Goal: Information Seeking & Learning: Learn about a topic

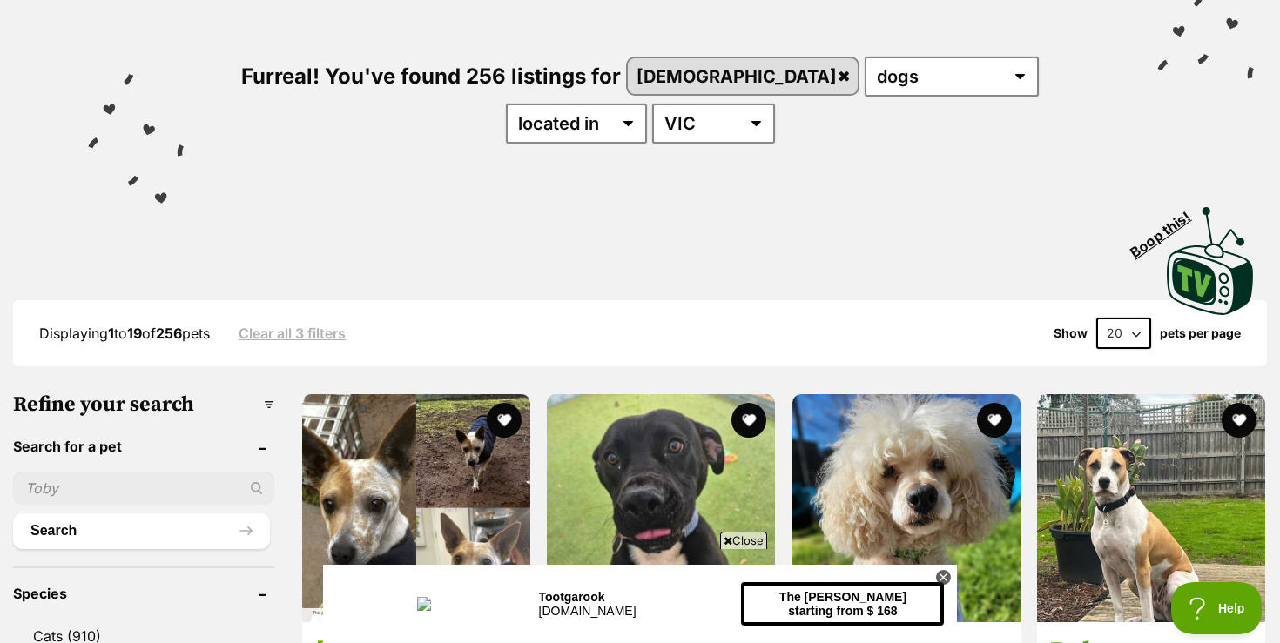
click at [742, 540] on span "Close" at bounding box center [743, 540] width 47 height 17
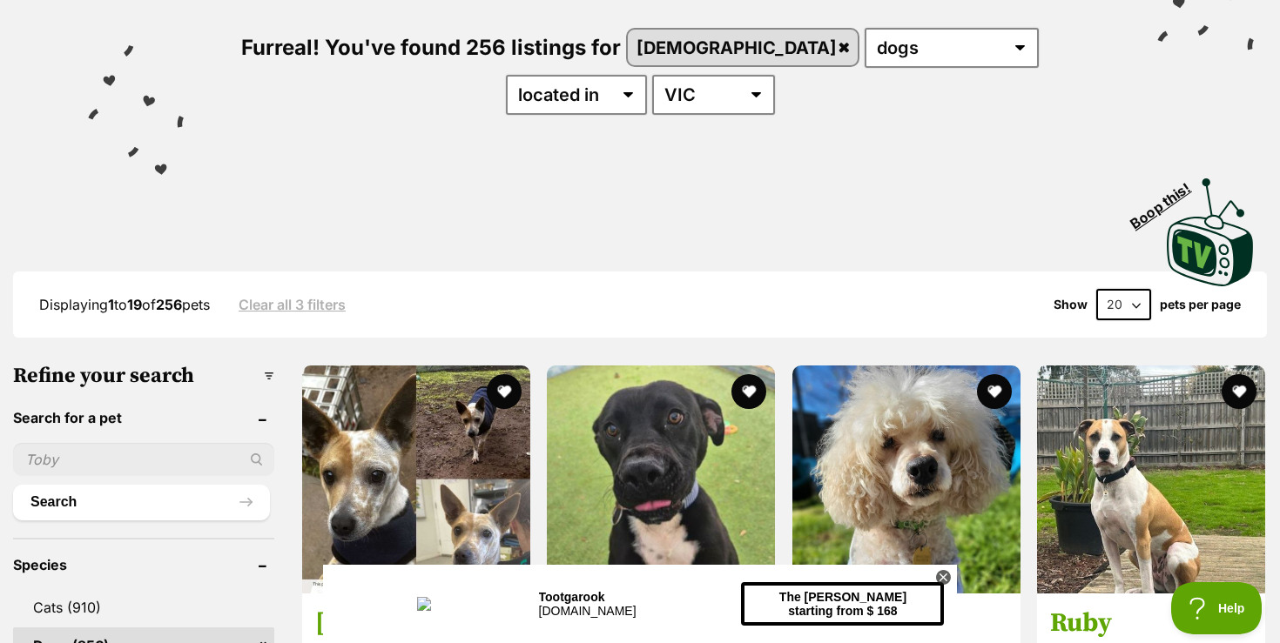
scroll to position [209, 0]
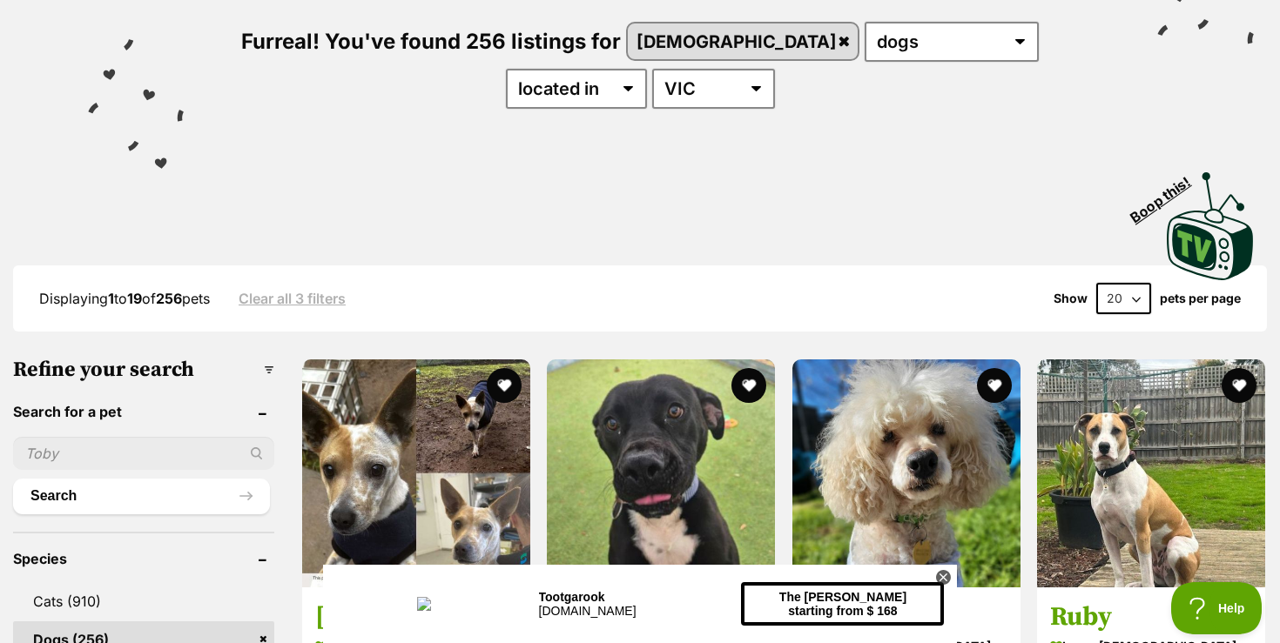
click at [948, 574] on icon at bounding box center [943, 577] width 15 height 15
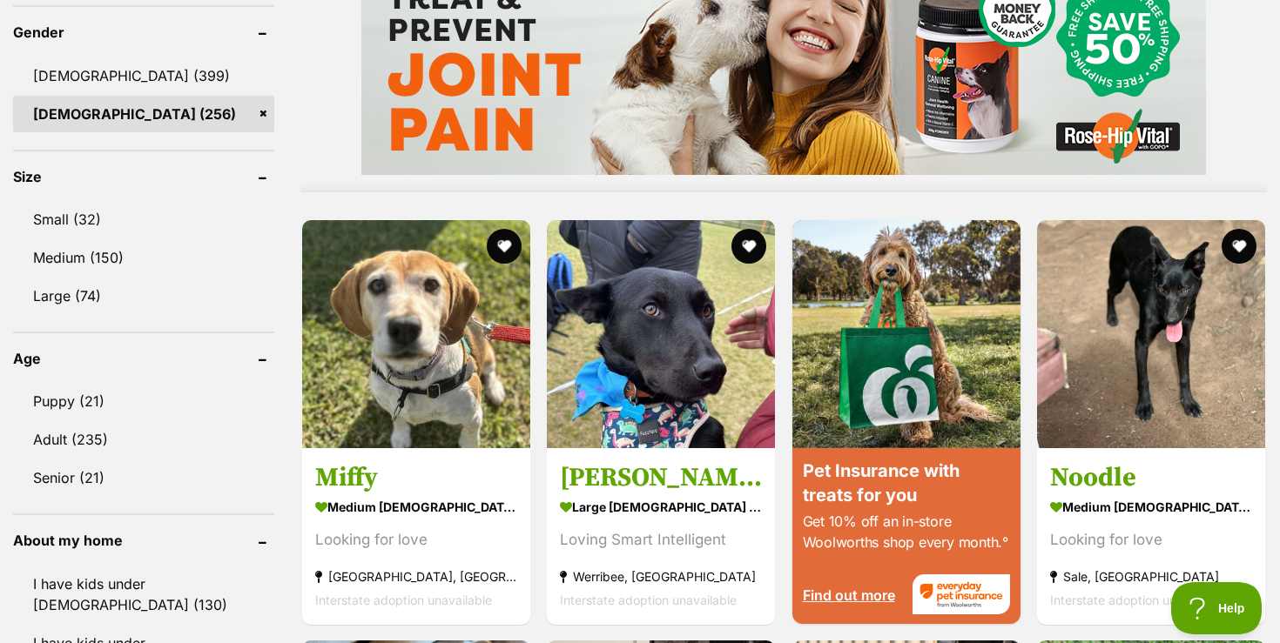
scroll to position [1532, 0]
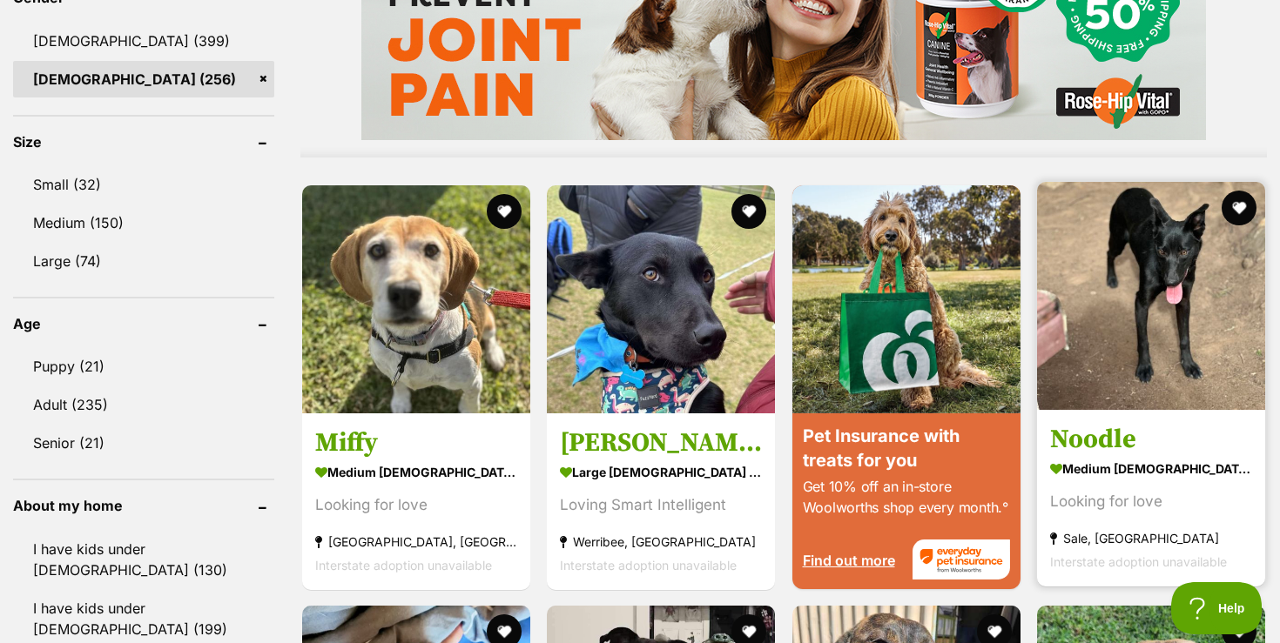
click at [1138, 304] on img at bounding box center [1151, 296] width 228 height 228
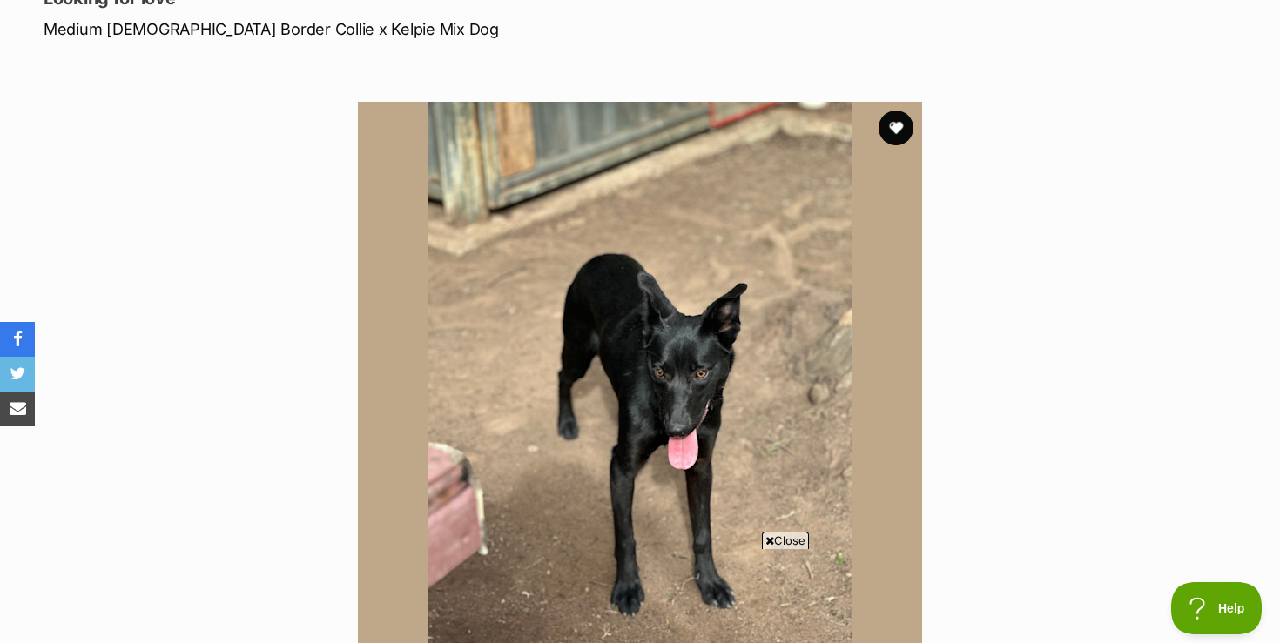
scroll to position [313, 0]
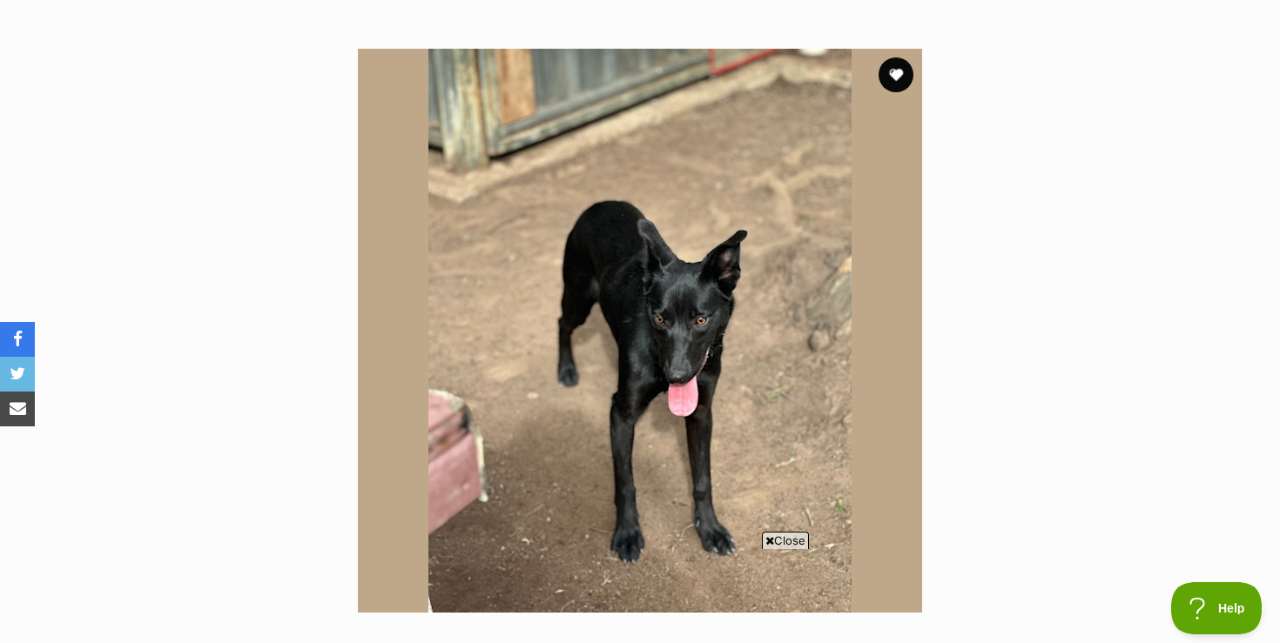
click at [790, 543] on span "Close" at bounding box center [785, 540] width 47 height 17
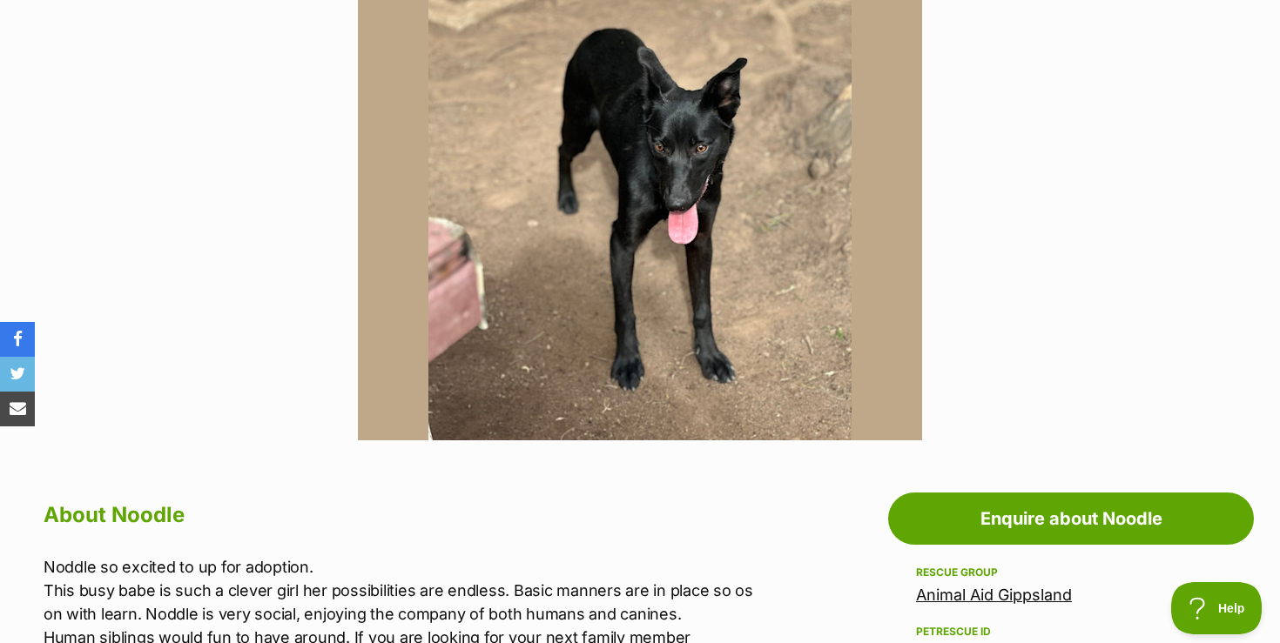
scroll to position [418, 0]
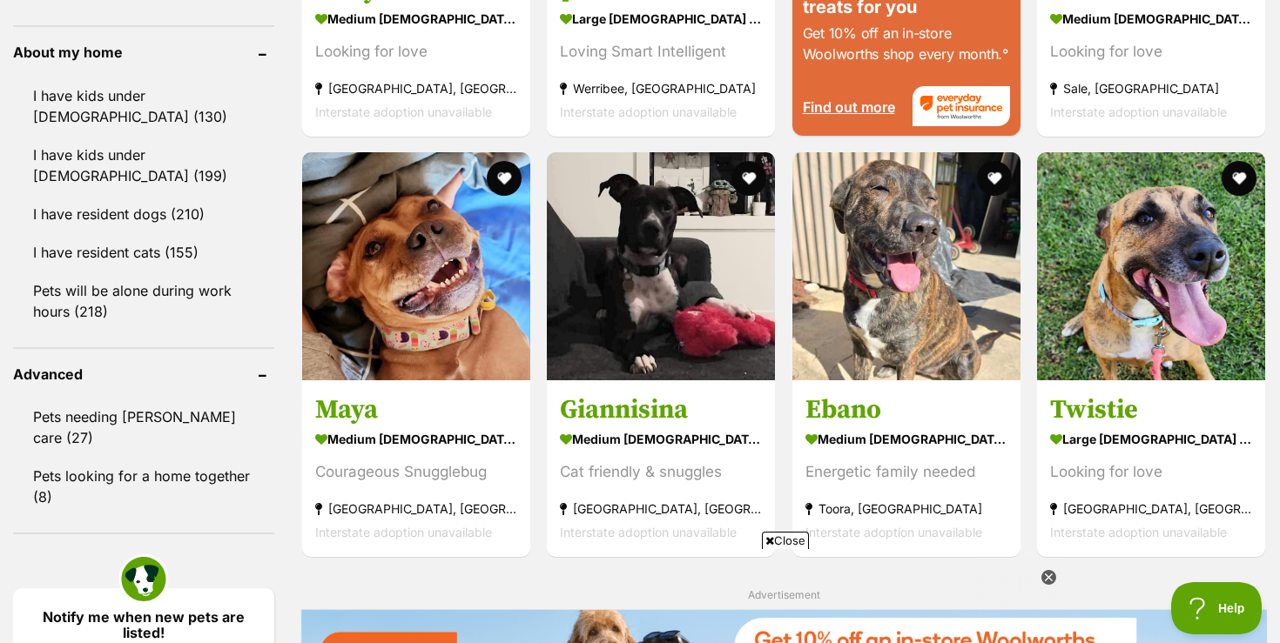
scroll to position [2021, 0]
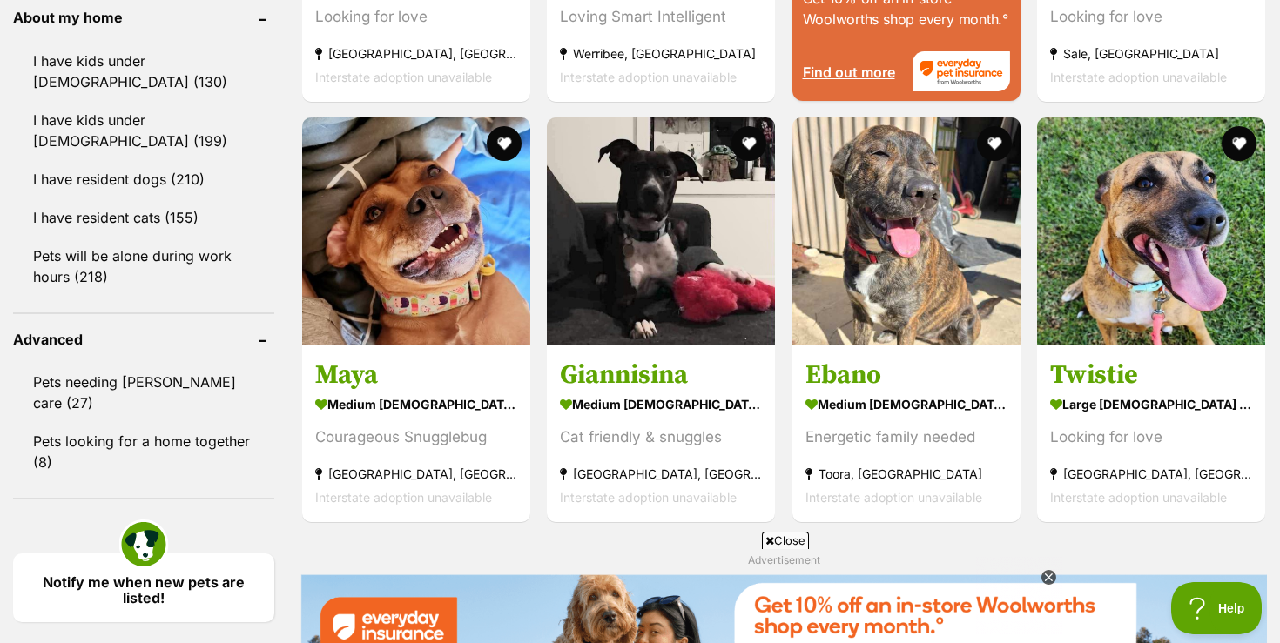
click at [797, 543] on span "Close" at bounding box center [785, 540] width 47 height 17
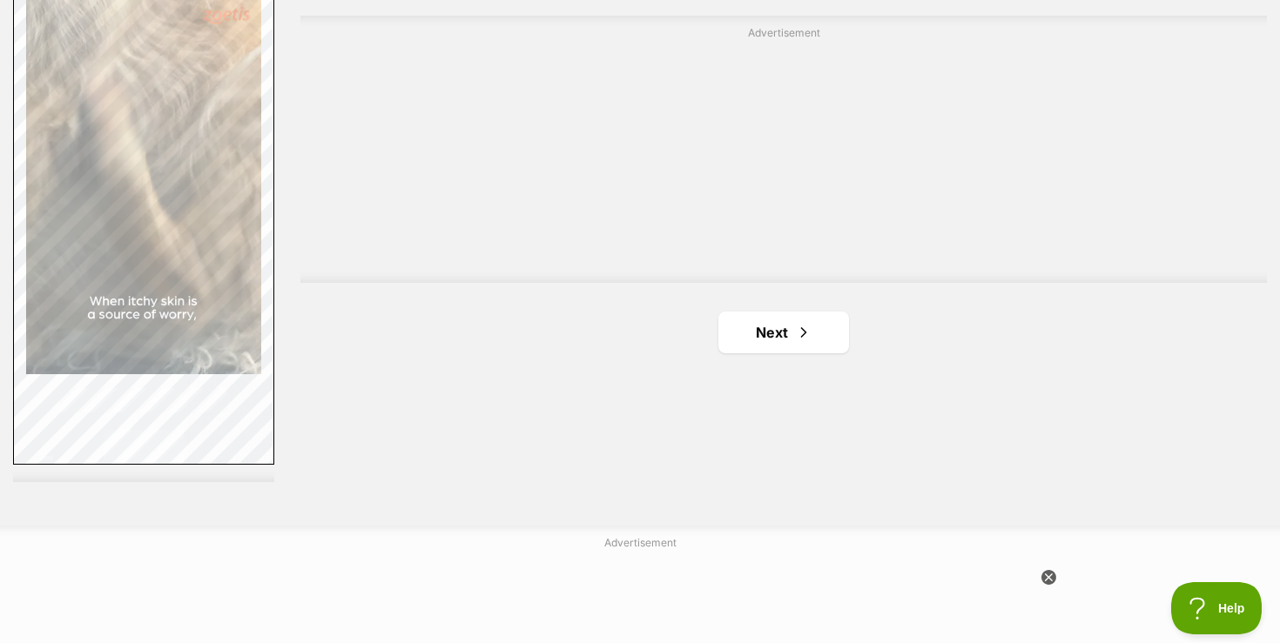
scroll to position [3170, 0]
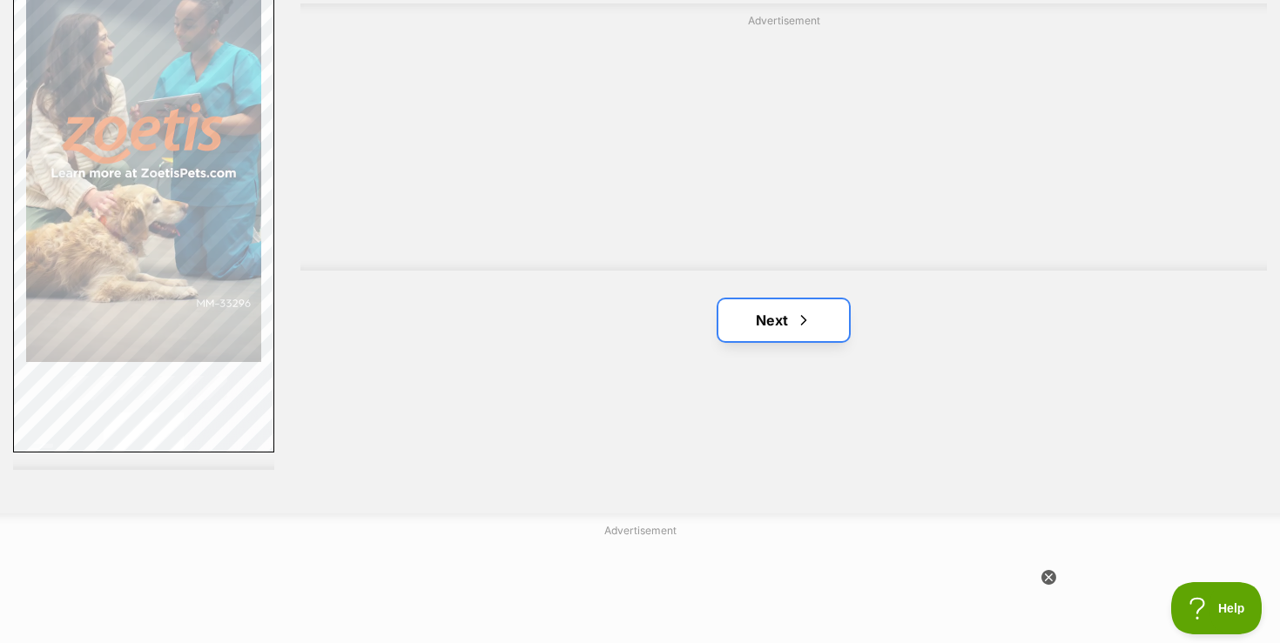
click at [777, 322] on link "Next" at bounding box center [783, 320] width 131 height 42
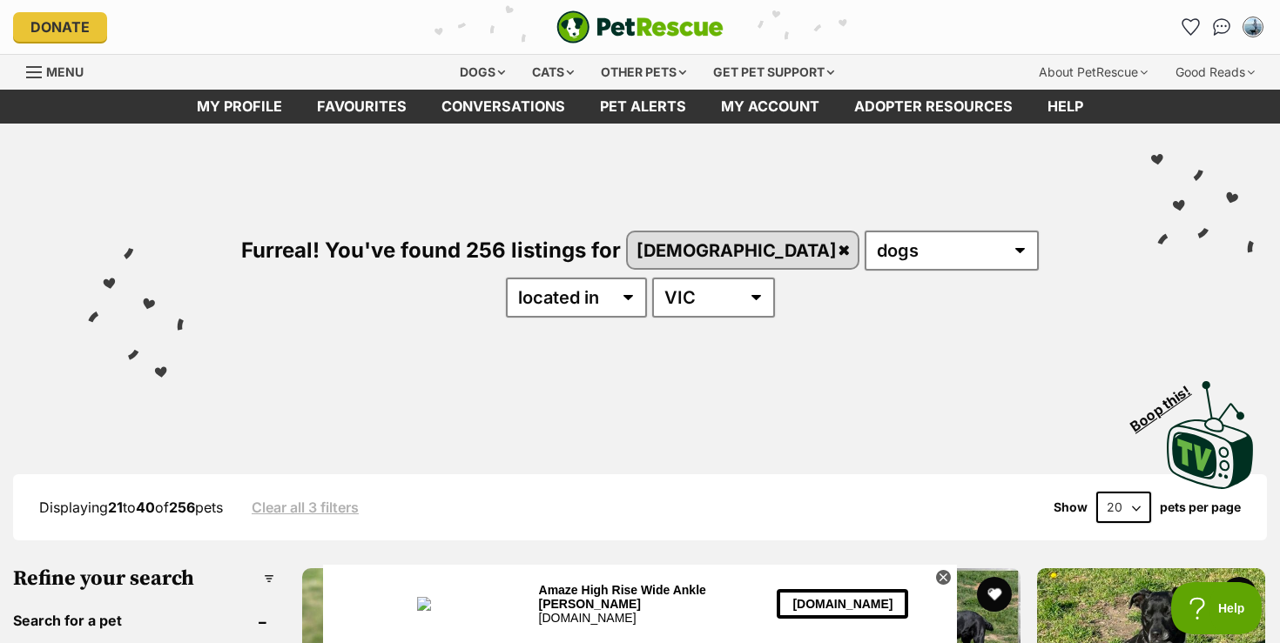
click at [939, 576] on icon at bounding box center [943, 577] width 15 height 15
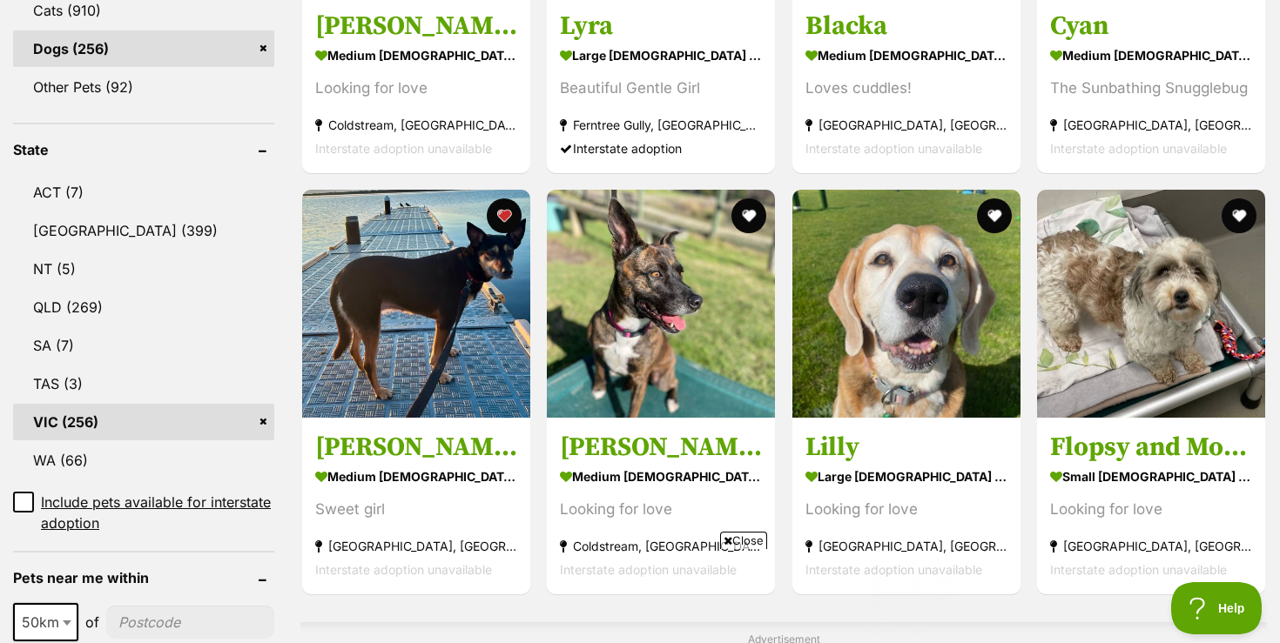
scroll to position [801, 0]
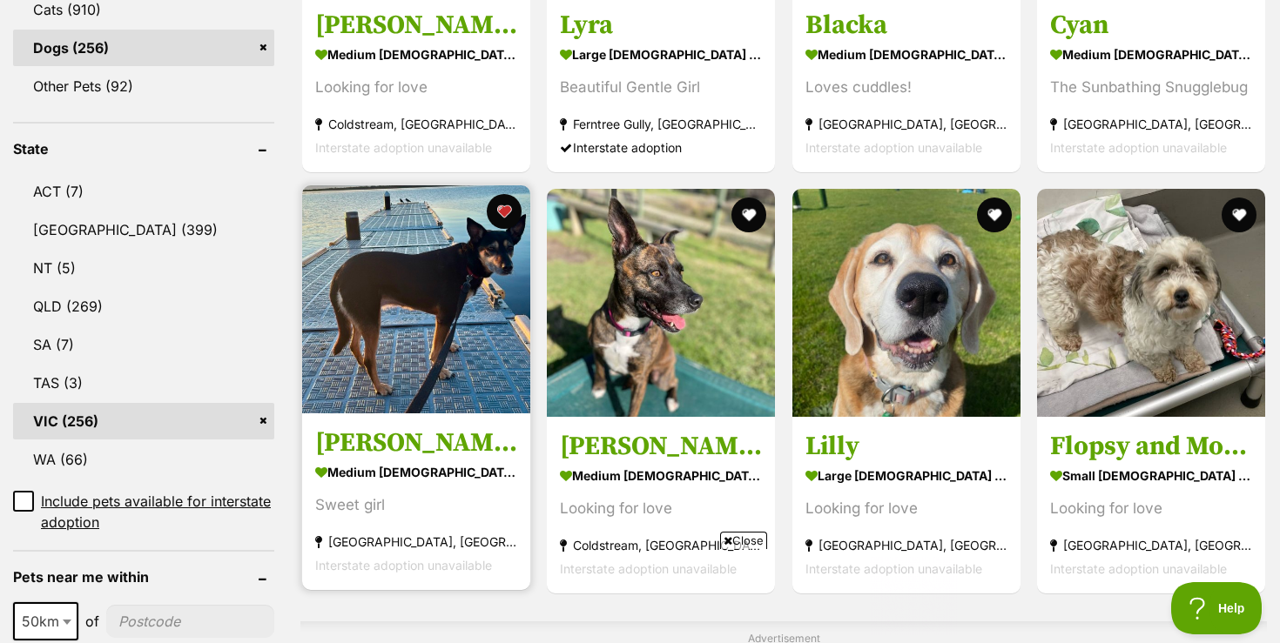
click at [462, 432] on h3 "Delia" at bounding box center [416, 443] width 202 height 33
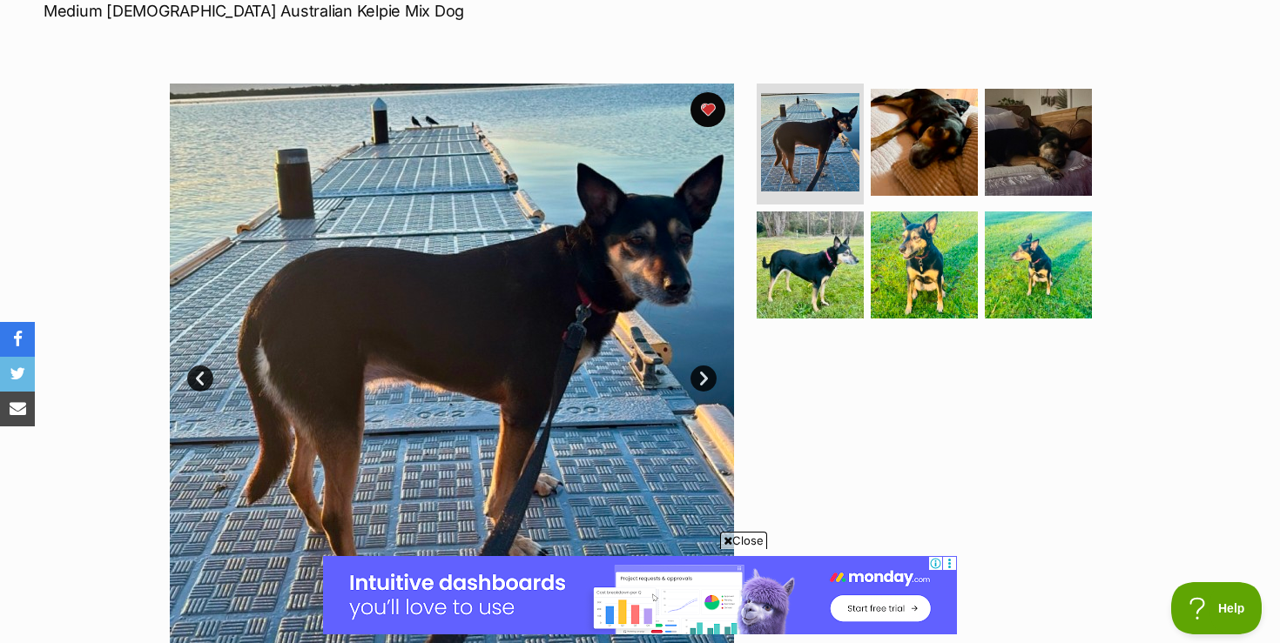
click at [751, 537] on span "Close" at bounding box center [743, 540] width 47 height 17
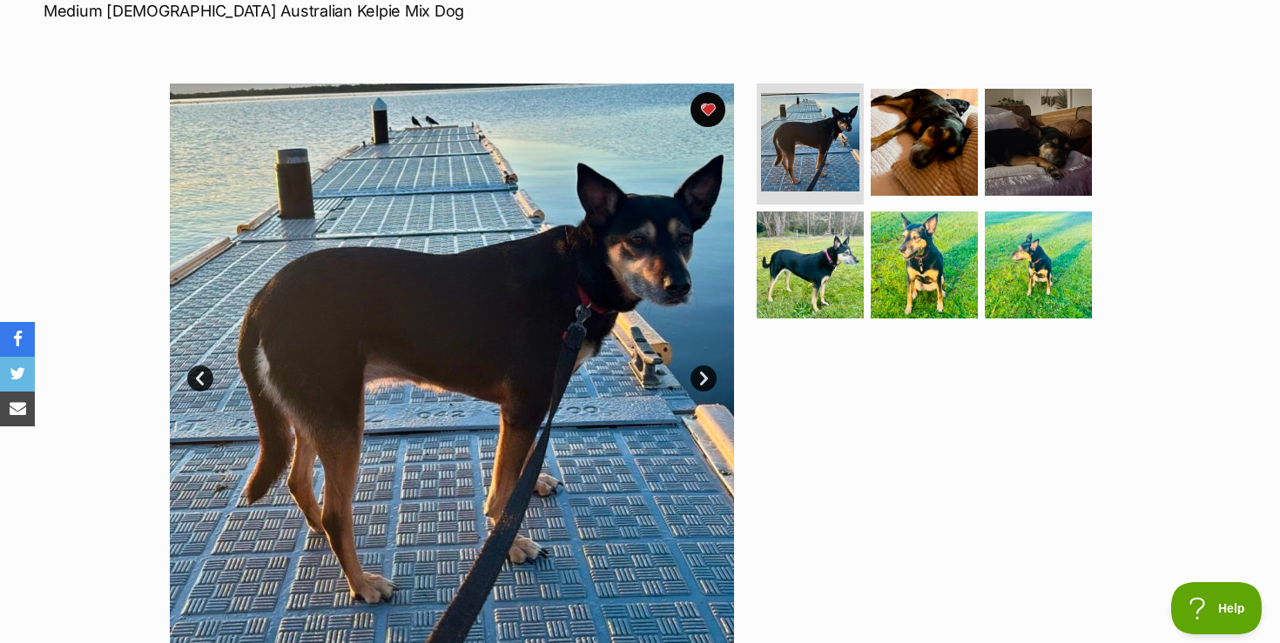
click at [704, 375] on link "Next" at bounding box center [703, 379] width 26 height 26
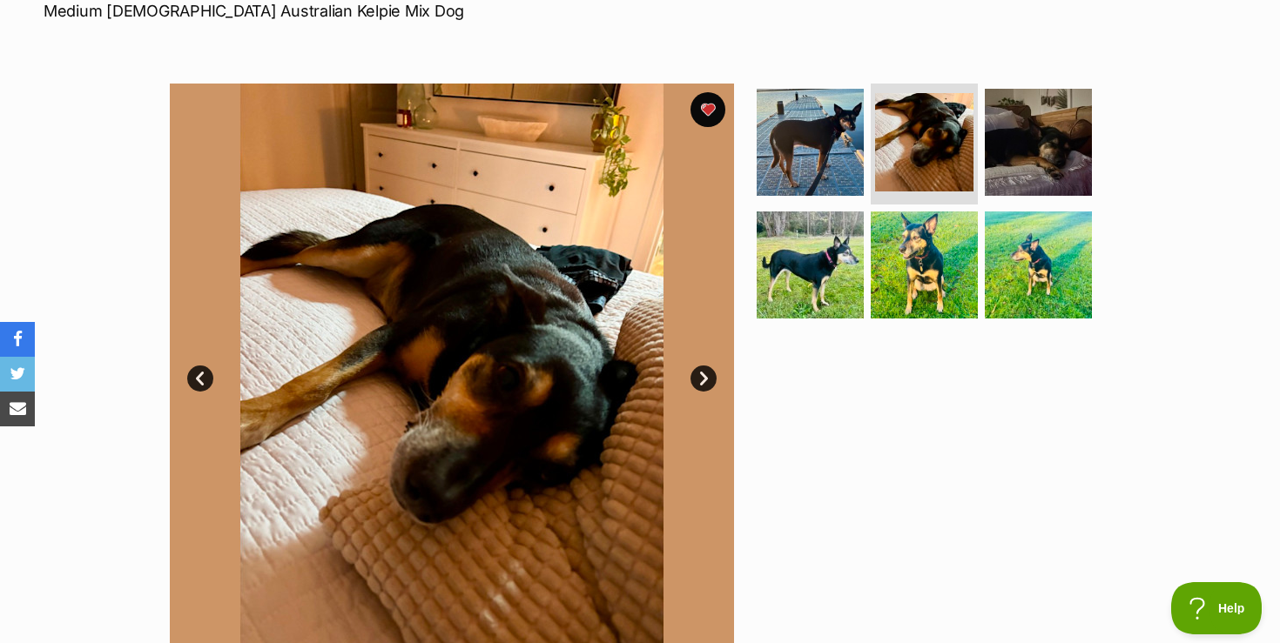
click at [704, 378] on link "Next" at bounding box center [703, 379] width 26 height 26
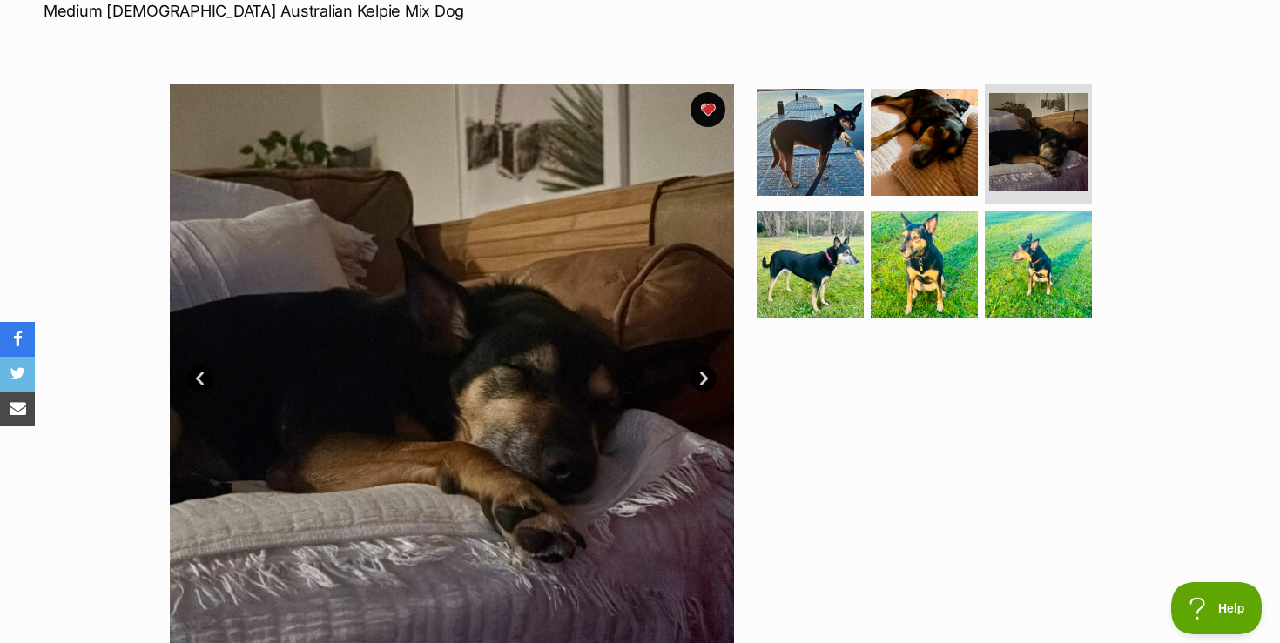
click at [704, 380] on link "Next" at bounding box center [703, 379] width 26 height 26
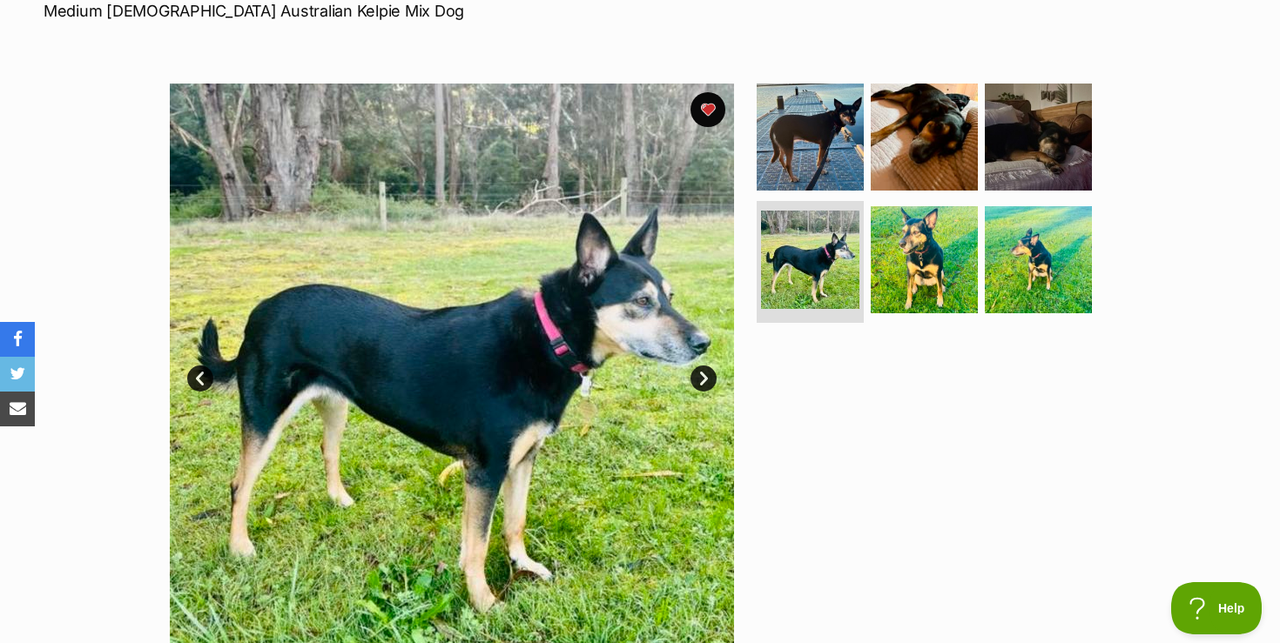
click at [704, 380] on link "Next" at bounding box center [703, 379] width 26 height 26
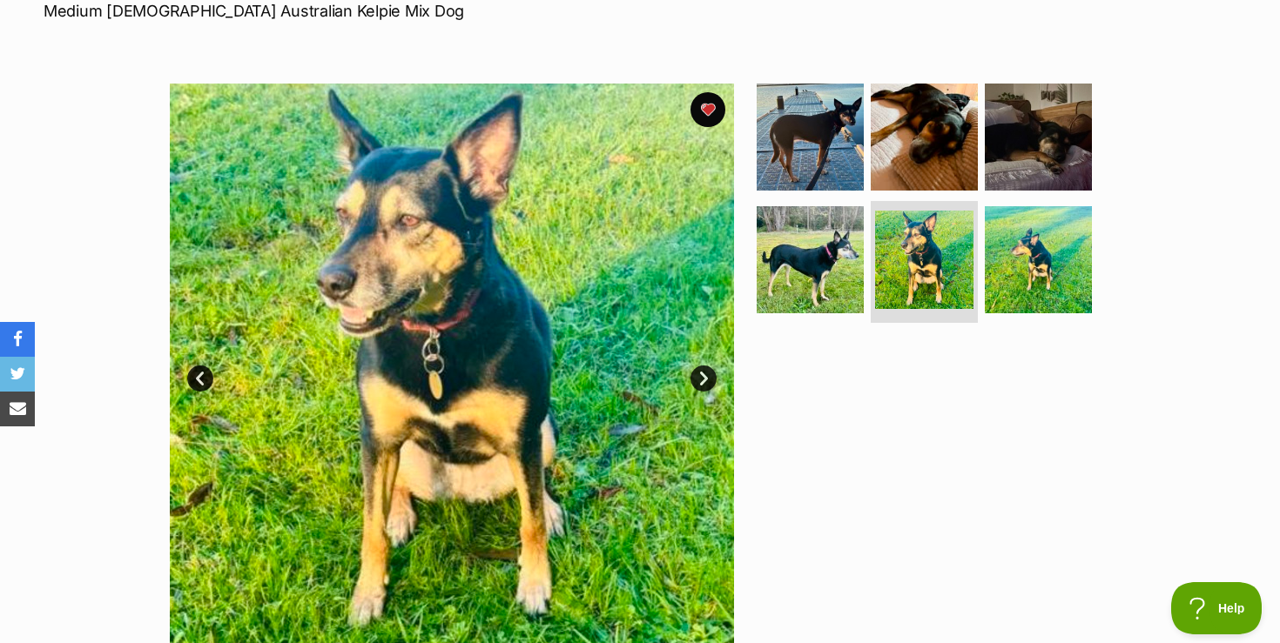
click at [704, 380] on link "Next" at bounding box center [703, 379] width 26 height 26
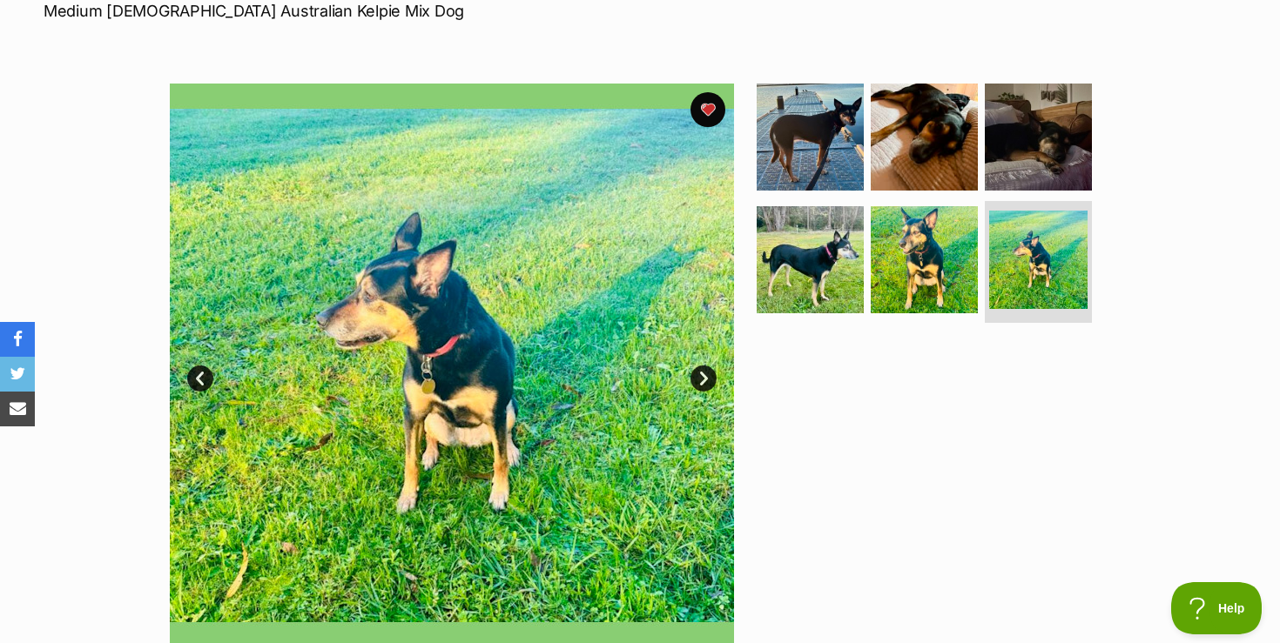
click at [704, 380] on link "Next" at bounding box center [703, 379] width 26 height 26
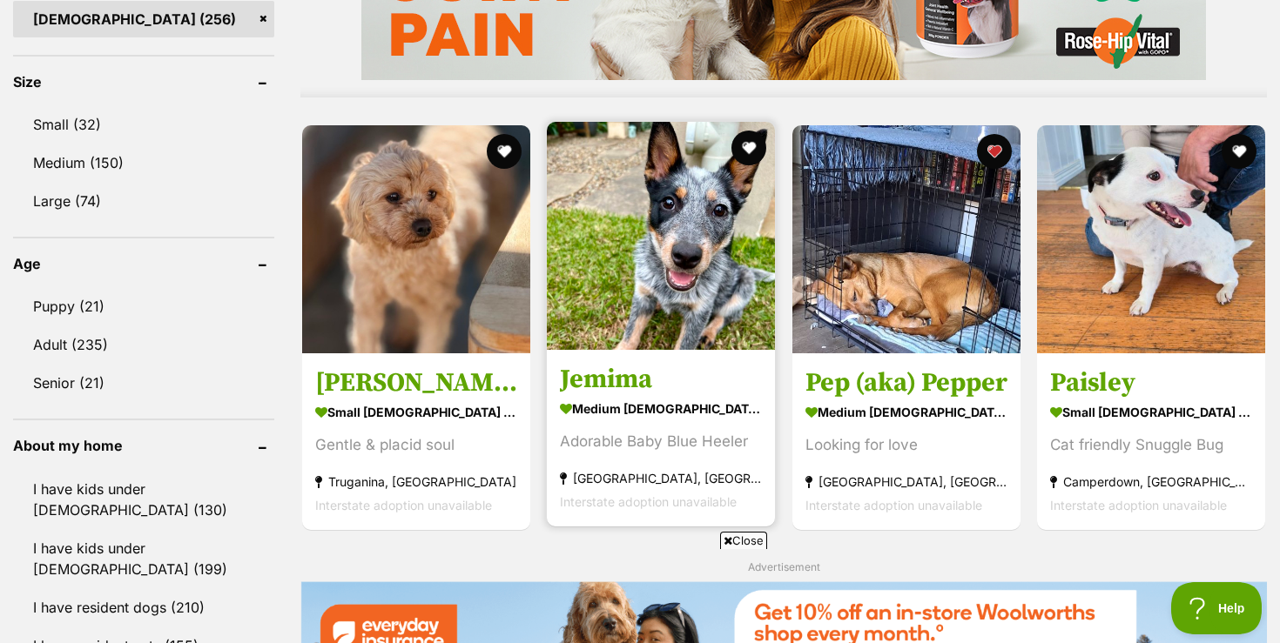
click at [628, 295] on img at bounding box center [661, 236] width 228 height 228
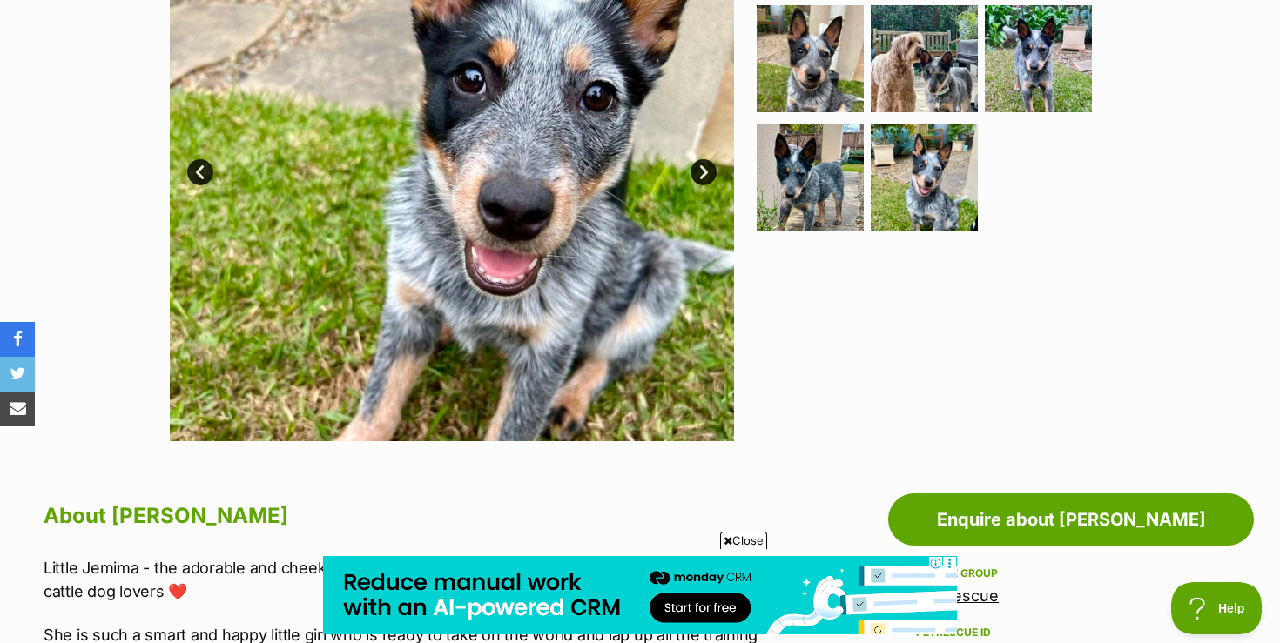
scroll to position [488, 0]
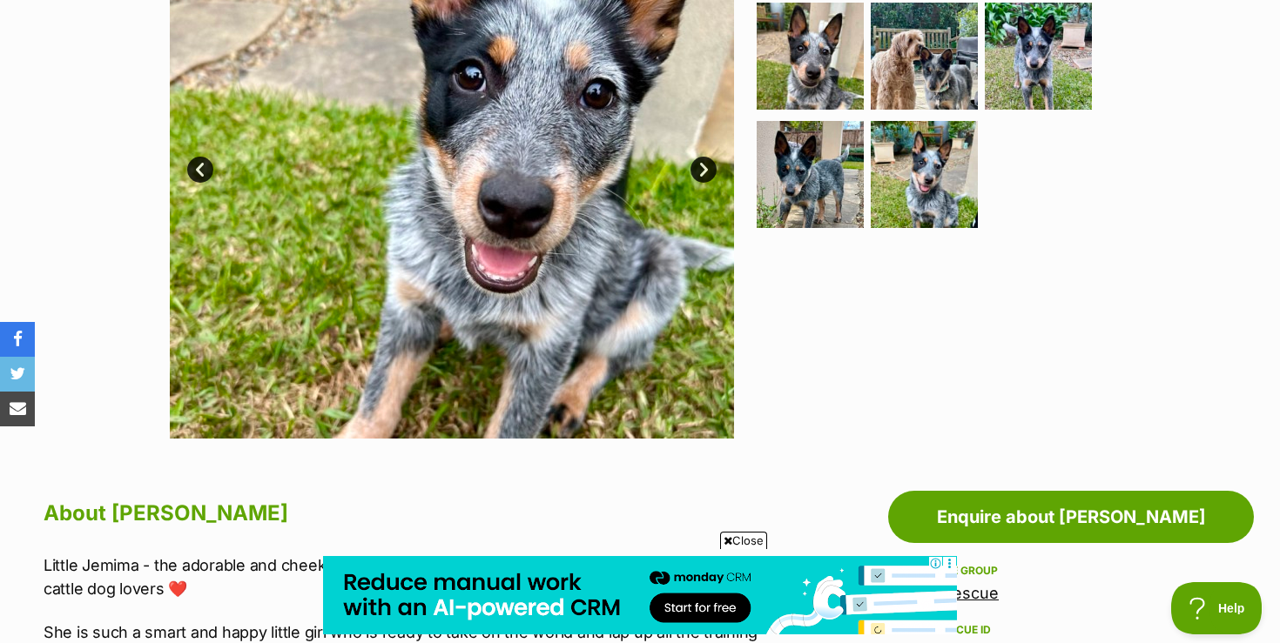
click at [743, 540] on span "Close" at bounding box center [743, 540] width 47 height 17
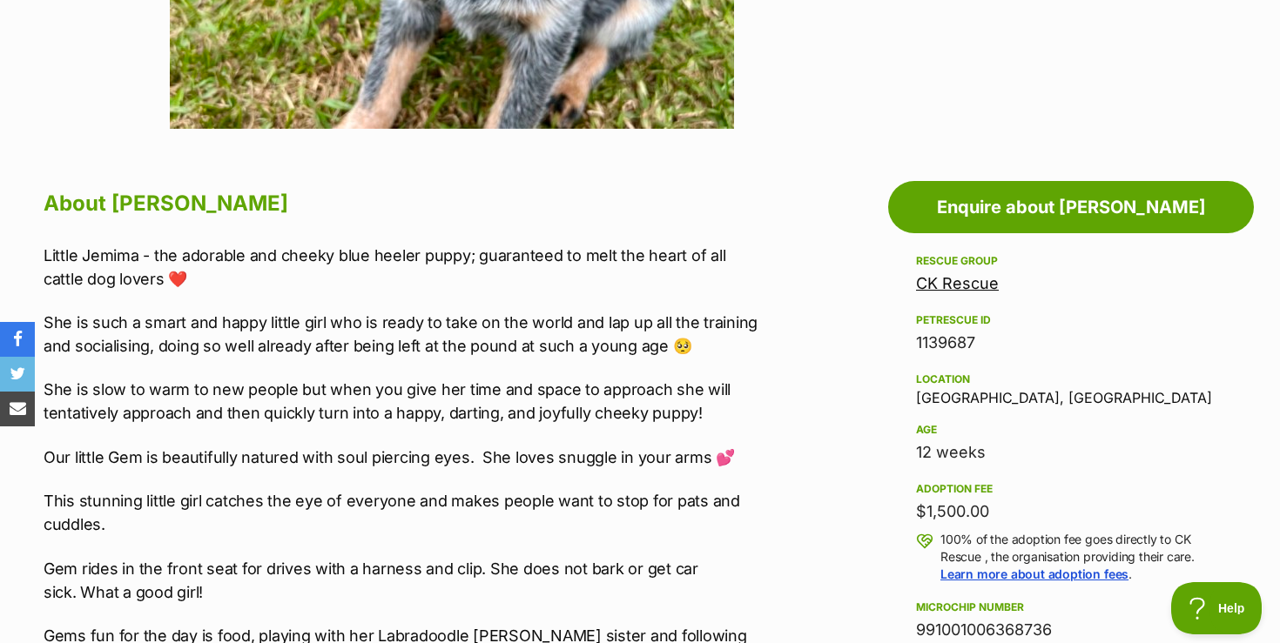
scroll to position [801, 0]
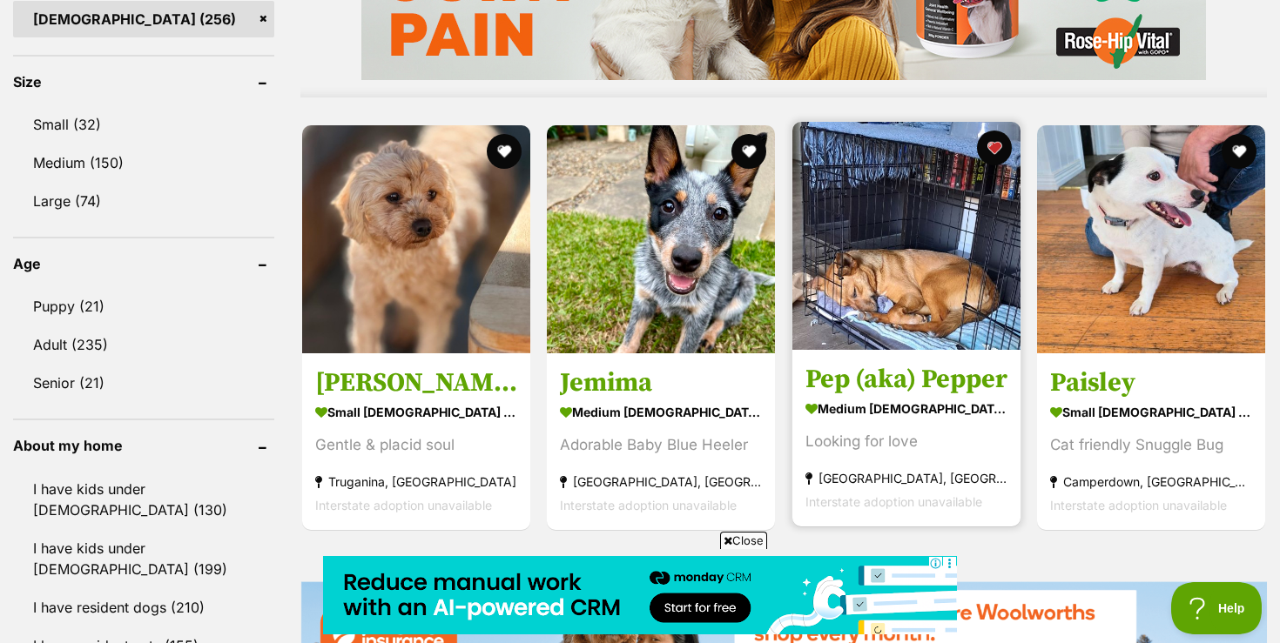
click at [859, 291] on img at bounding box center [906, 236] width 228 height 228
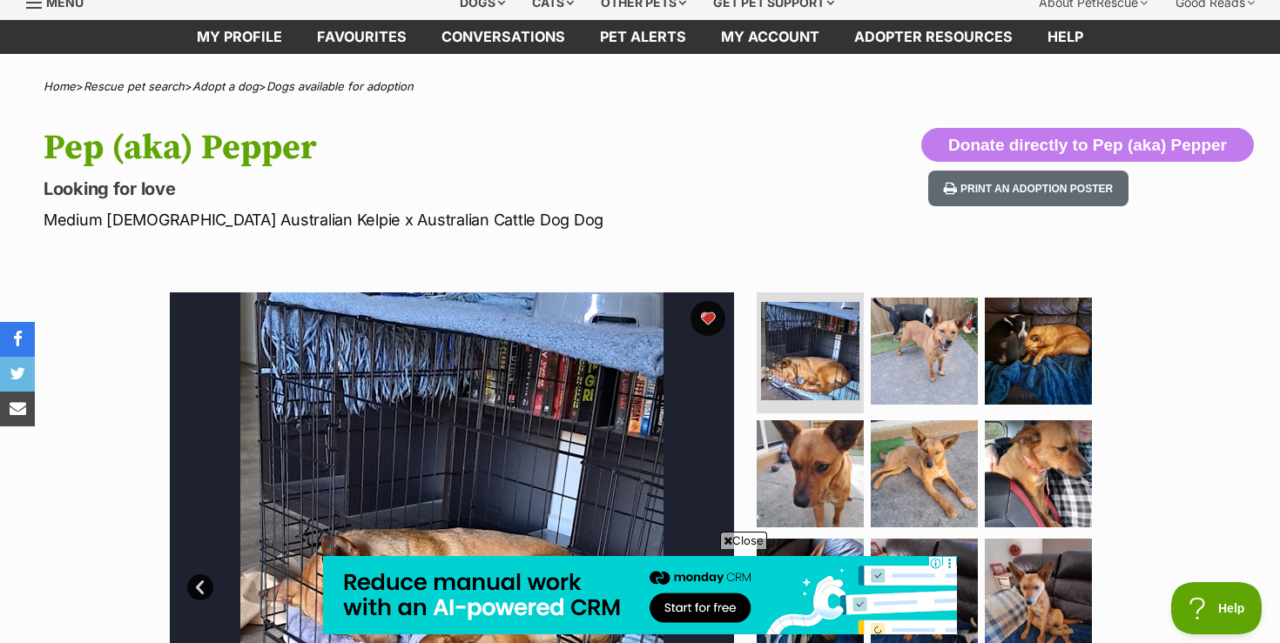
scroll to position [104, 0]
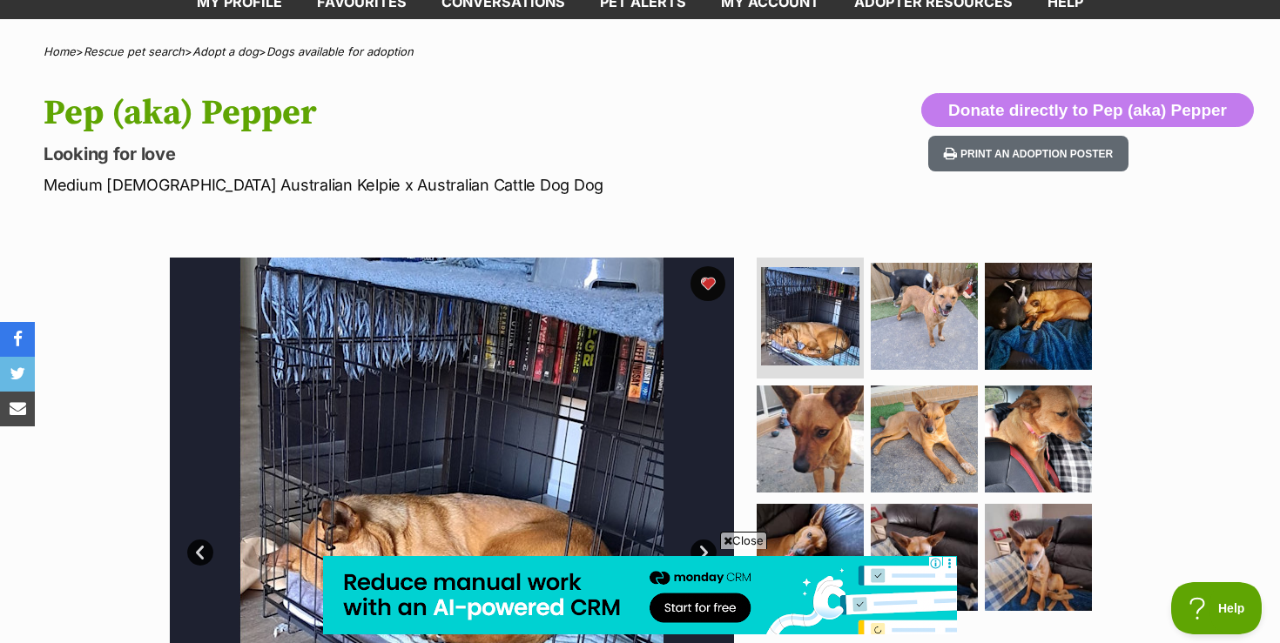
click at [736, 540] on span "Close" at bounding box center [743, 540] width 47 height 17
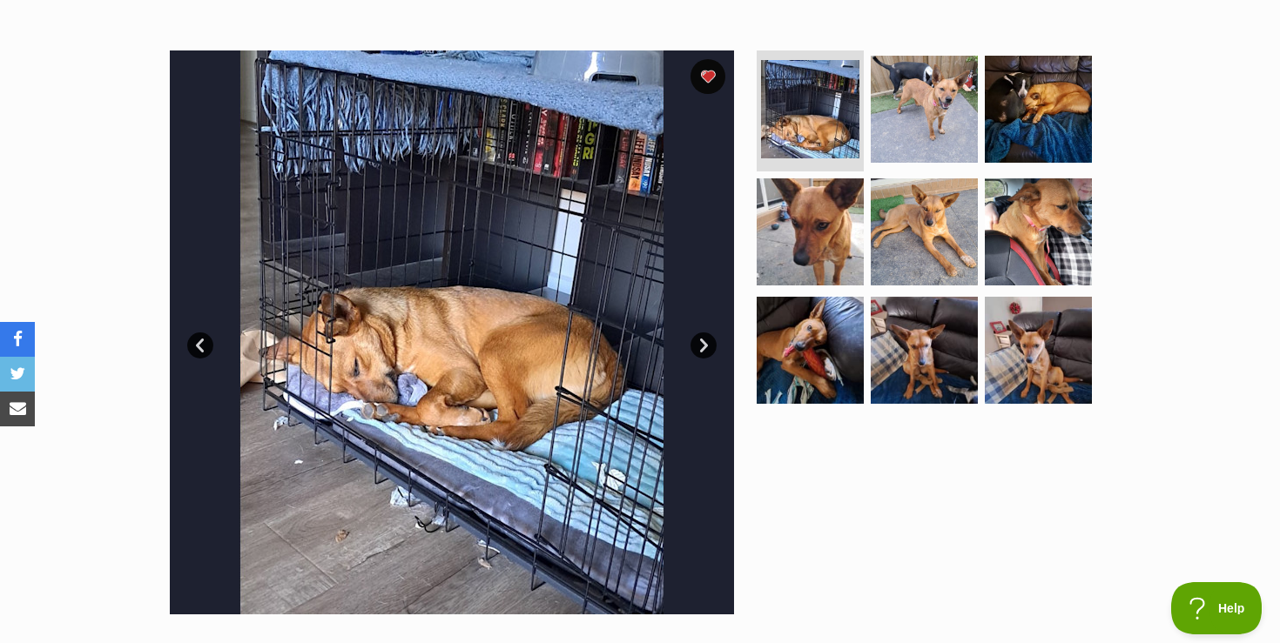
scroll to position [313, 0]
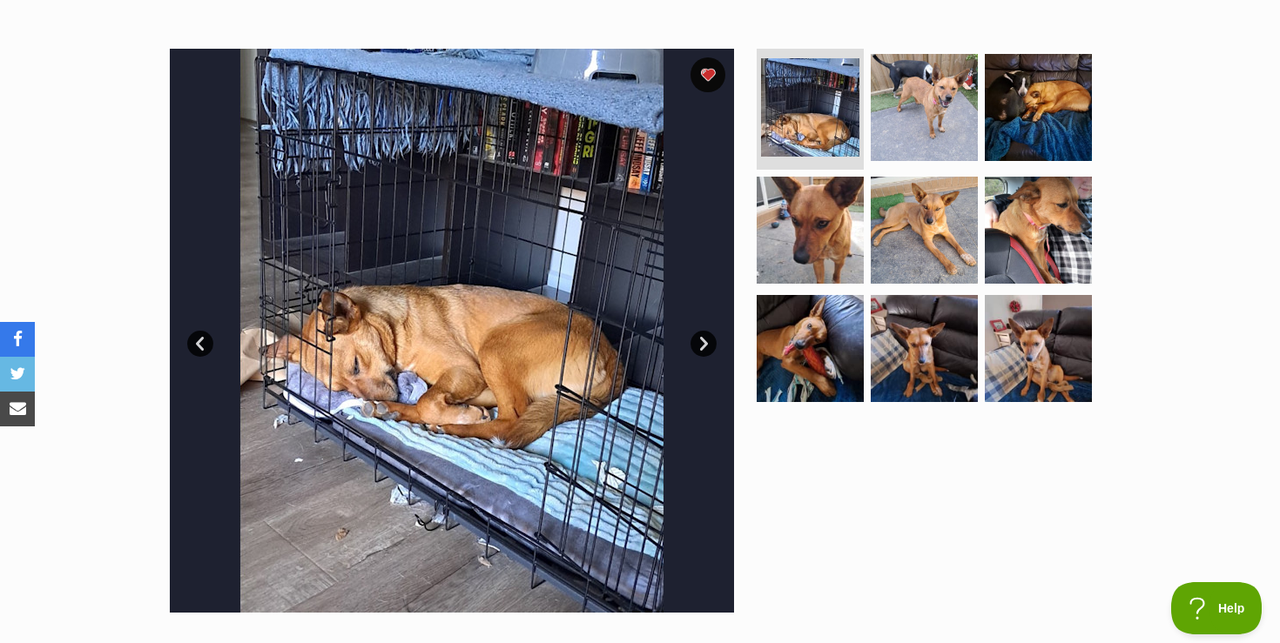
click at [702, 338] on link "Next" at bounding box center [703, 344] width 26 height 26
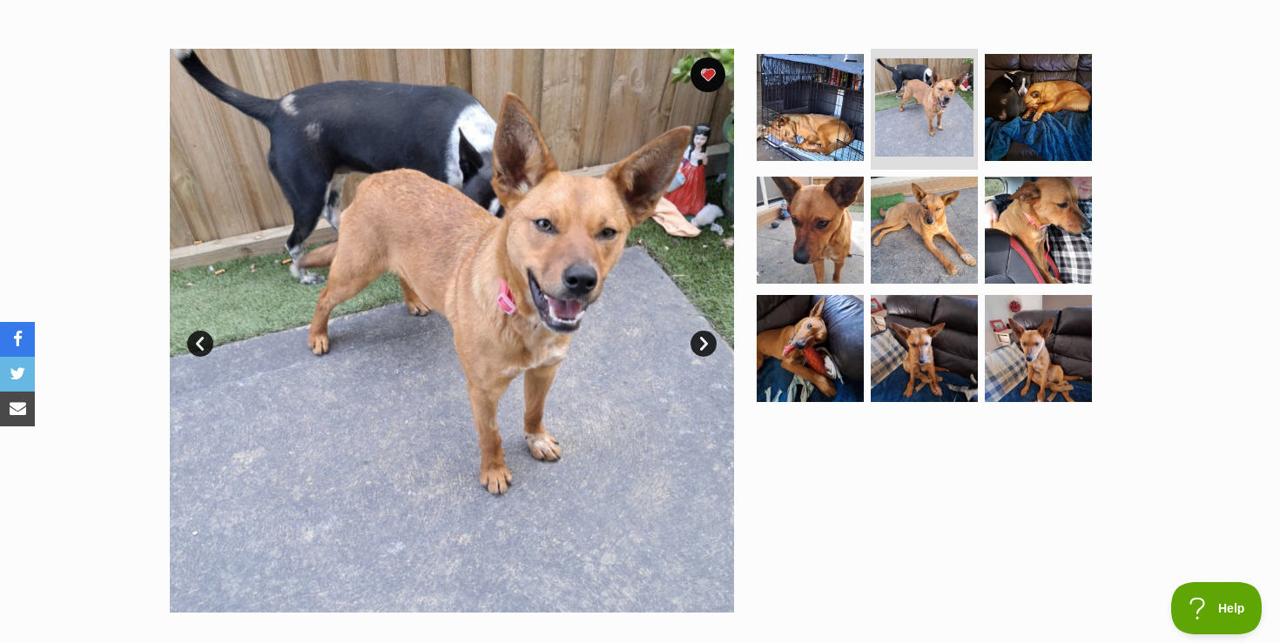
click at [702, 338] on link "Next" at bounding box center [703, 344] width 26 height 26
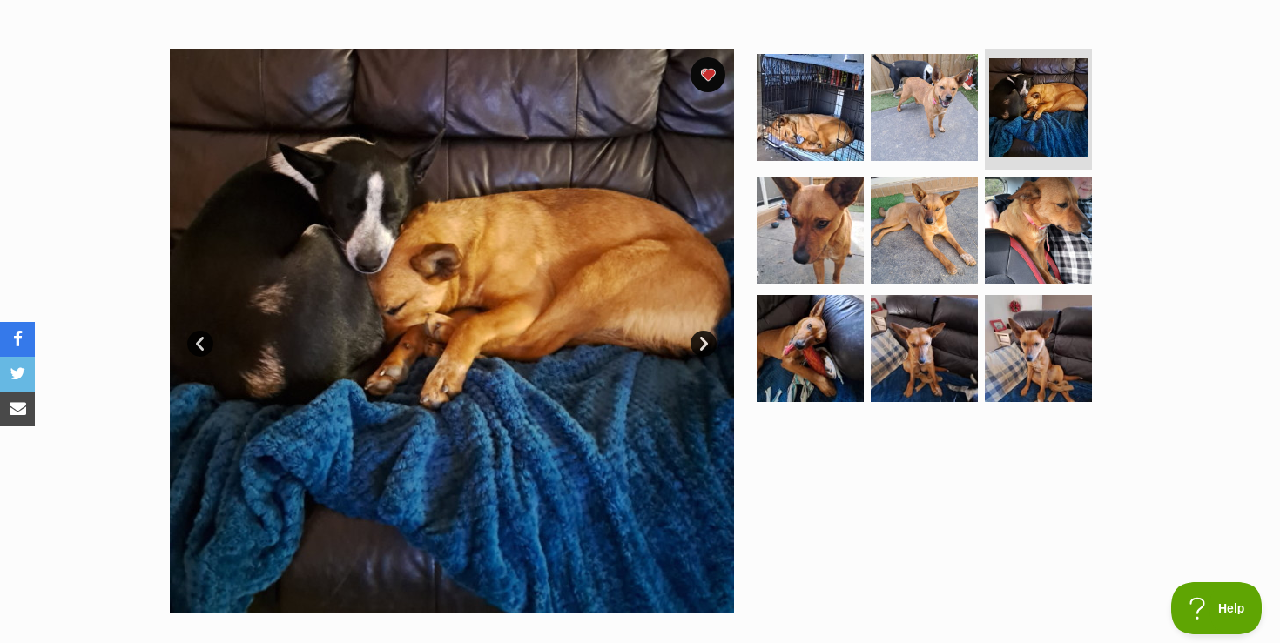
click at [702, 338] on link "Next" at bounding box center [703, 344] width 26 height 26
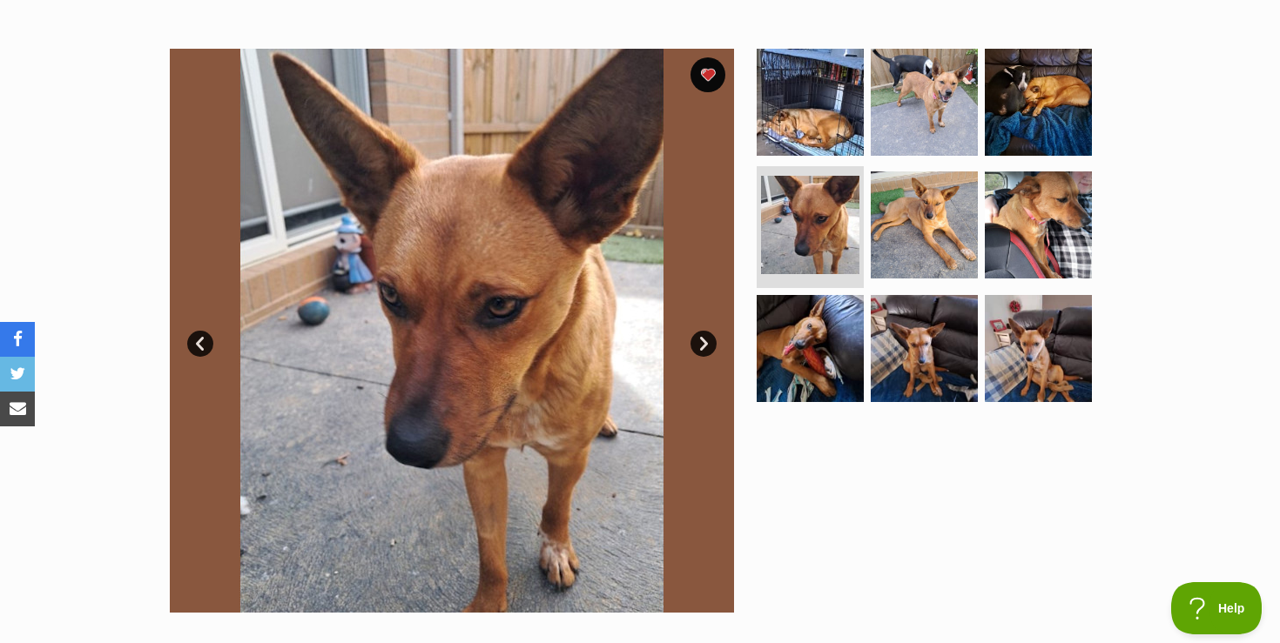
click at [207, 343] on link "Prev" at bounding box center [200, 344] width 26 height 26
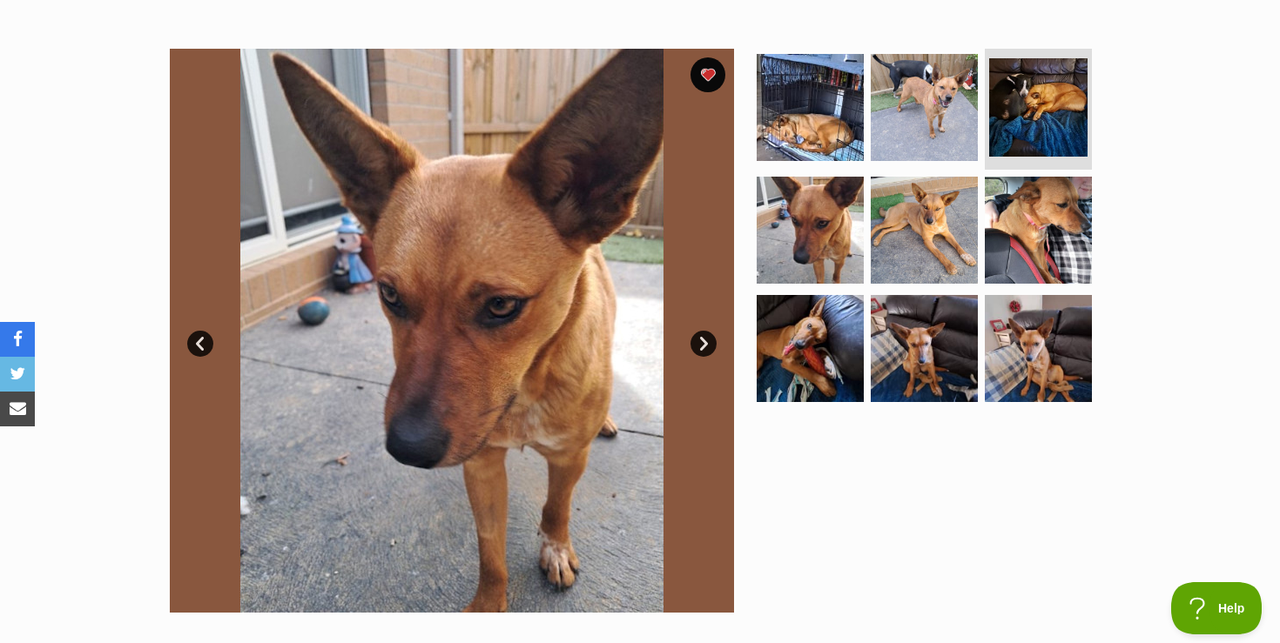
scroll to position [0, 0]
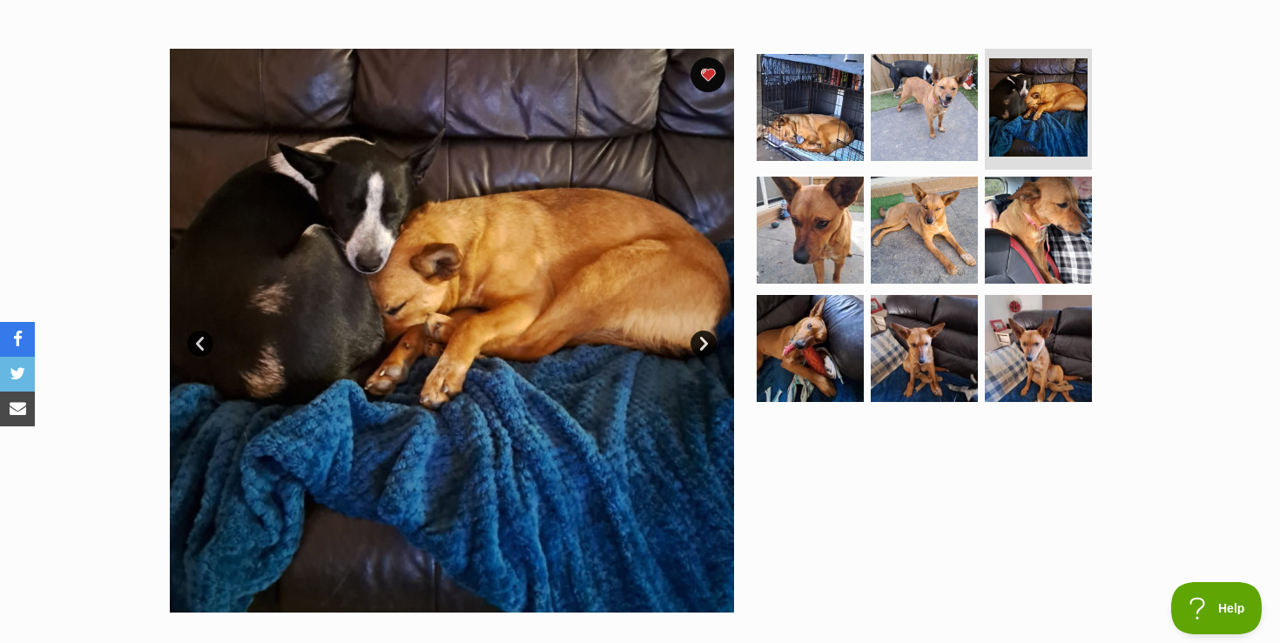
click at [706, 338] on link "Next" at bounding box center [703, 344] width 26 height 26
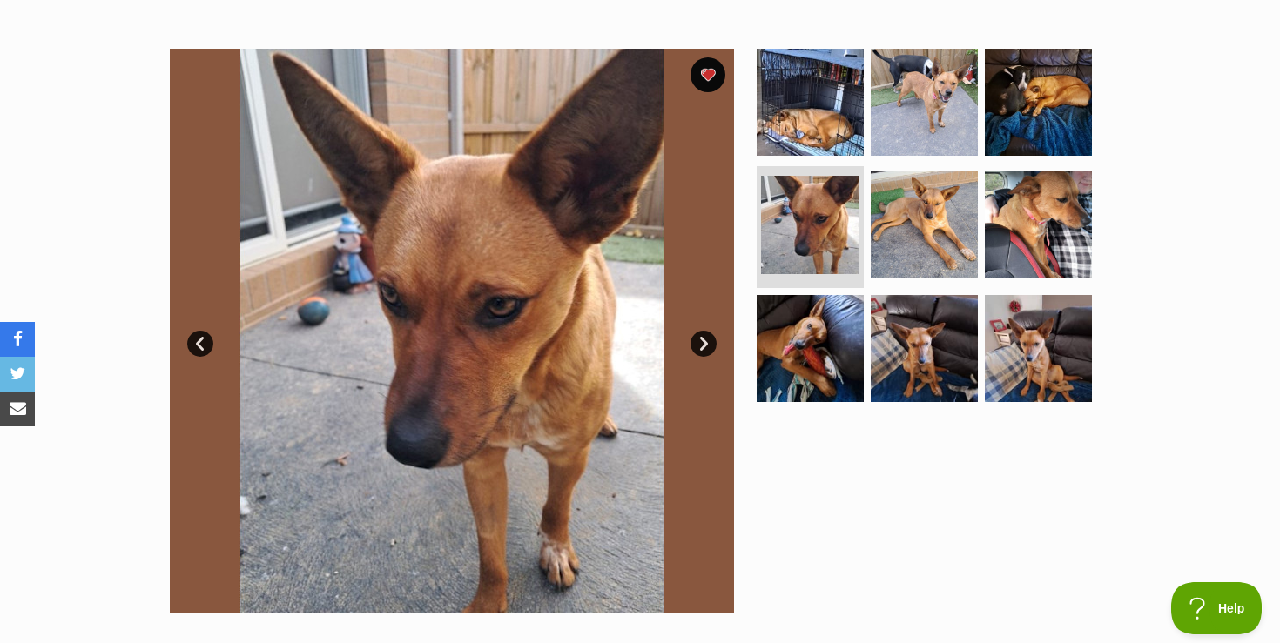
click at [706, 339] on link "Next" at bounding box center [703, 344] width 26 height 26
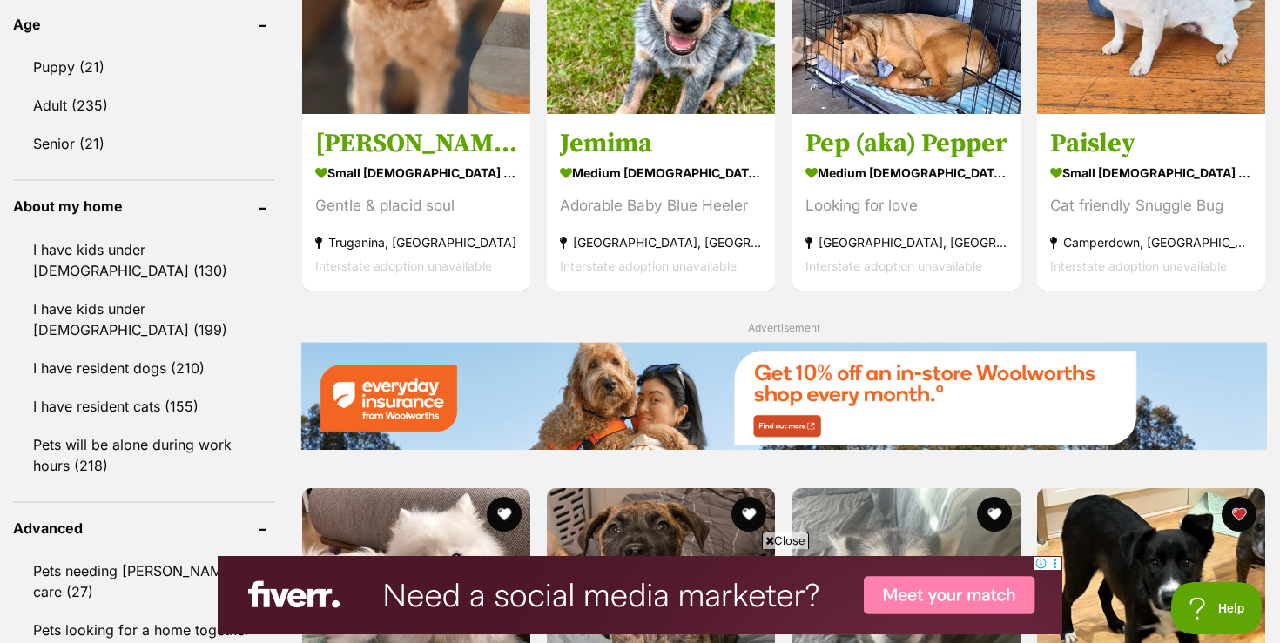
scroll to position [1836, 0]
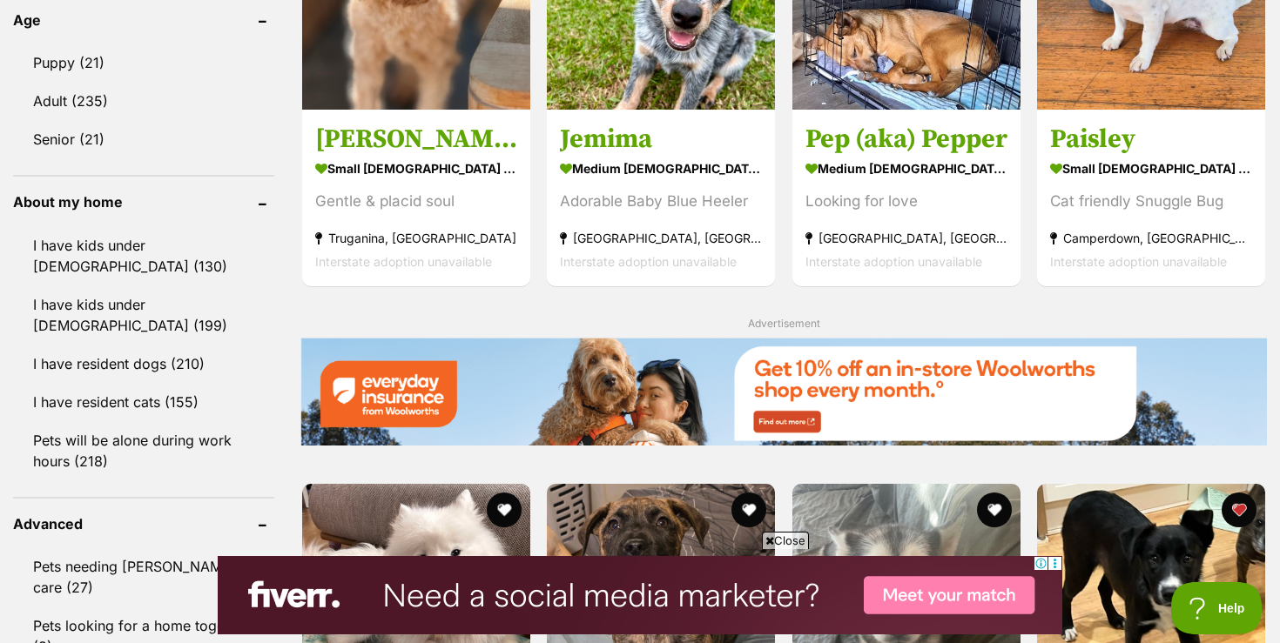
click at [791, 538] on span "Close" at bounding box center [785, 540] width 47 height 17
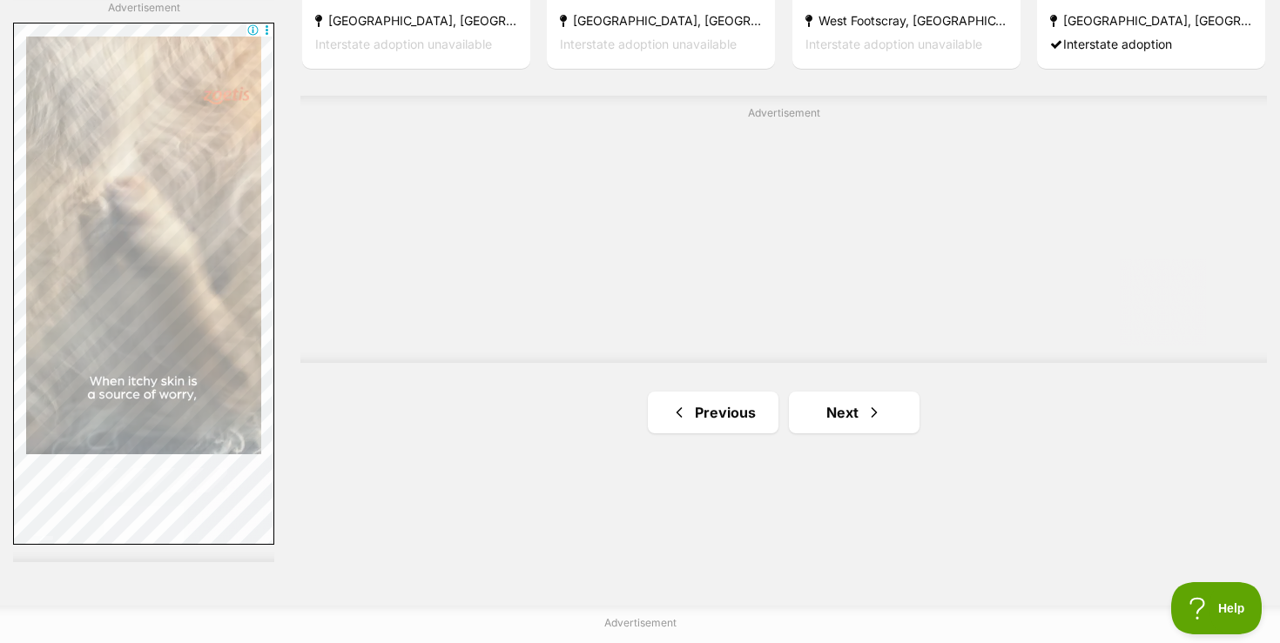
scroll to position [3090, 0]
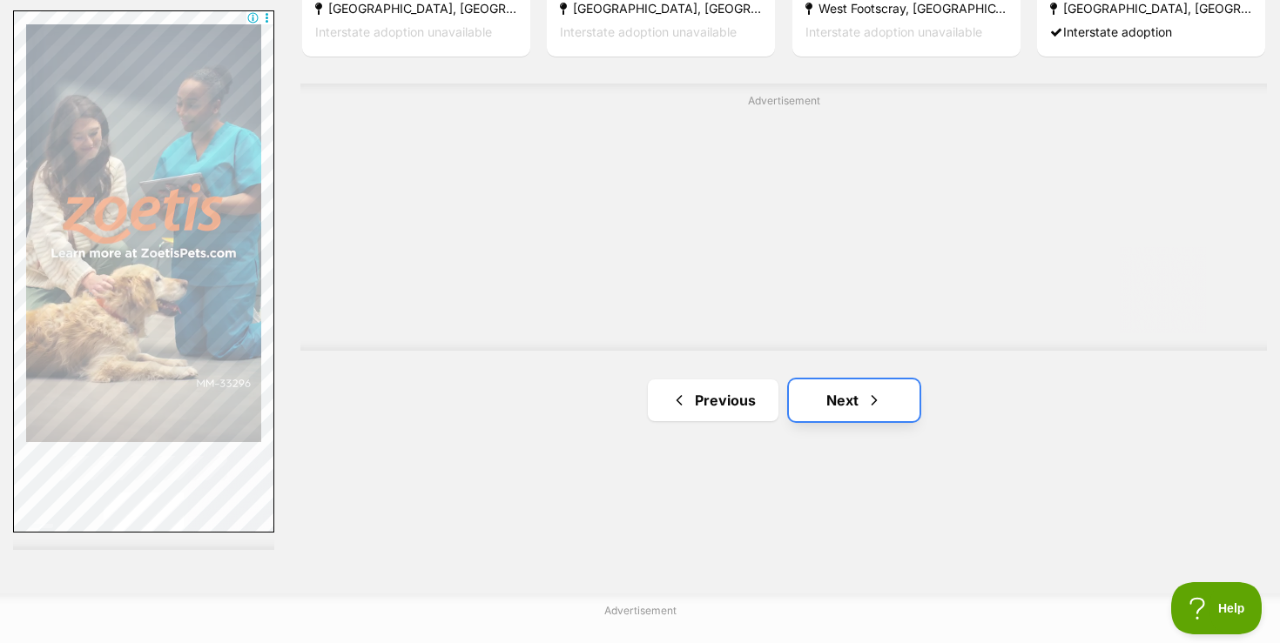
click at [836, 400] on link "Next" at bounding box center [854, 401] width 131 height 42
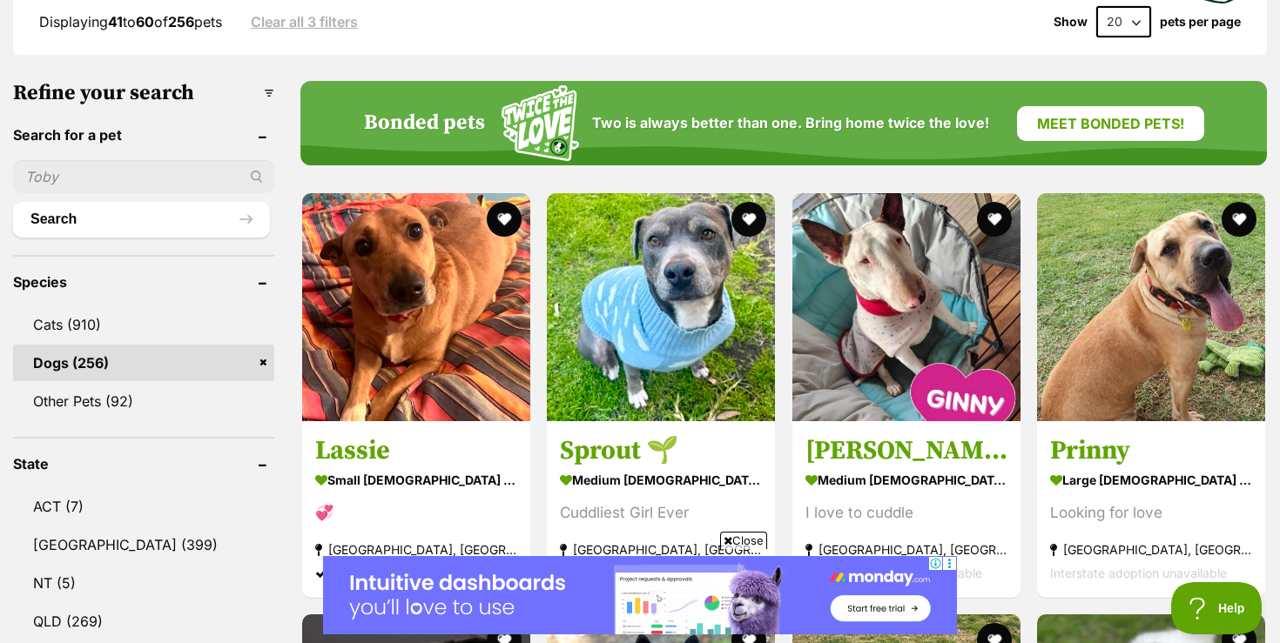
click at [744, 545] on span "Close" at bounding box center [743, 540] width 47 height 17
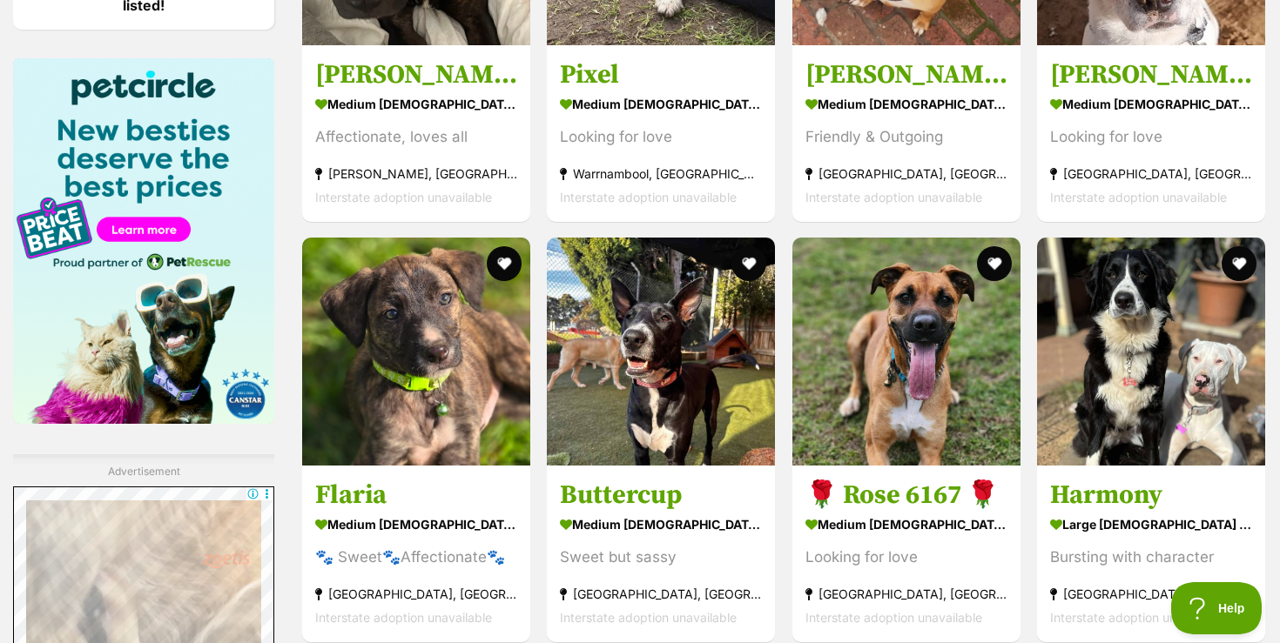
scroll to position [2645, 0]
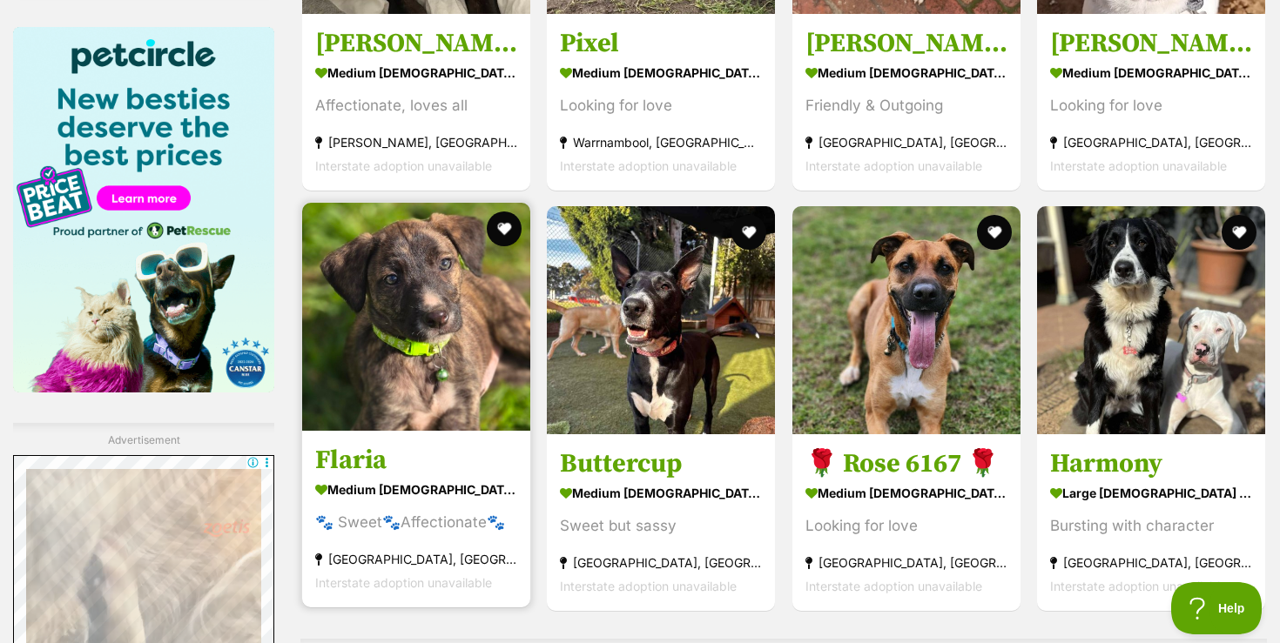
click at [400, 428] on img at bounding box center [416, 317] width 228 height 228
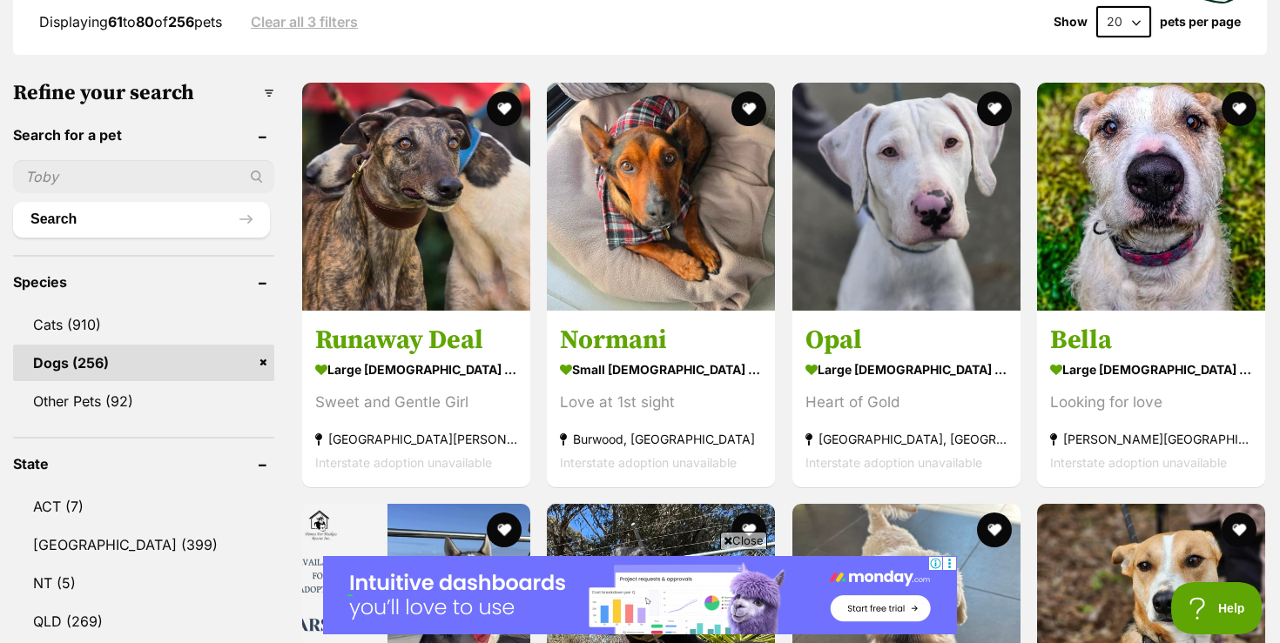
scroll to position [488, 0]
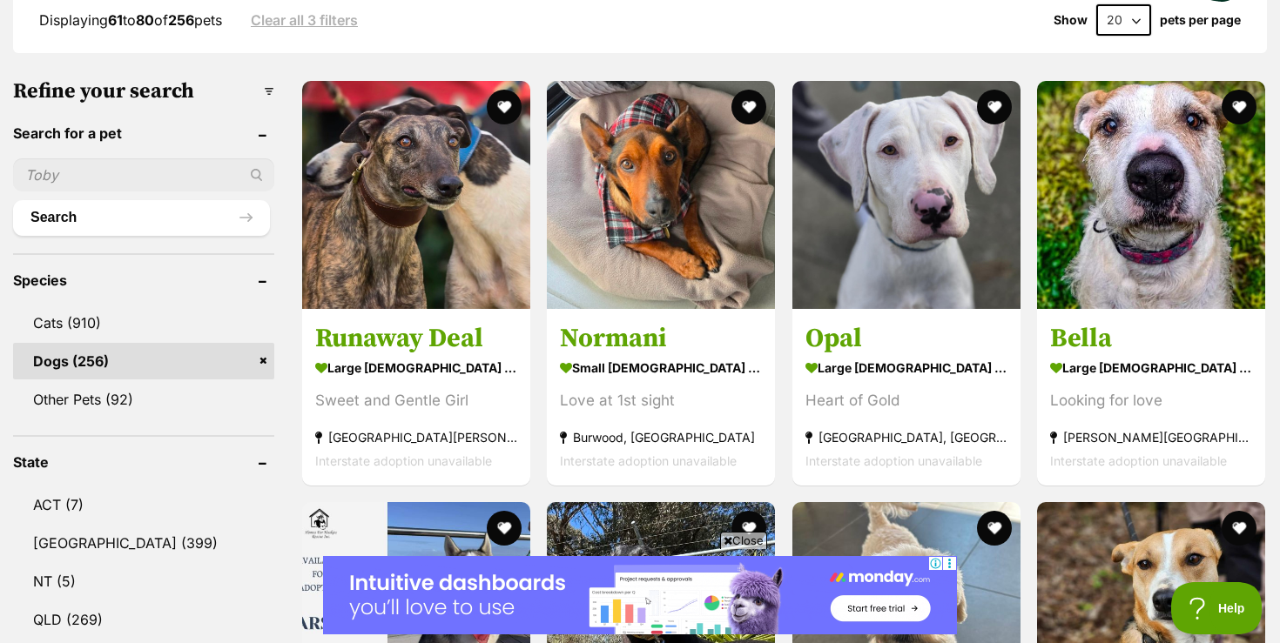
click at [748, 538] on span "Close" at bounding box center [743, 540] width 47 height 17
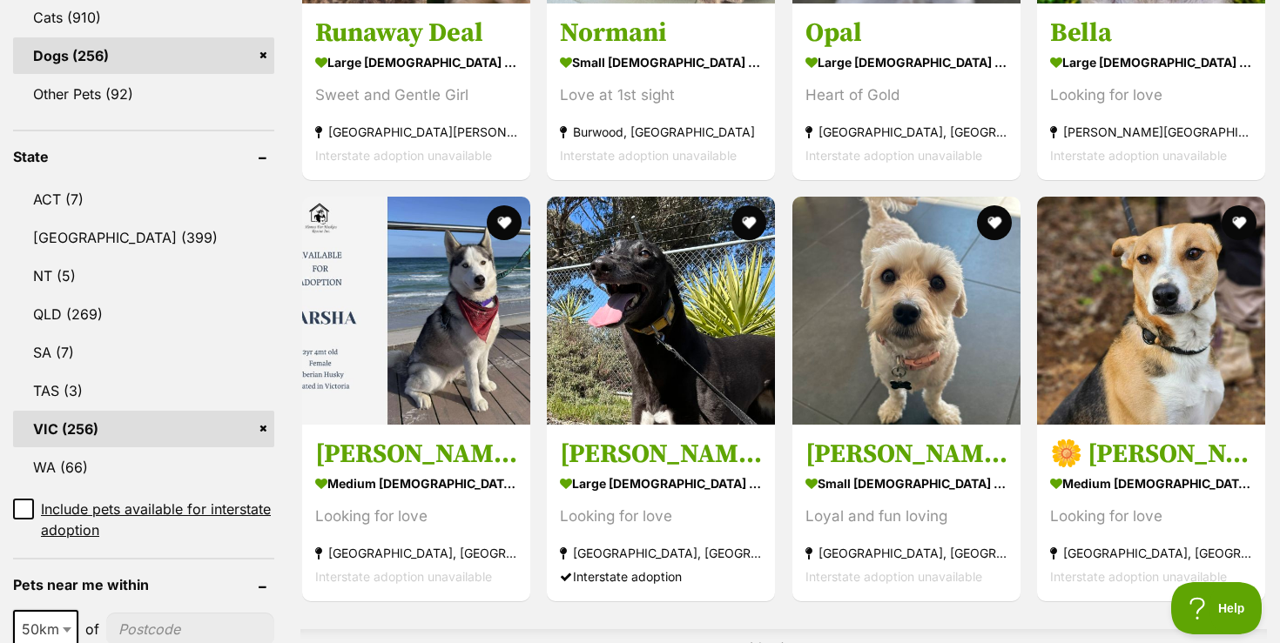
scroll to position [801, 0]
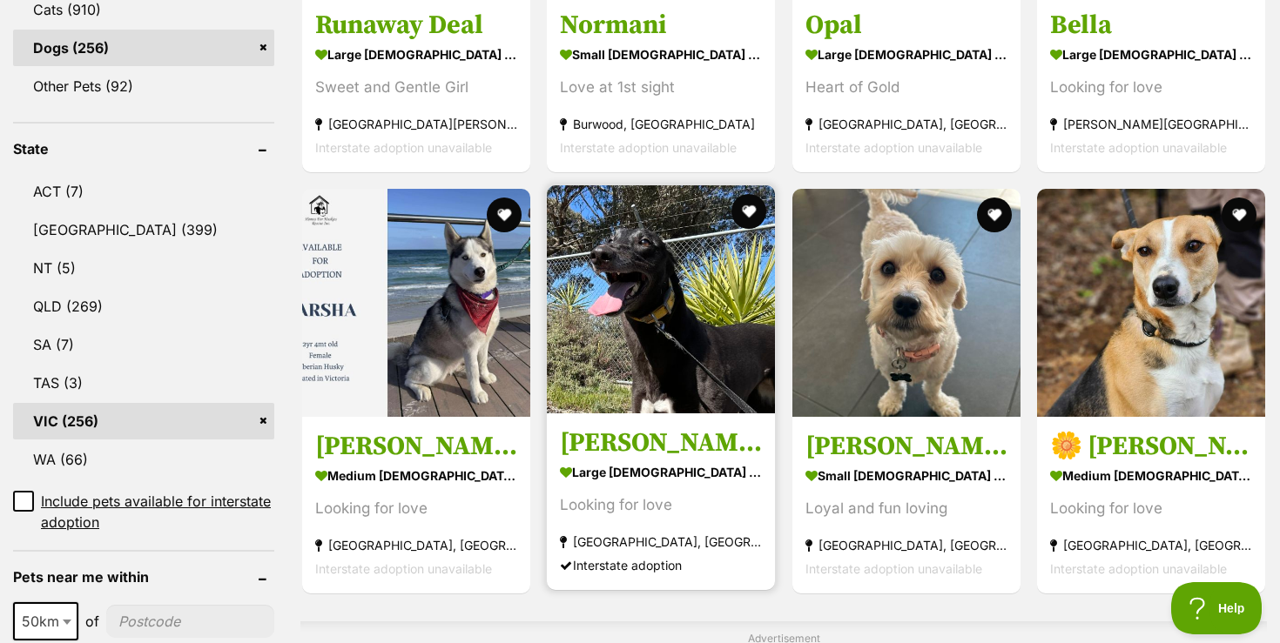
click at [628, 370] on img at bounding box center [661, 299] width 228 height 228
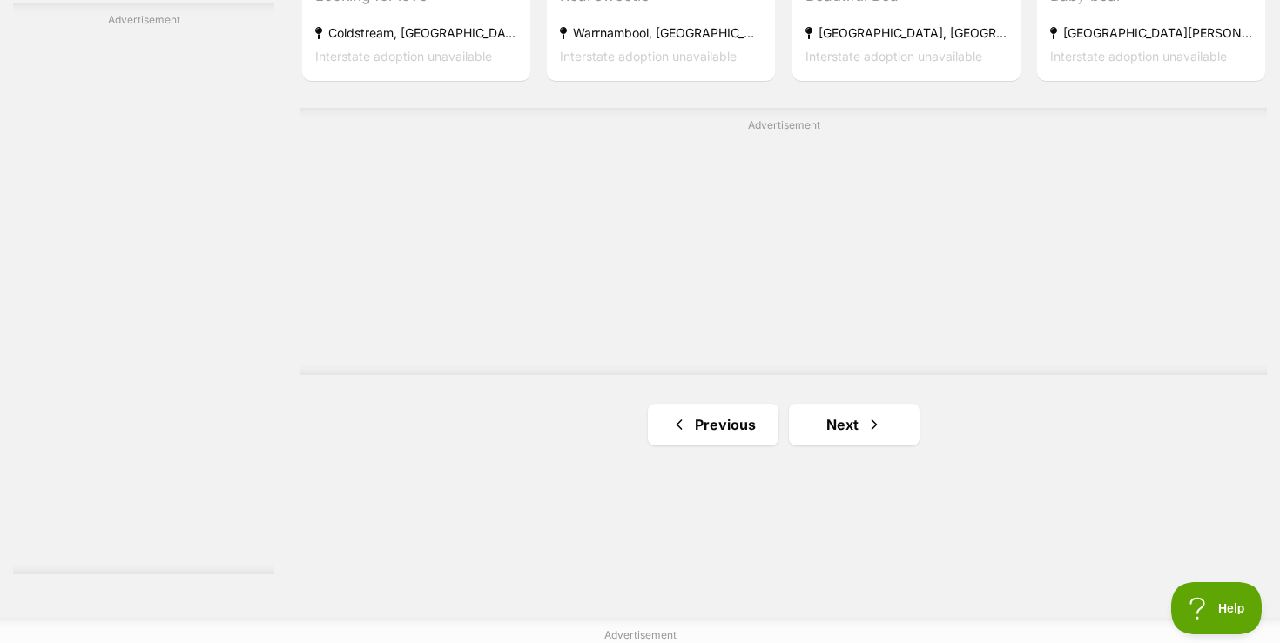
scroll to position [3099, 0]
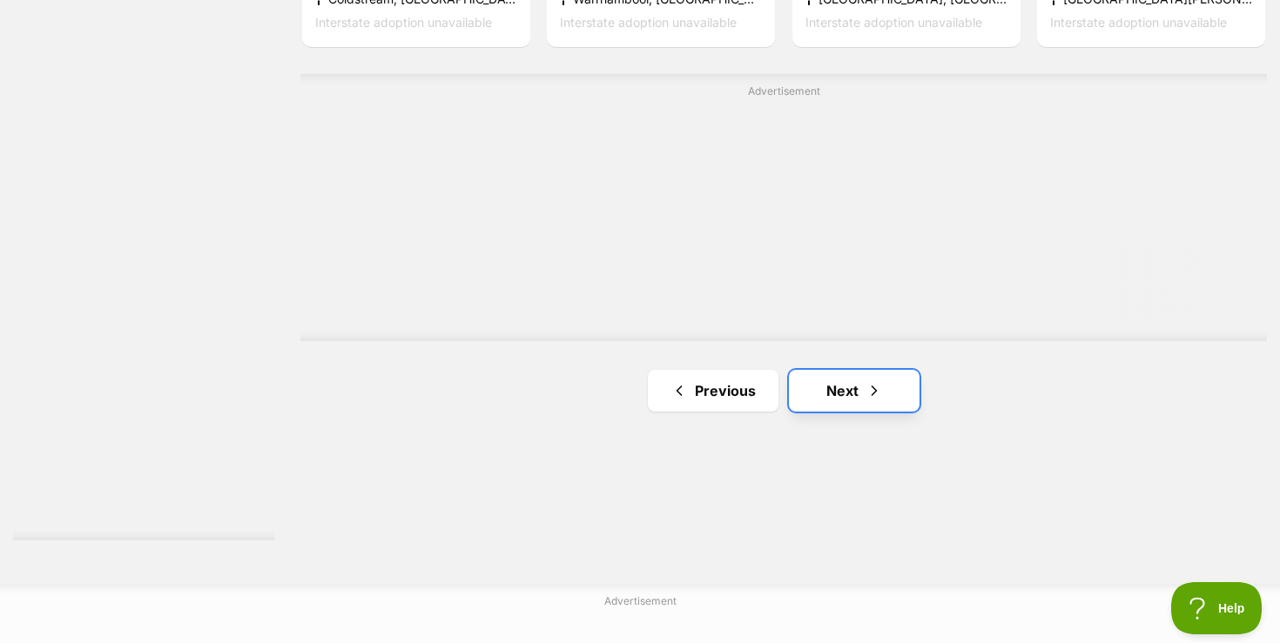
click at [832, 398] on link "Next" at bounding box center [854, 391] width 131 height 42
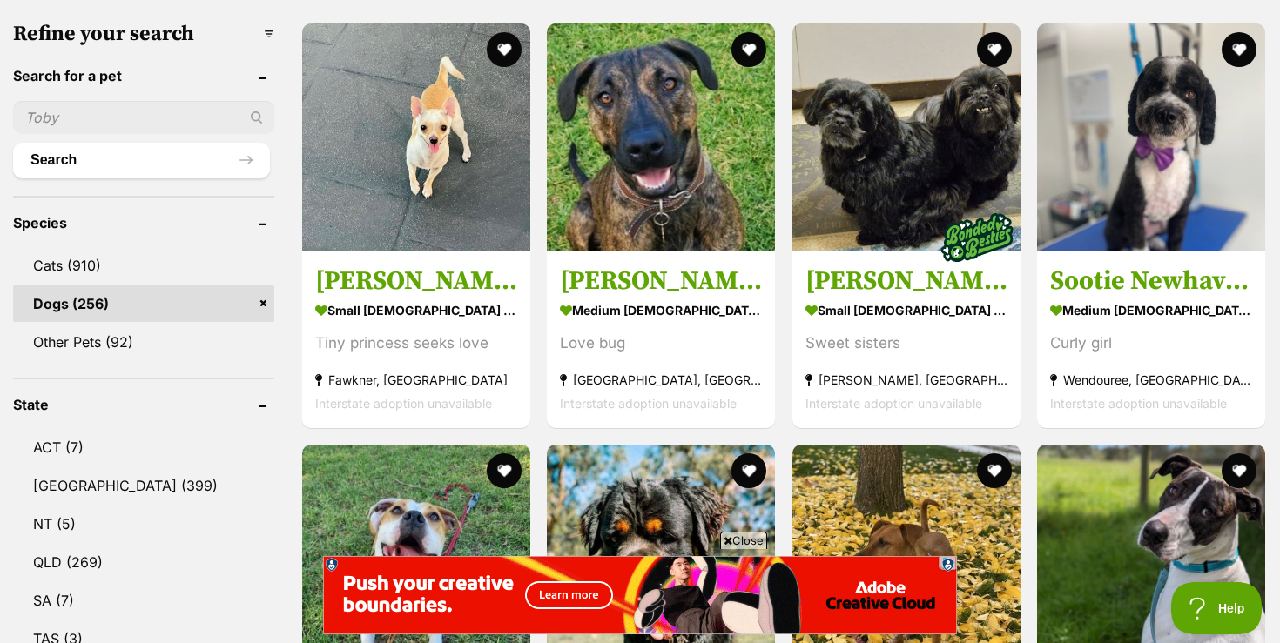
click at [739, 539] on span "Close" at bounding box center [743, 540] width 47 height 17
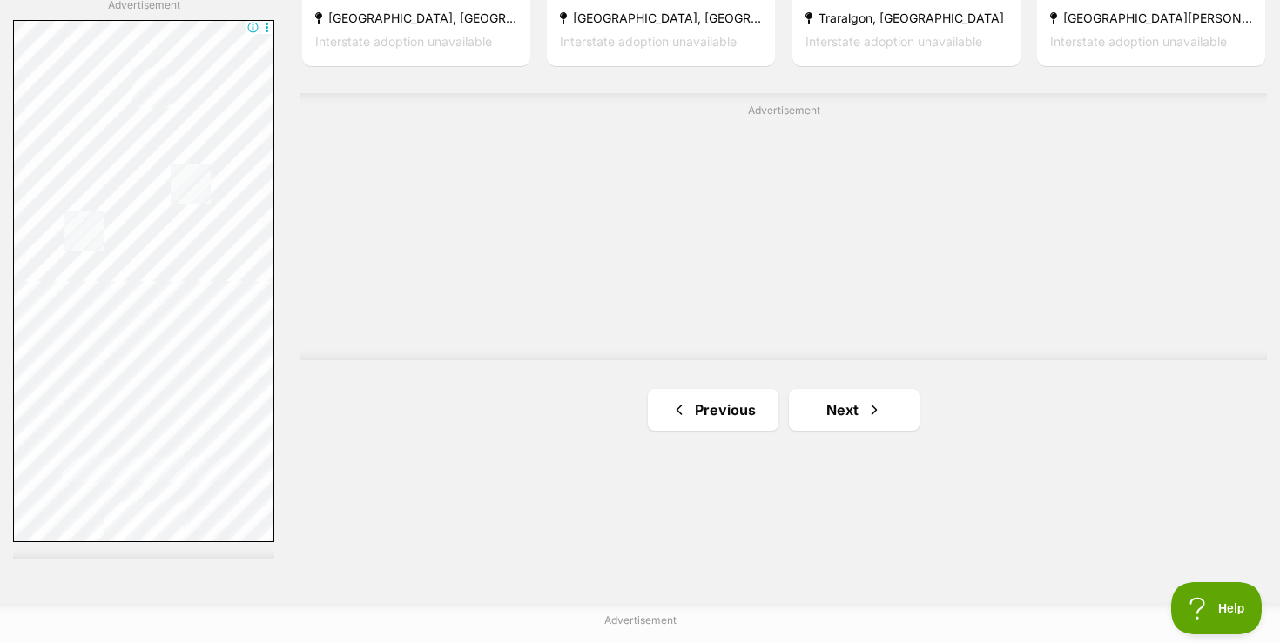
scroll to position [3087, 0]
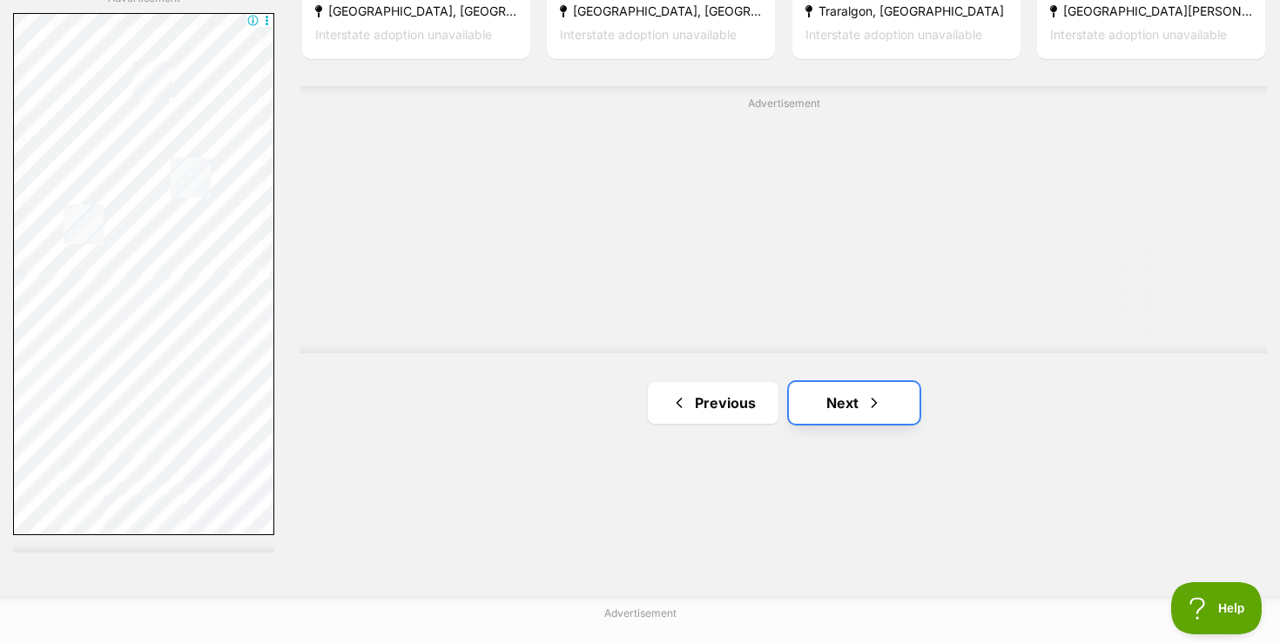
click at [848, 413] on link "Next" at bounding box center [854, 403] width 131 height 42
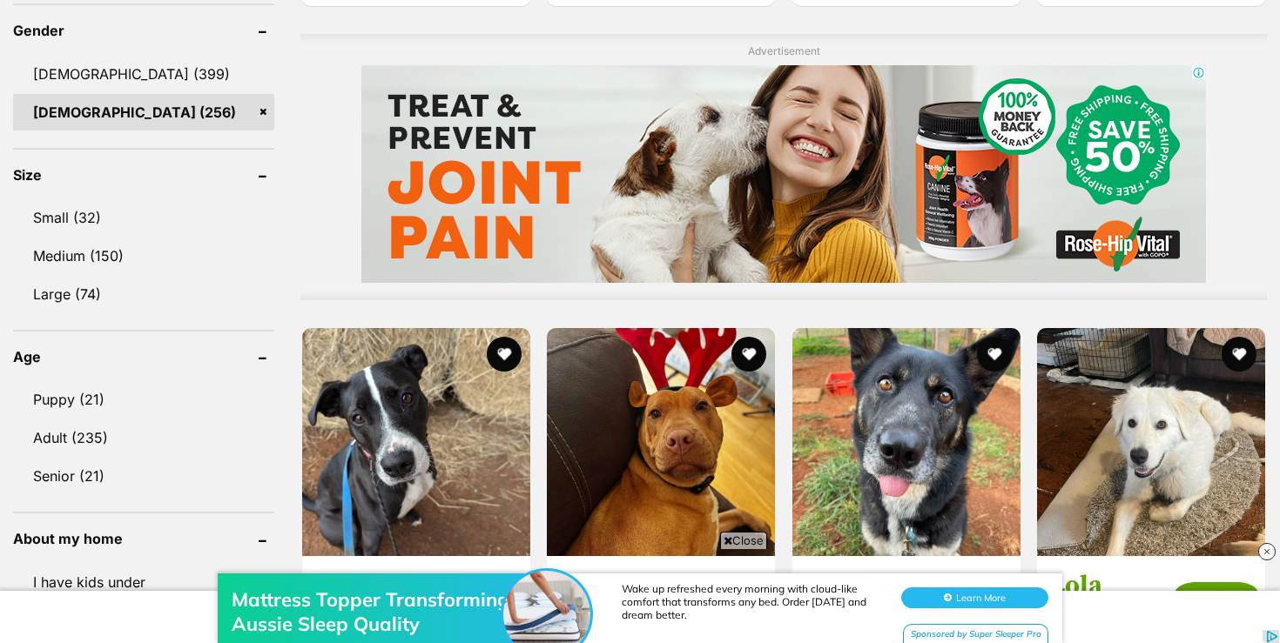
scroll to position [1532, 0]
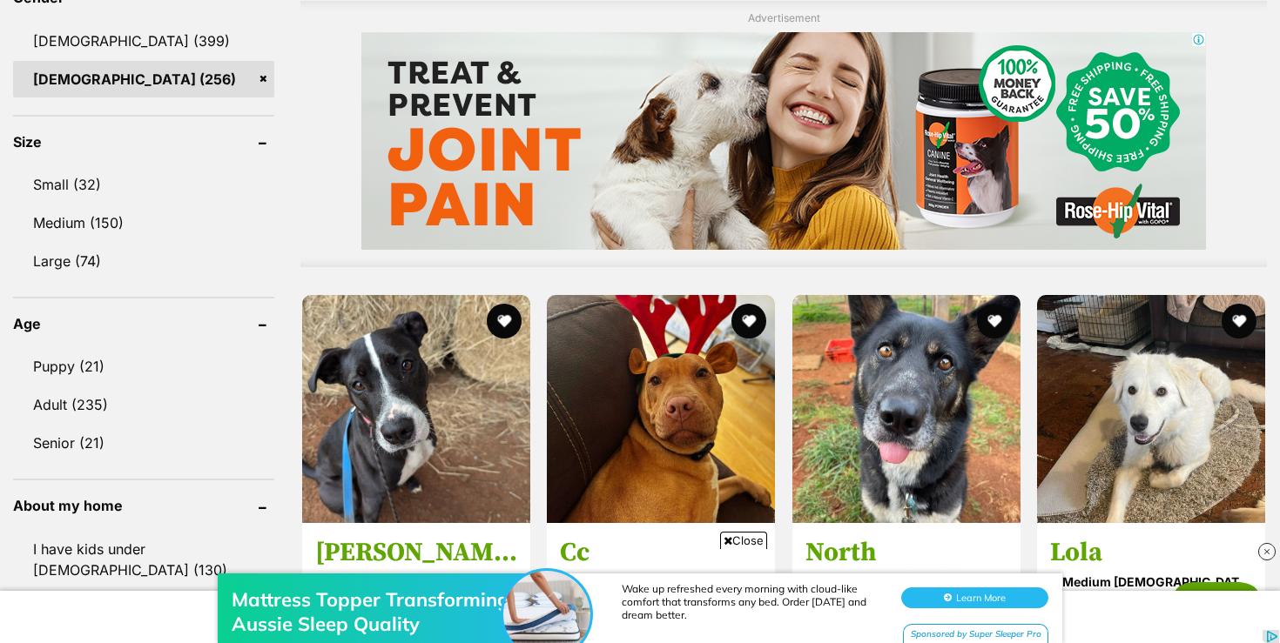
click at [744, 542] on div "Mattress Topper Transforming Aussie Sleep Quality Wake up refreshed every morni…" at bounding box center [640, 591] width 1280 height 104
click at [753, 535] on span "Close" at bounding box center [743, 540] width 47 height 17
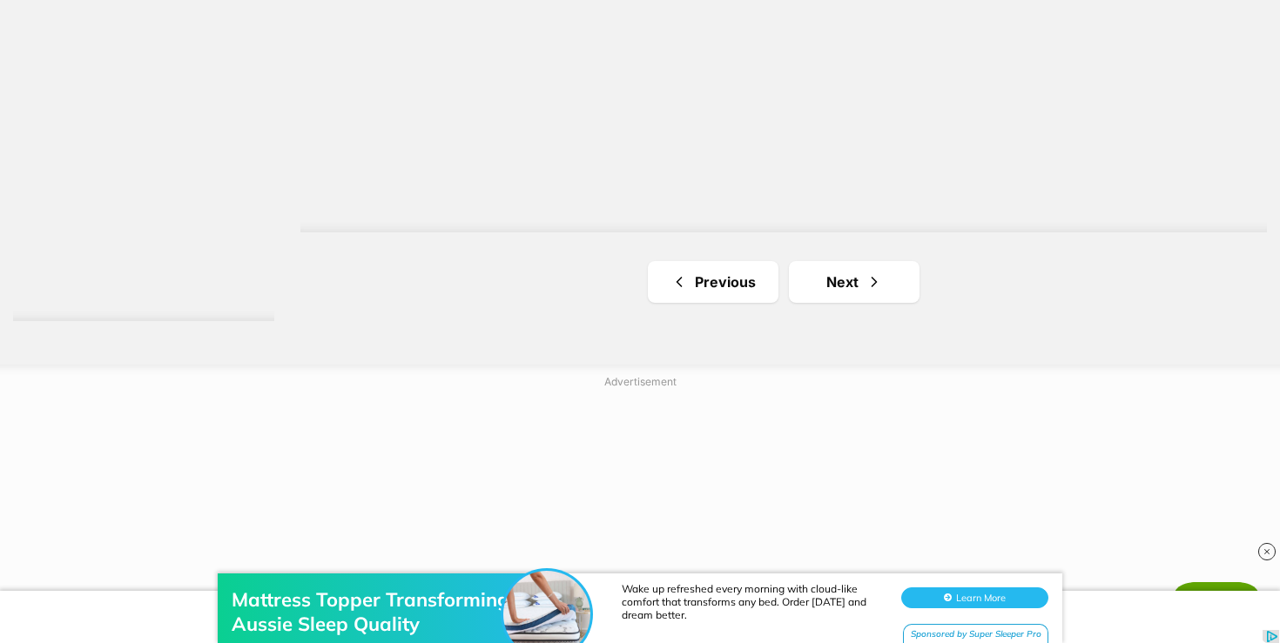
scroll to position [3343, 0]
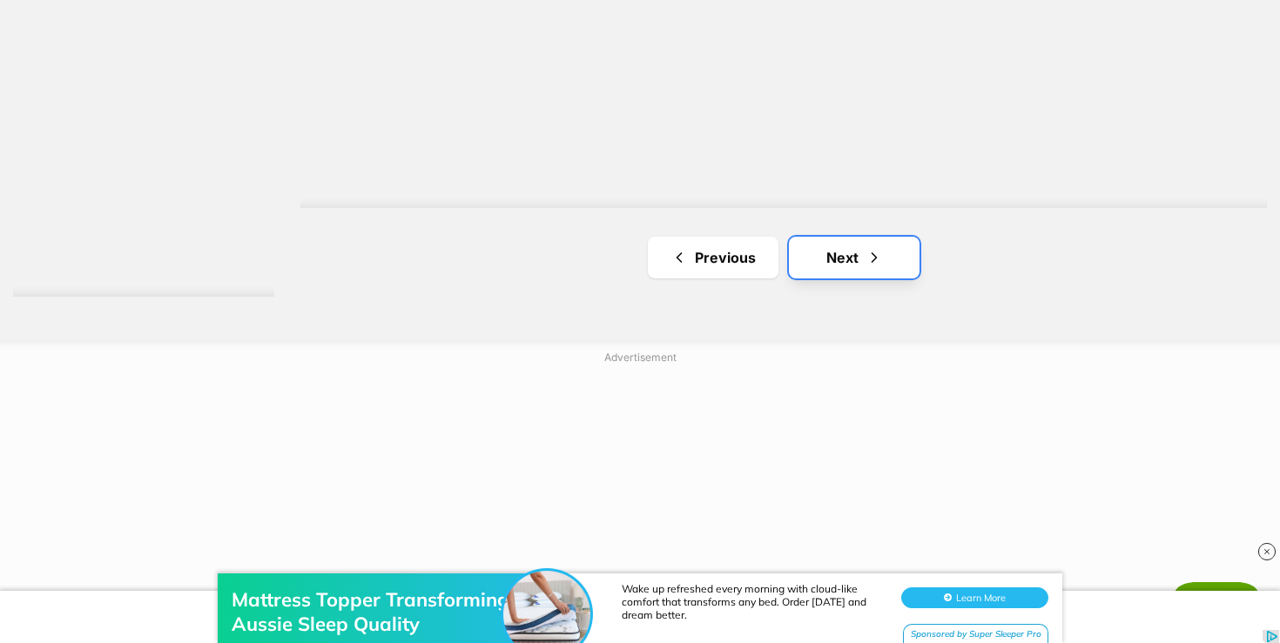
click at [821, 257] on link "Next" at bounding box center [854, 258] width 131 height 42
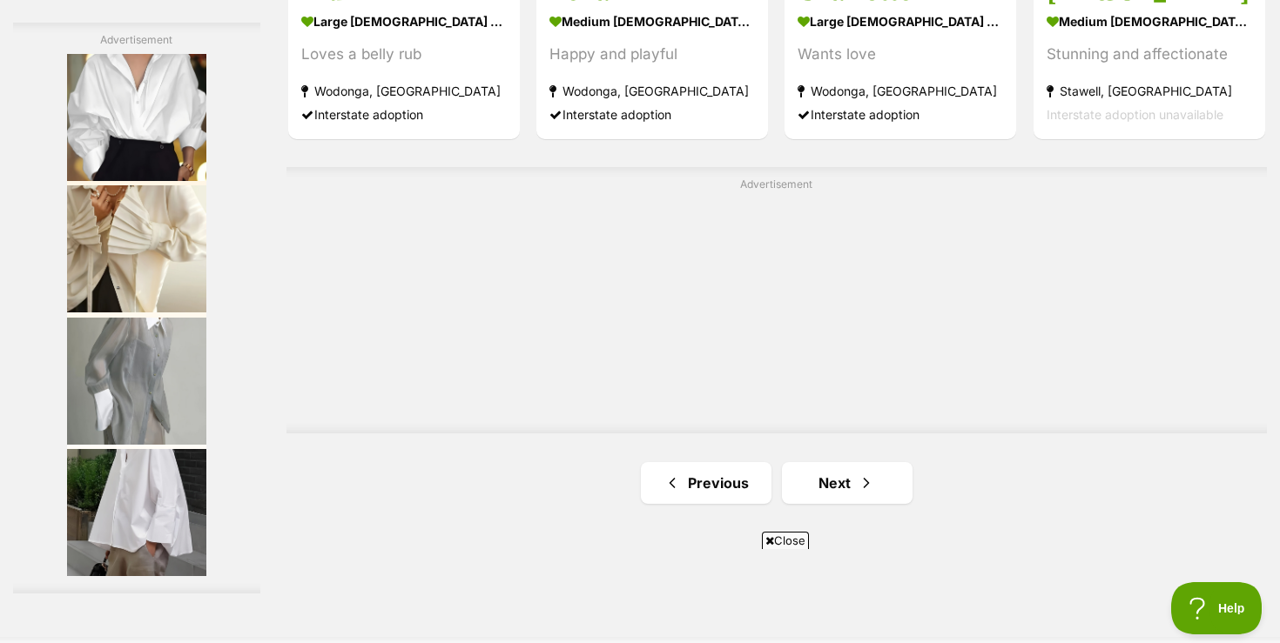
scroll to position [3030, 0]
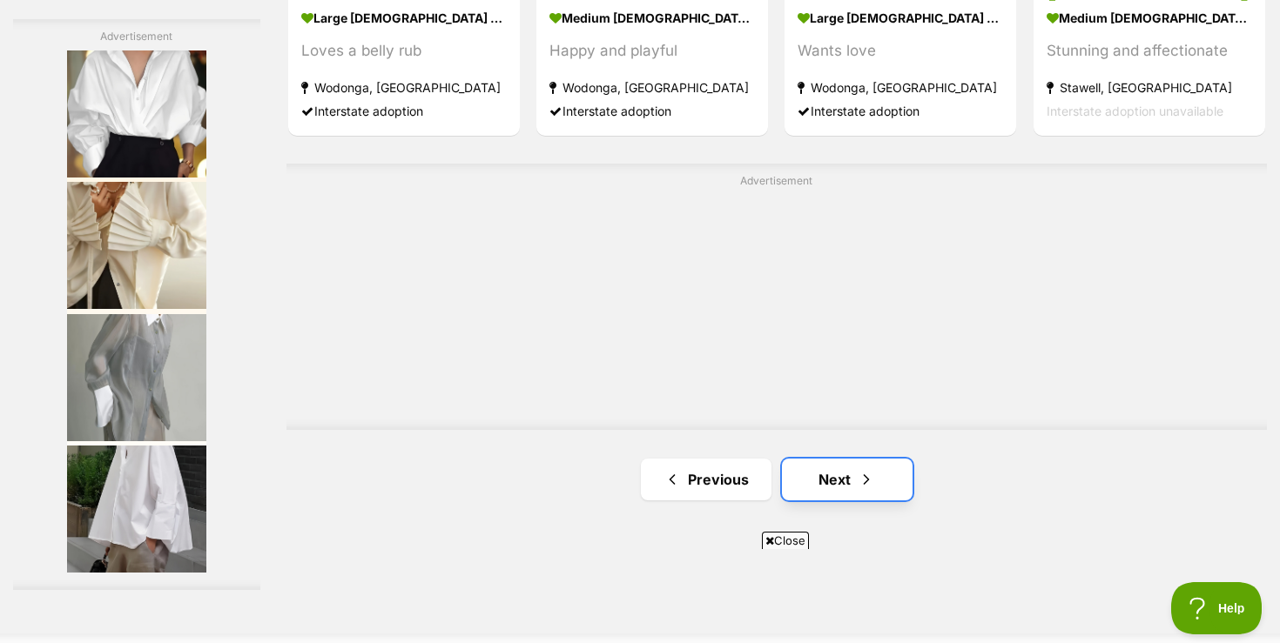
click at [829, 482] on link "Next" at bounding box center [847, 480] width 131 height 42
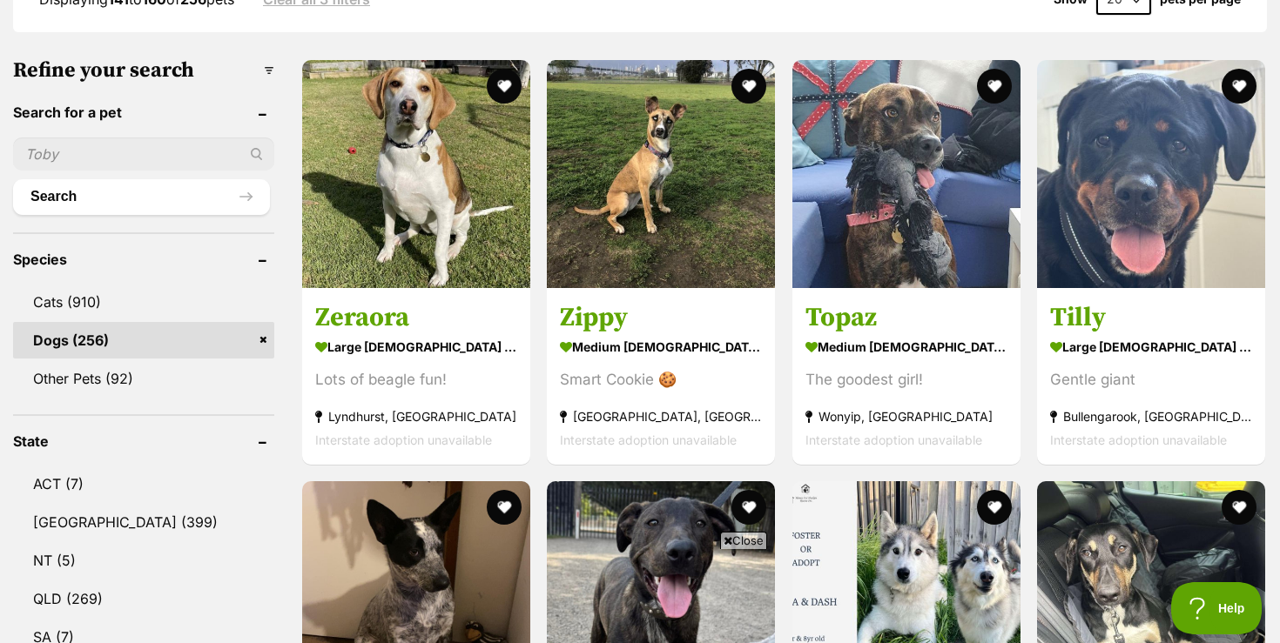
click at [744, 540] on span "Close" at bounding box center [743, 540] width 47 height 17
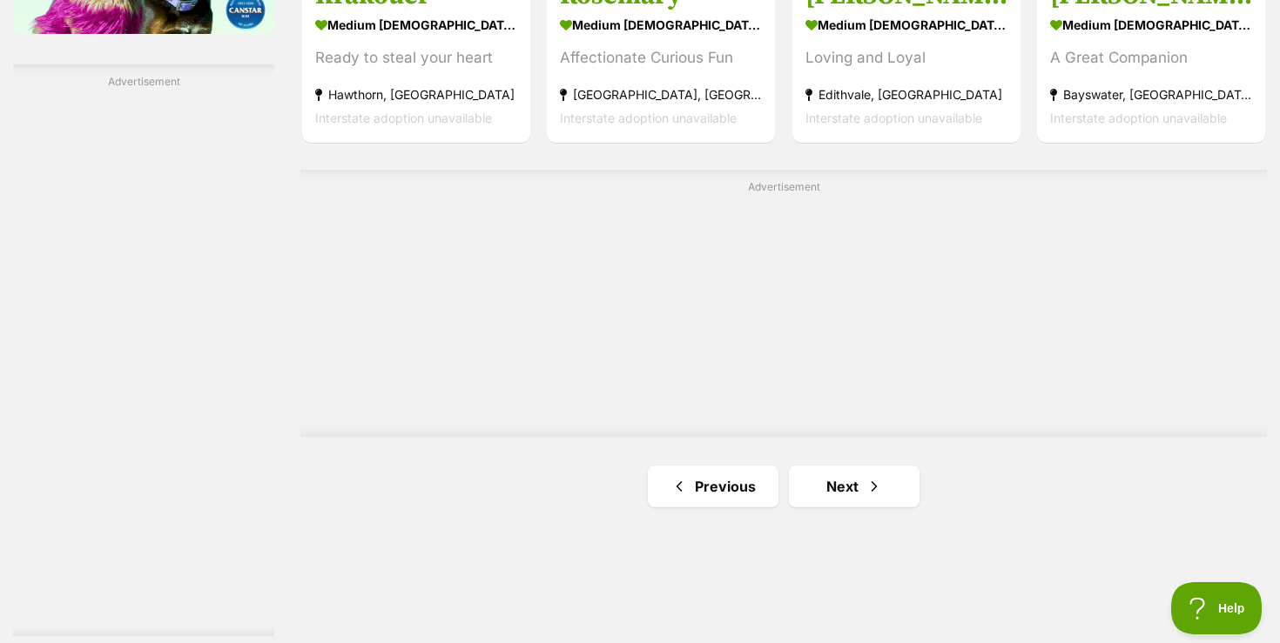
scroll to position [3016, 0]
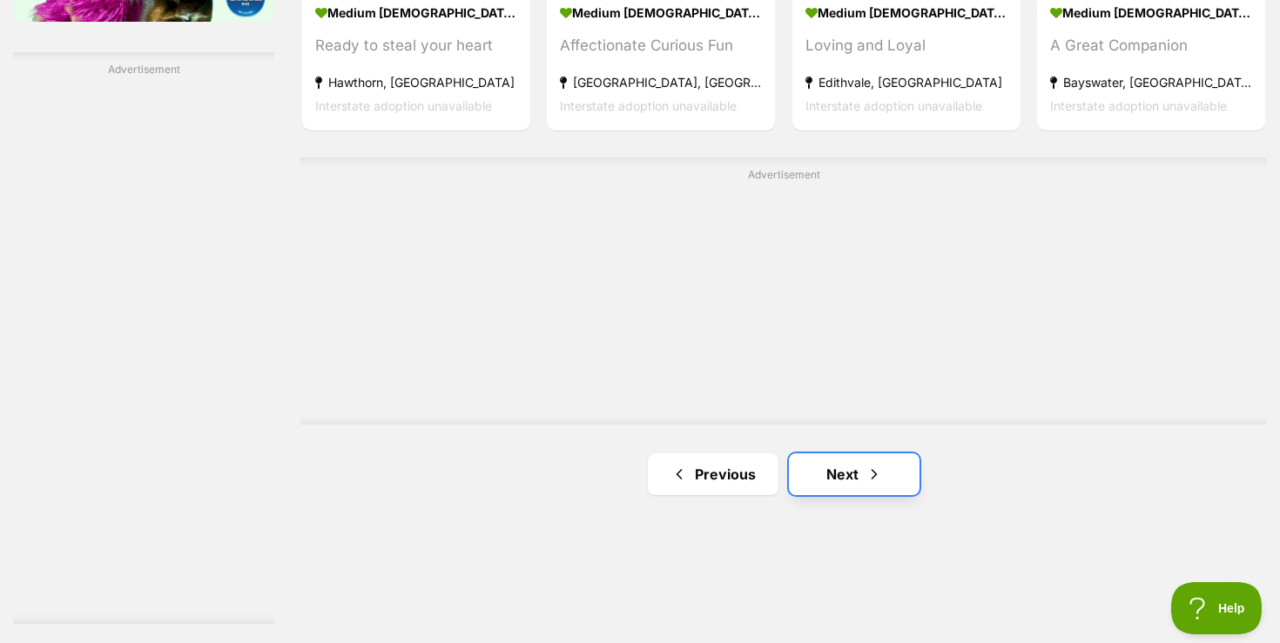
click at [841, 480] on link "Next" at bounding box center [854, 475] width 131 height 42
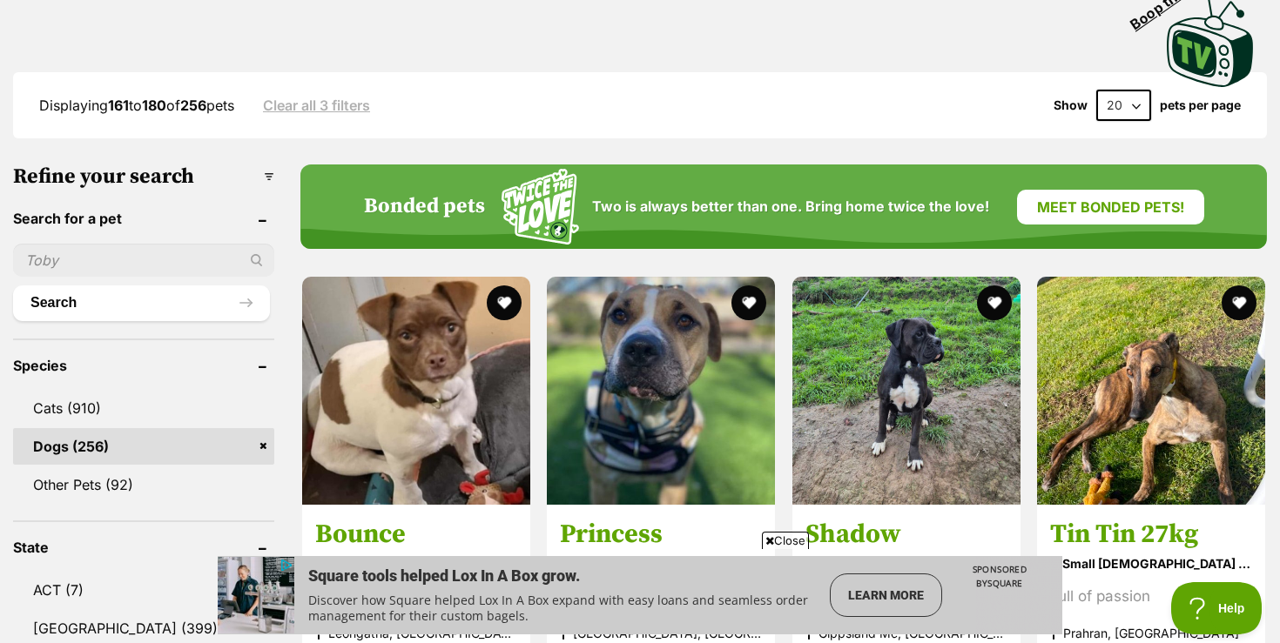
click at [791, 540] on span "Close" at bounding box center [785, 540] width 47 height 17
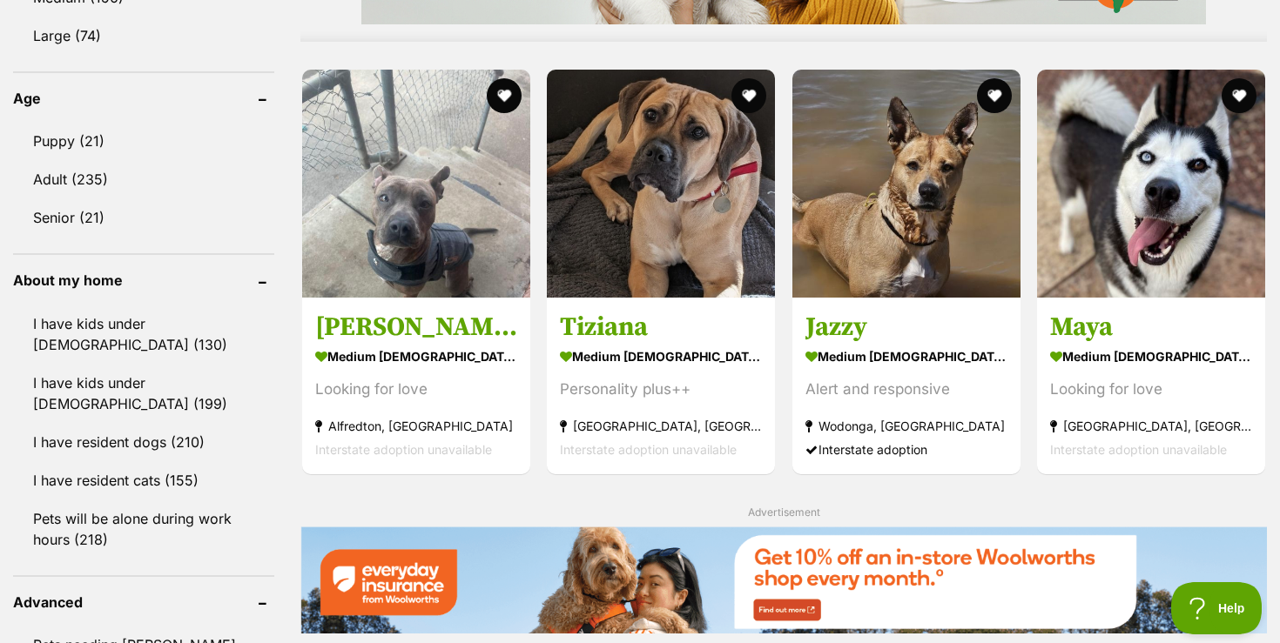
scroll to position [1760, 0]
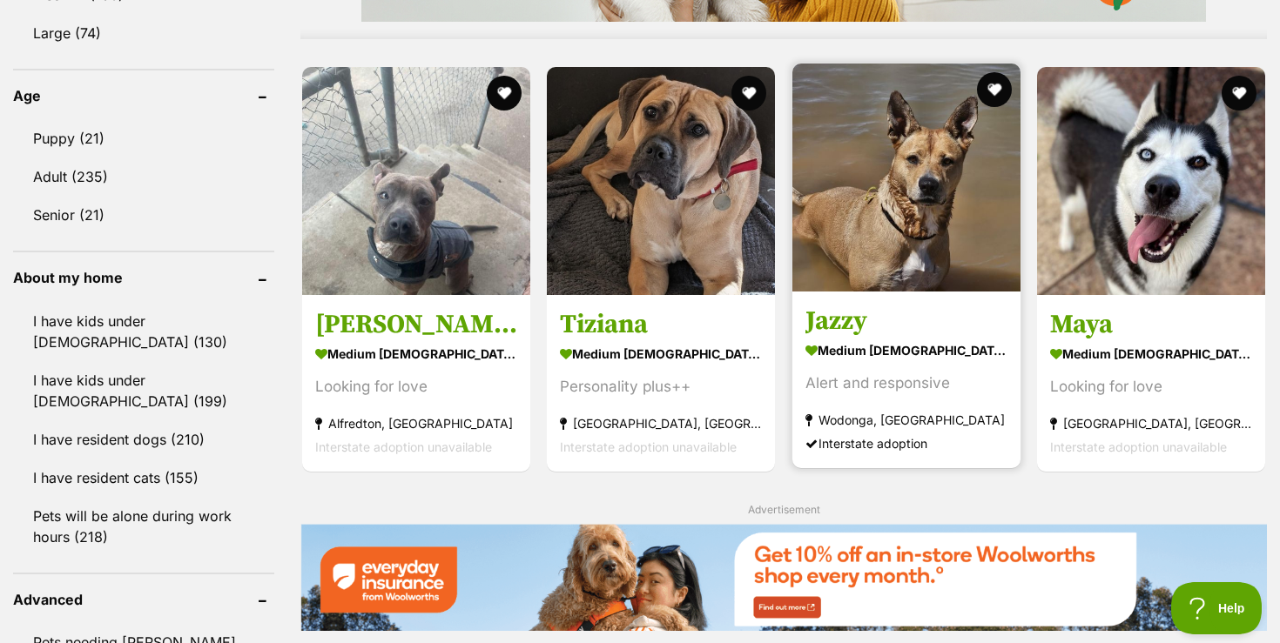
click at [839, 262] on img at bounding box center [906, 178] width 228 height 228
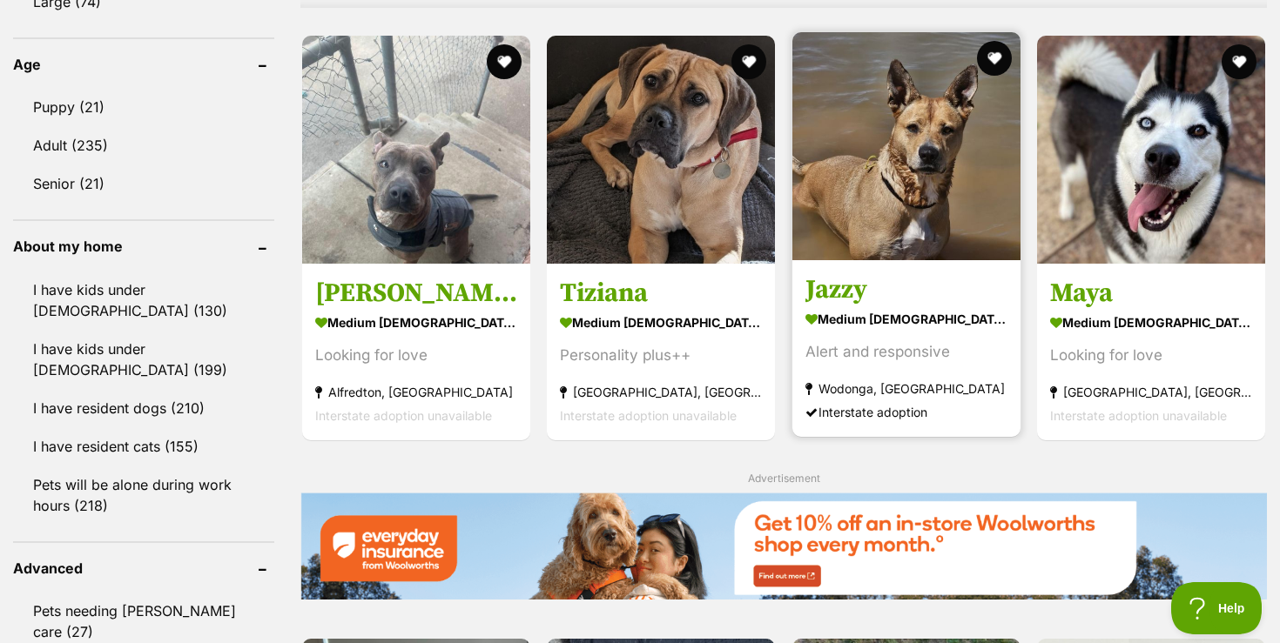
scroll to position [1795, 0]
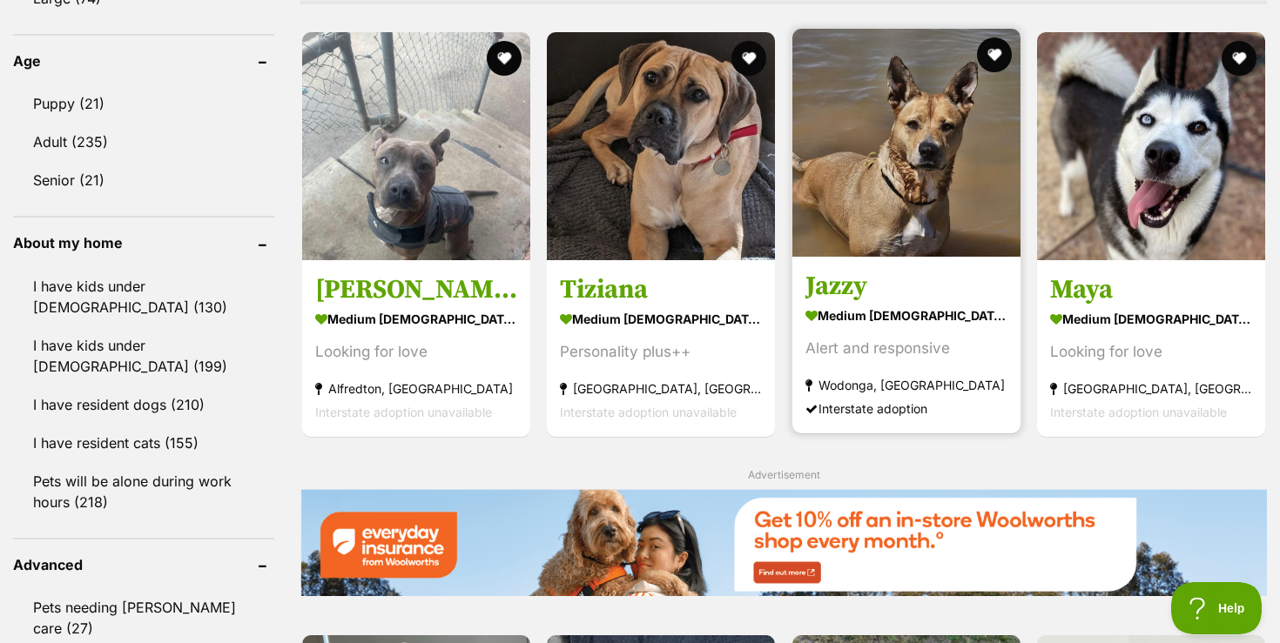
click at [829, 228] on img at bounding box center [906, 143] width 228 height 228
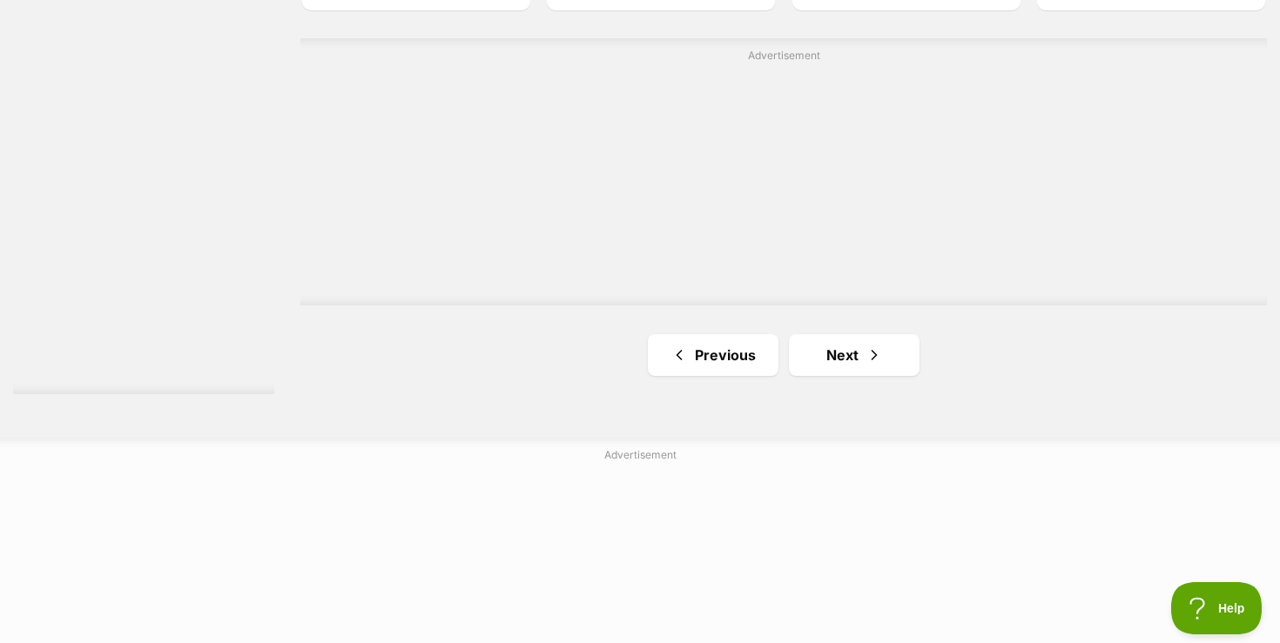
scroll to position [3258, 0]
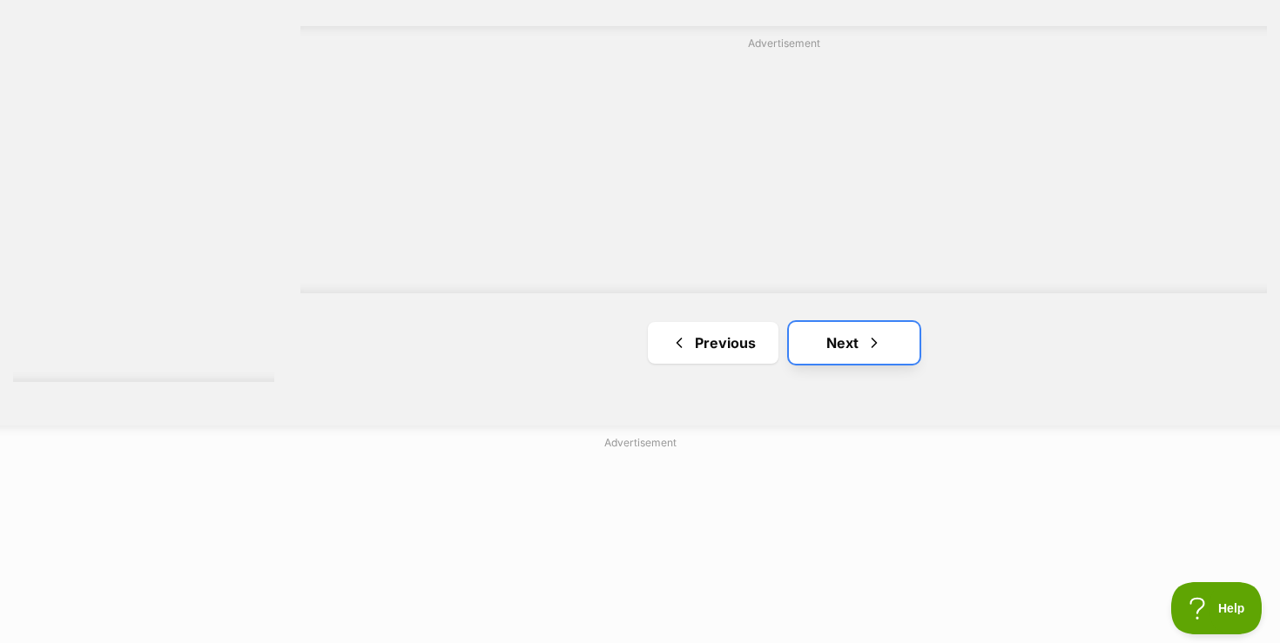
click at [839, 346] on link "Next" at bounding box center [854, 343] width 131 height 42
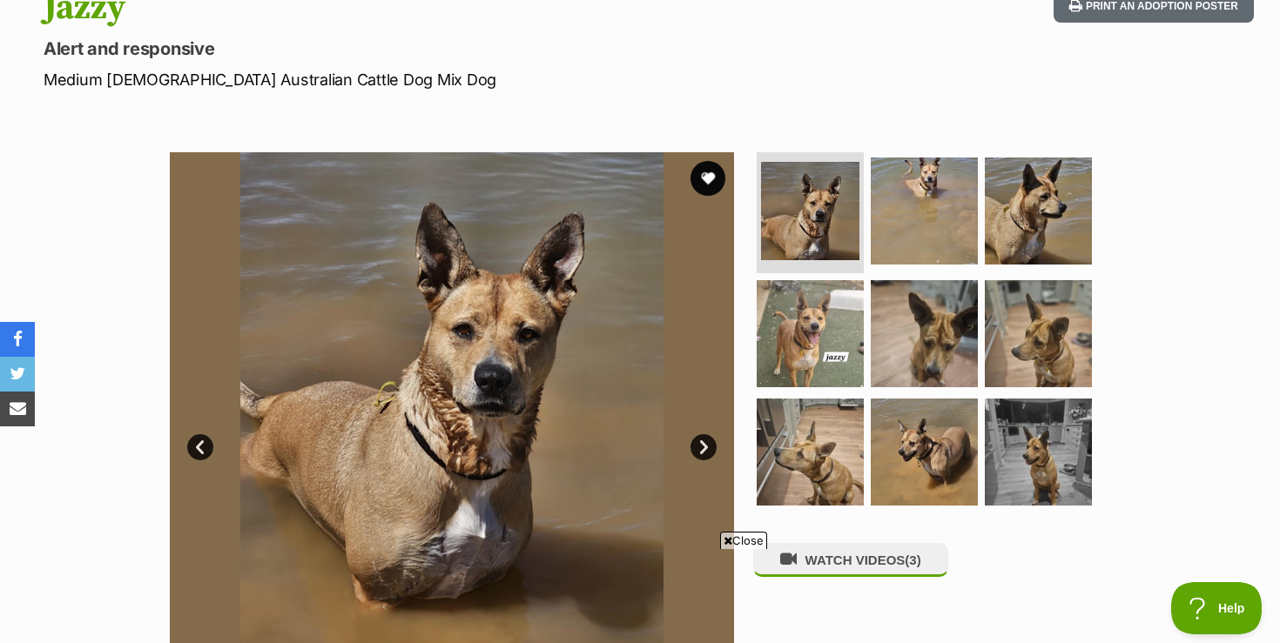
scroll to position [244, 0]
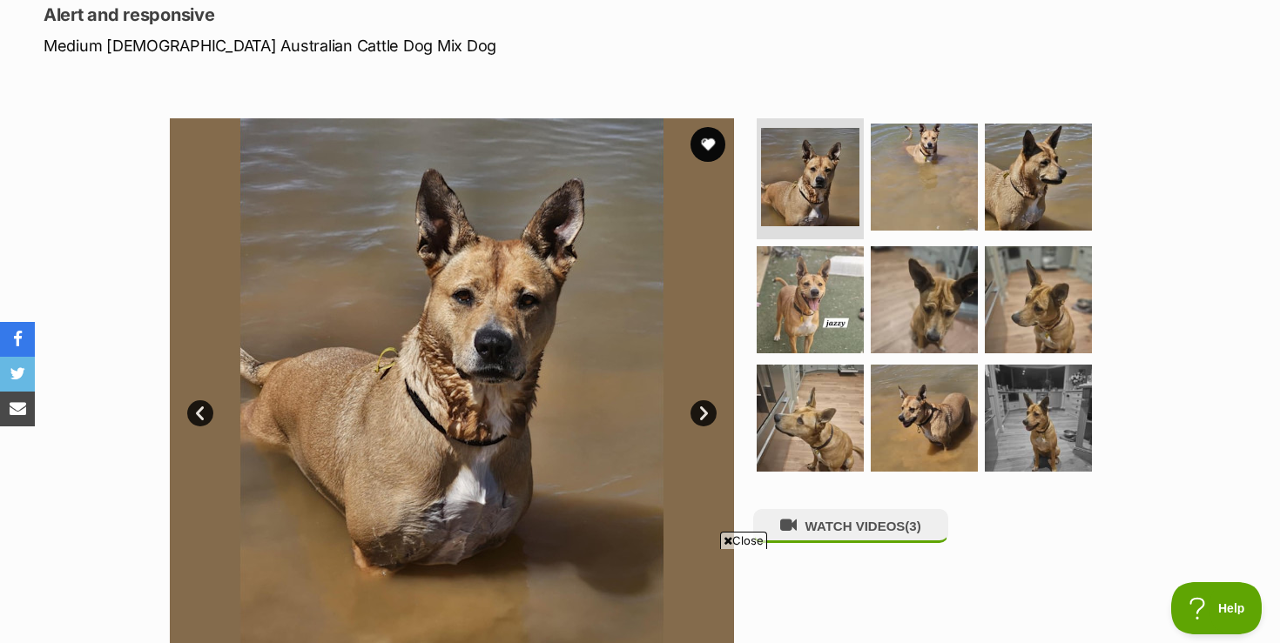
click at [740, 536] on span "Close" at bounding box center [743, 540] width 47 height 17
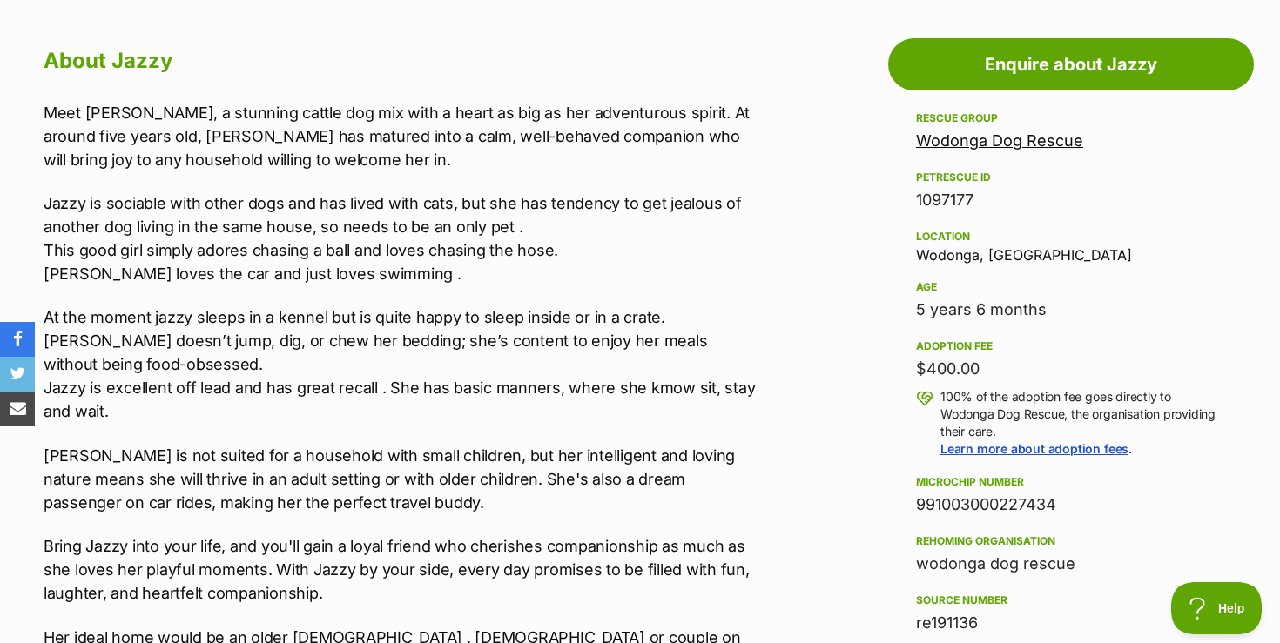
scroll to position [975, 0]
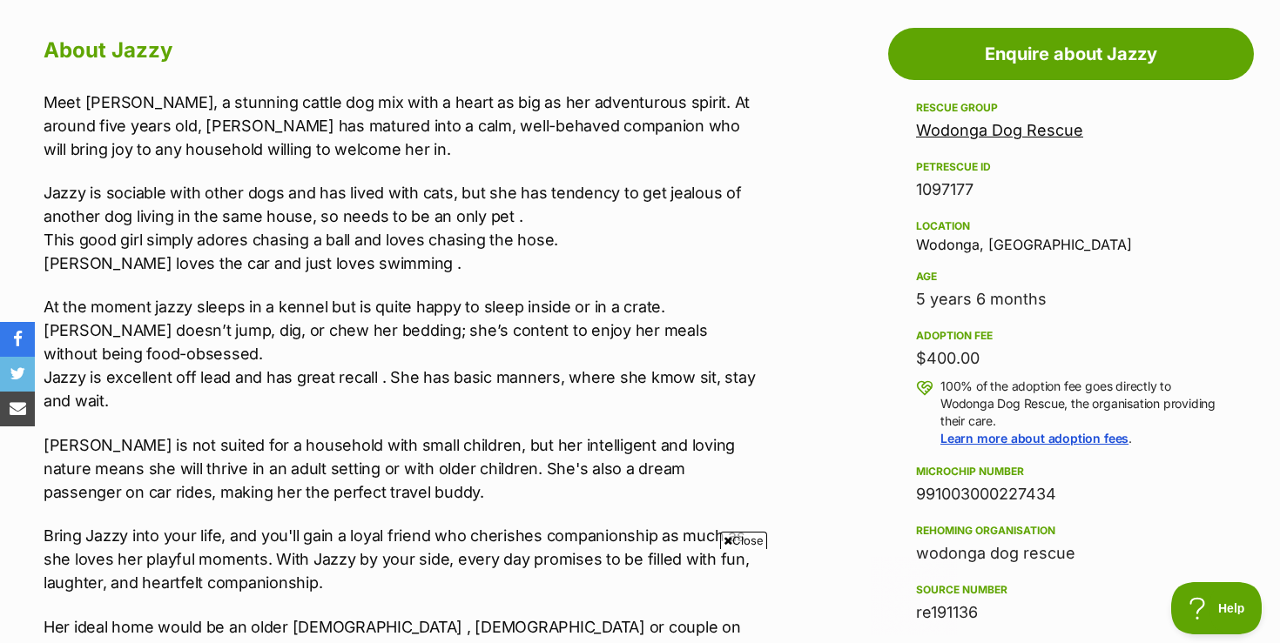
click at [735, 542] on span "Close" at bounding box center [743, 540] width 47 height 17
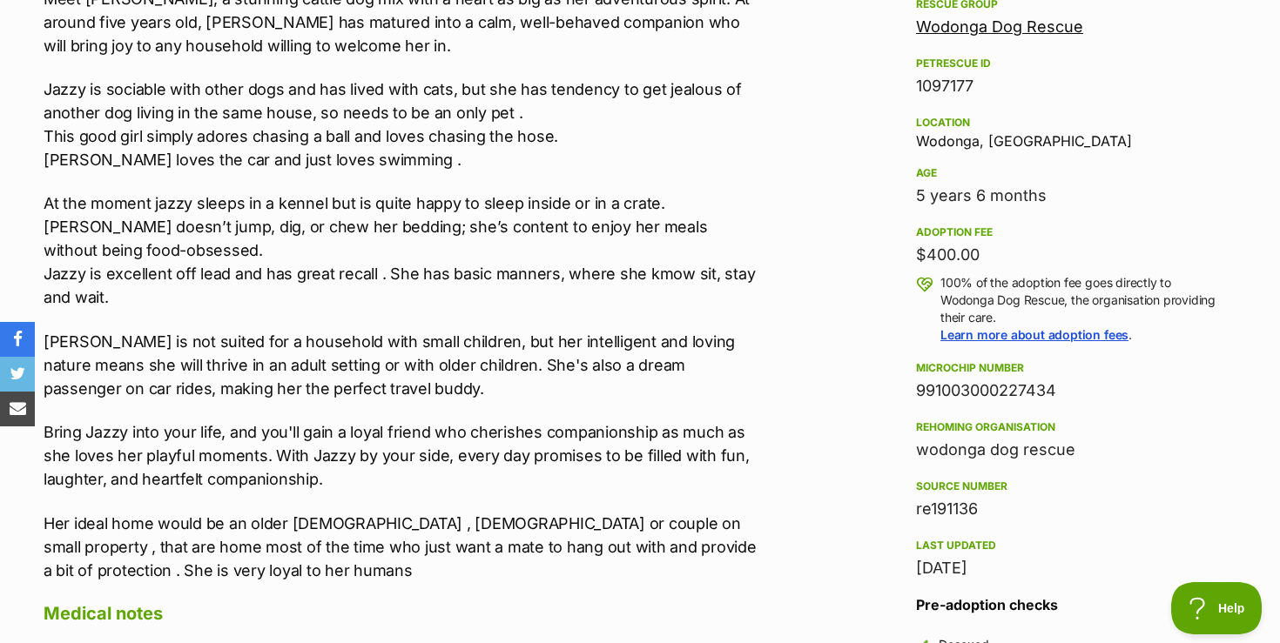
scroll to position [1055, 0]
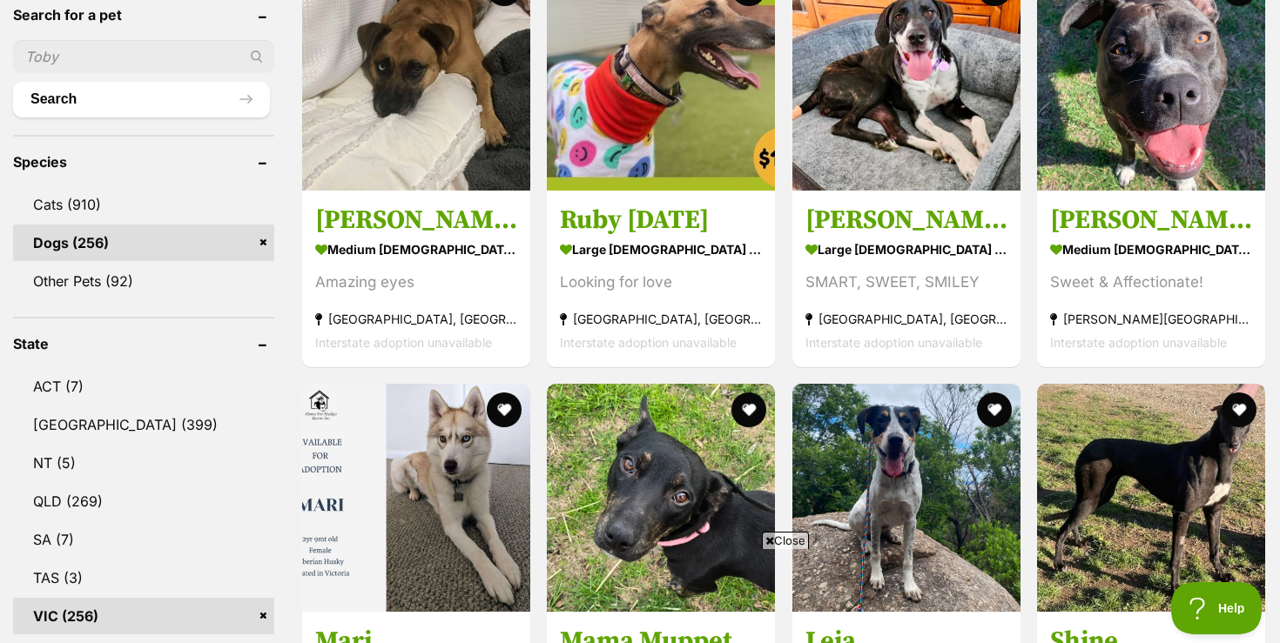
scroll to position [614, 0]
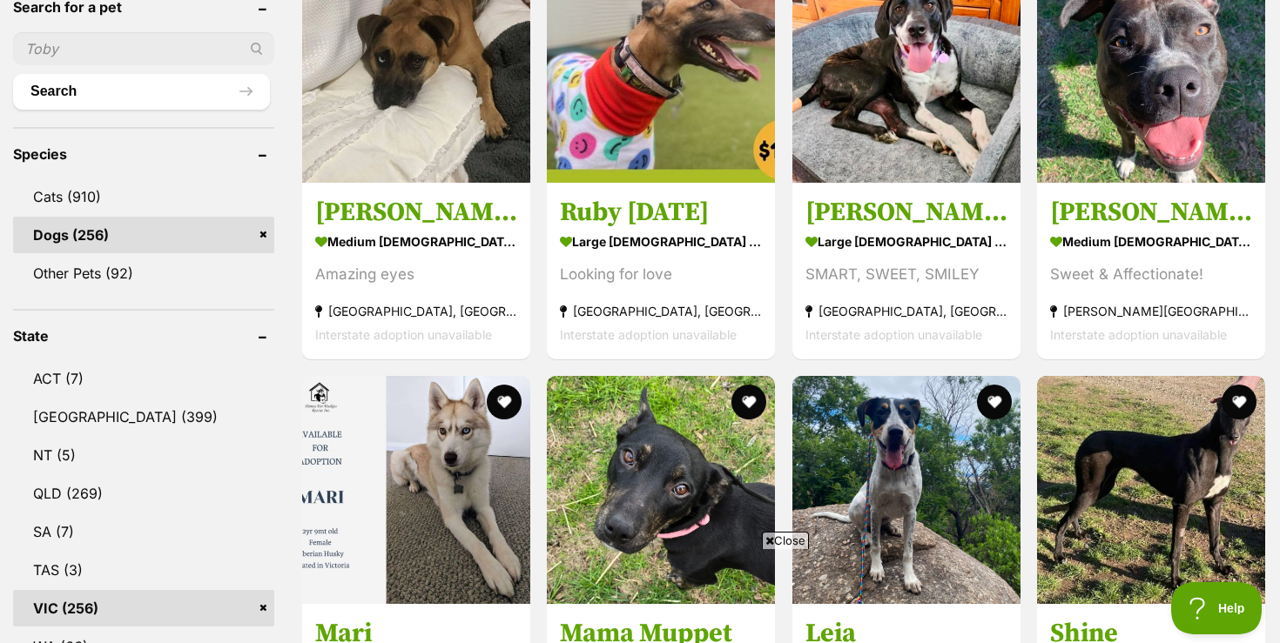
click at [784, 547] on span "Close" at bounding box center [785, 540] width 47 height 17
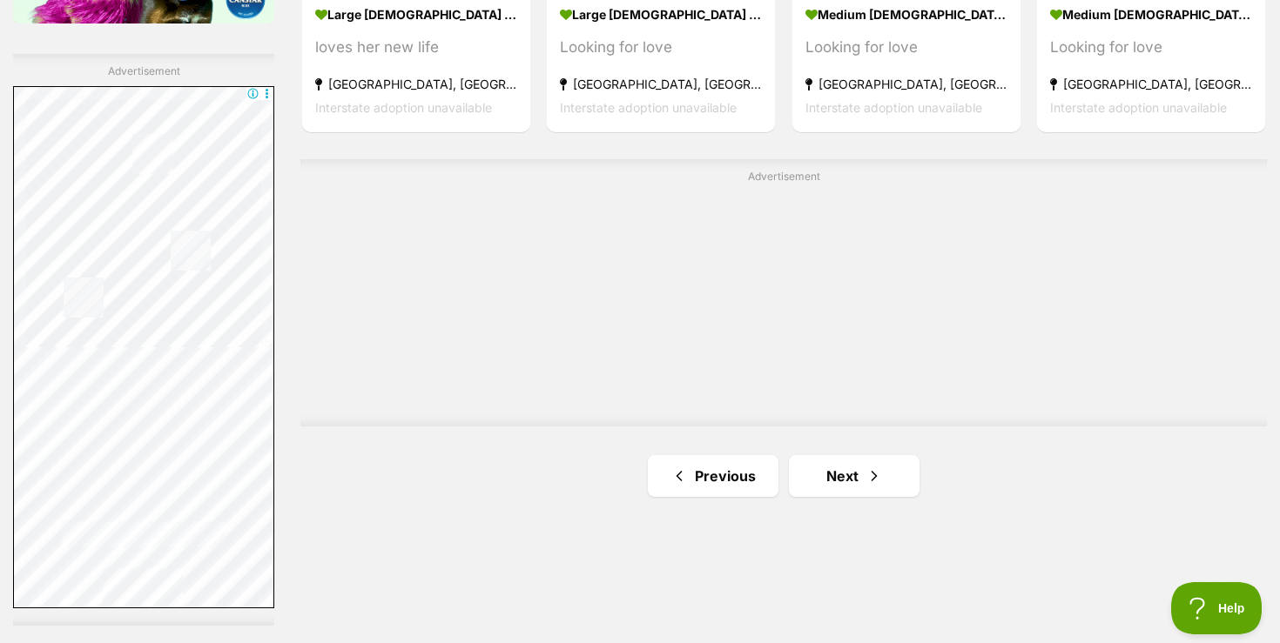
scroll to position [3017, 0]
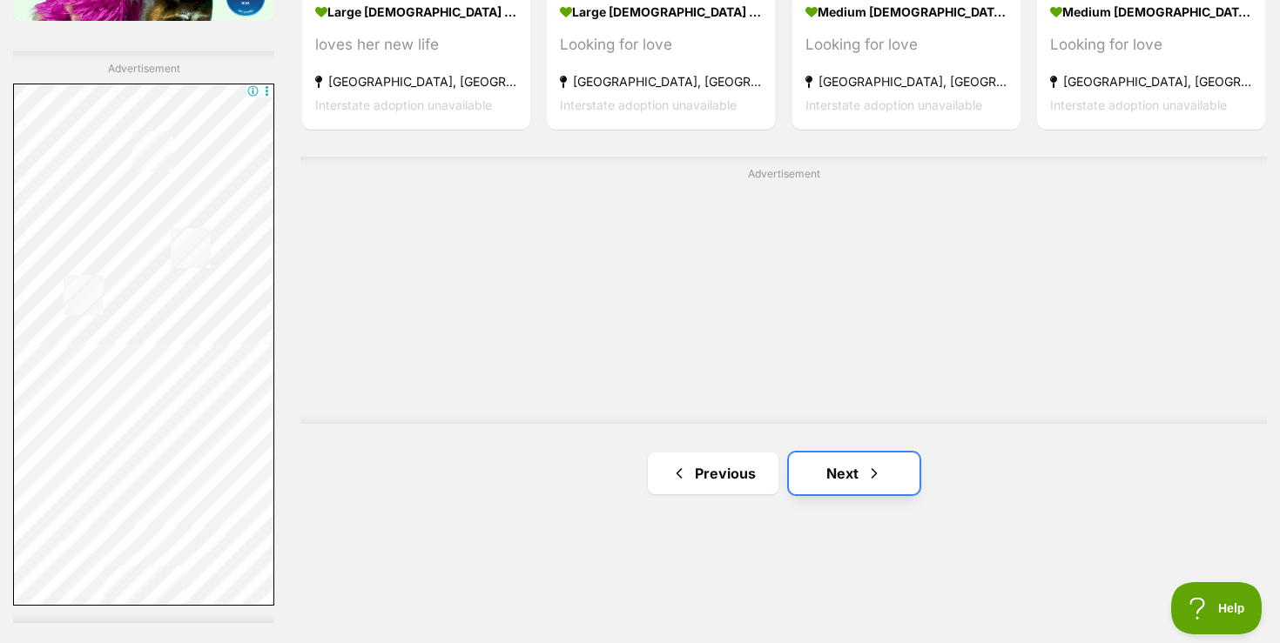
click at [825, 473] on link "Next" at bounding box center [854, 474] width 131 height 42
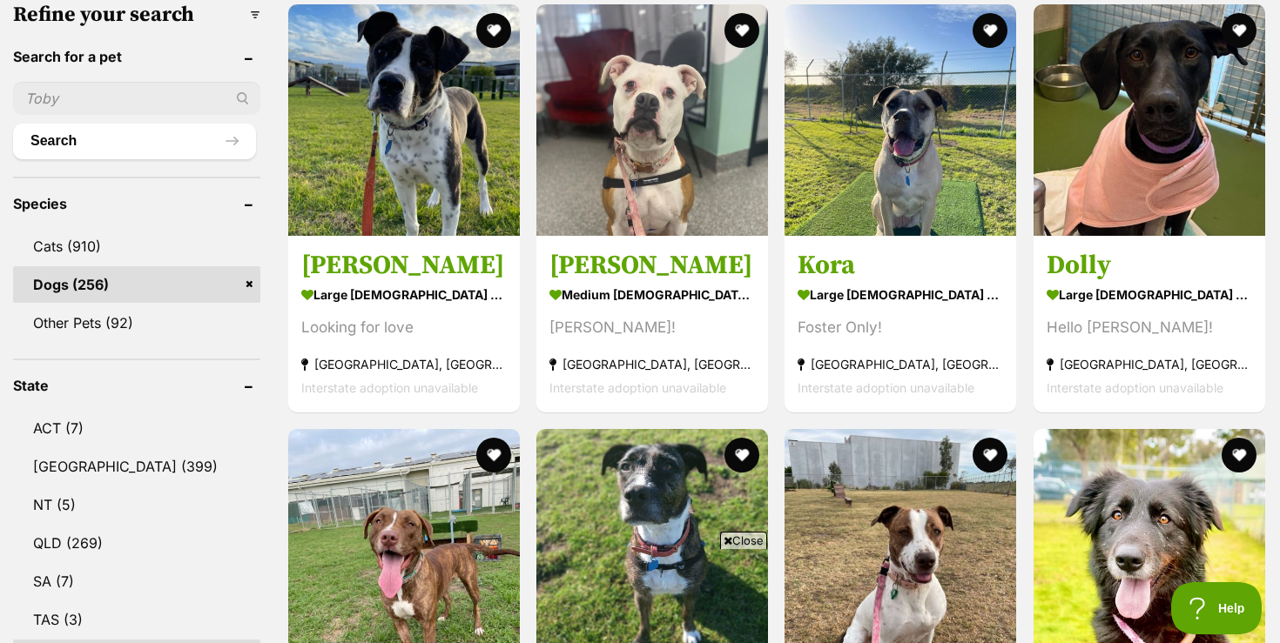
scroll to position [567, 0]
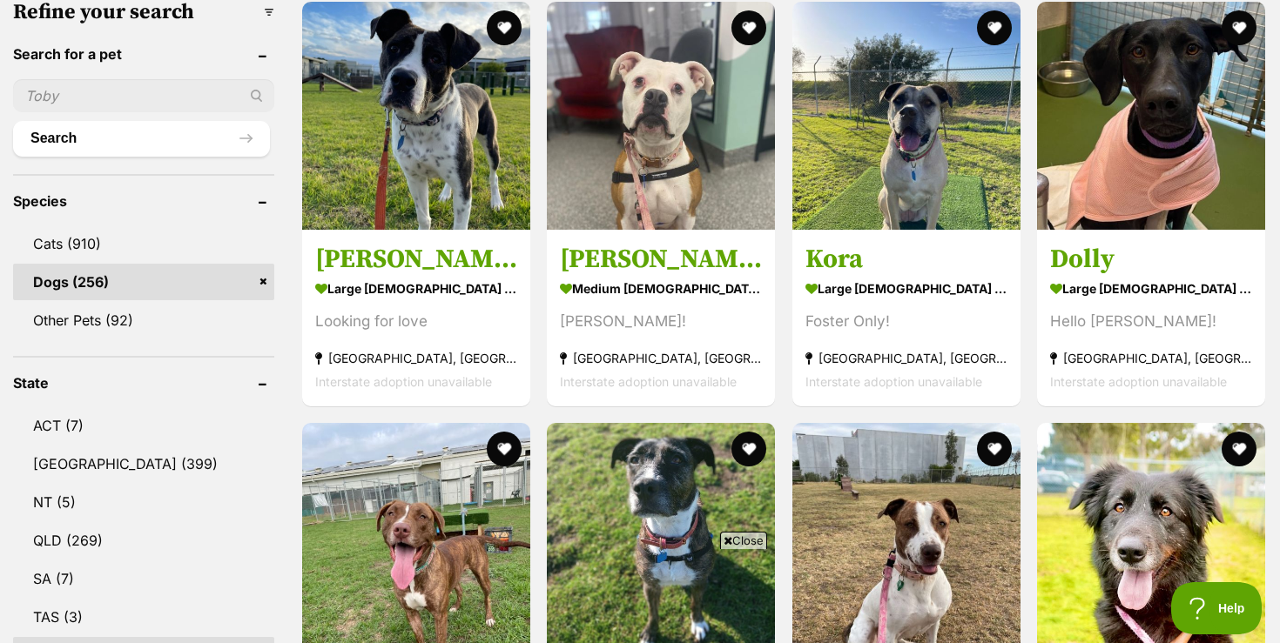
click at [756, 539] on span "Close" at bounding box center [743, 540] width 47 height 17
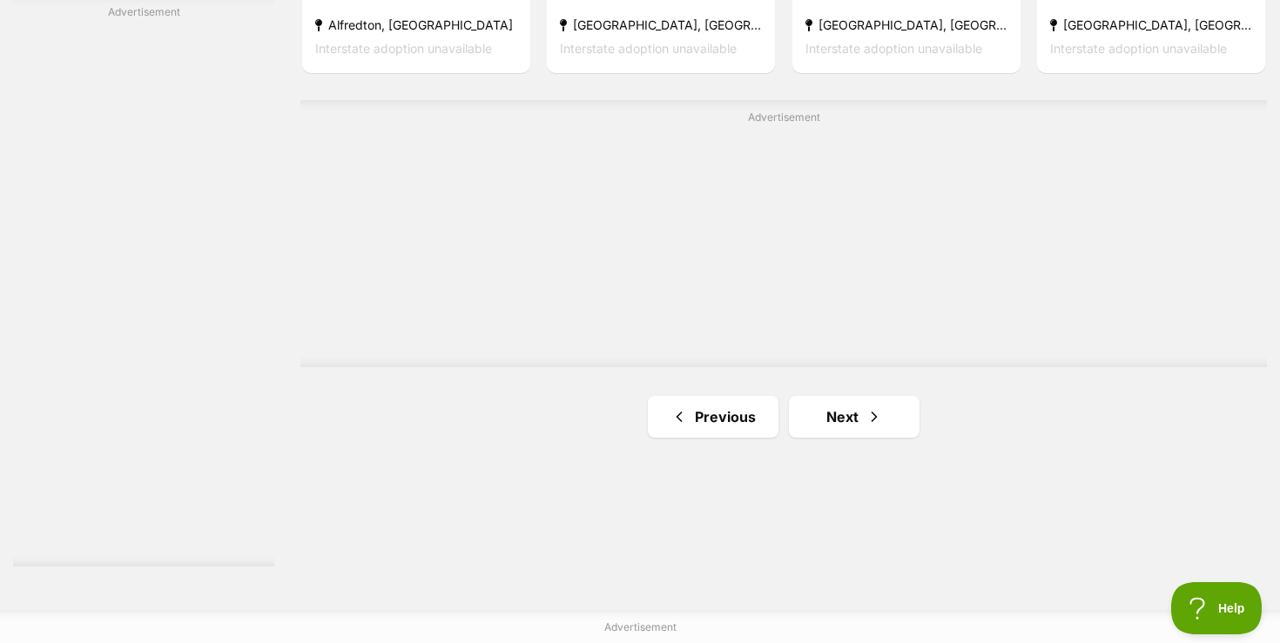
scroll to position [3074, 0]
click at [855, 412] on link "Next" at bounding box center [854, 416] width 131 height 42
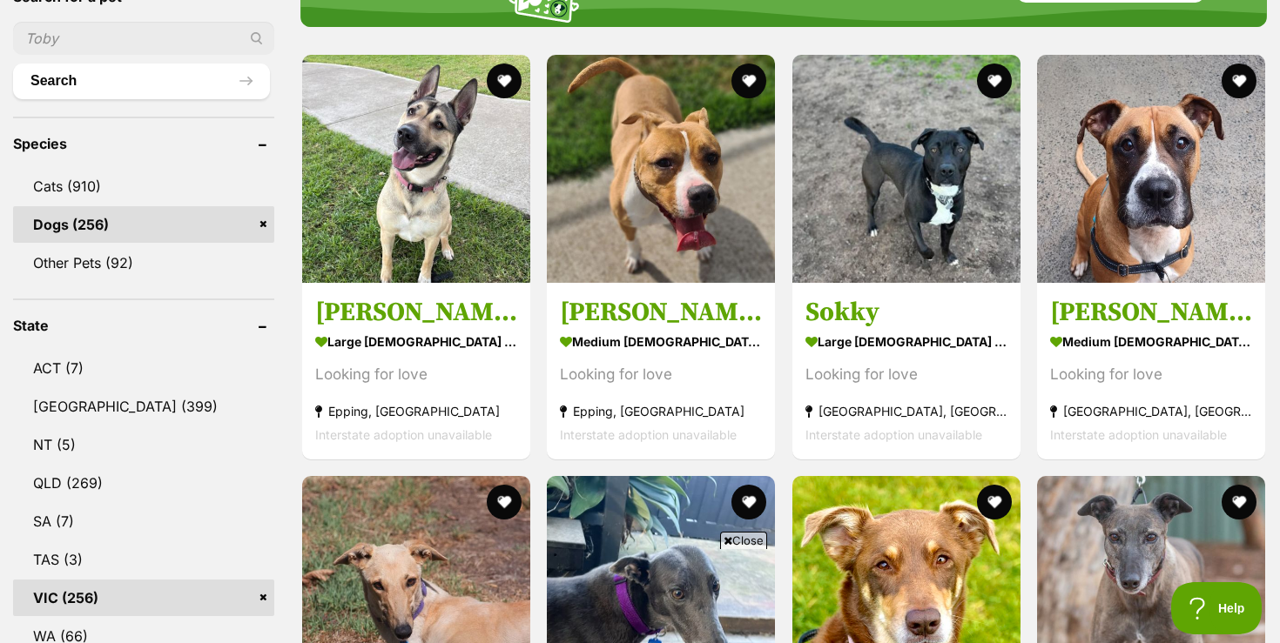
scroll to position [627, 0]
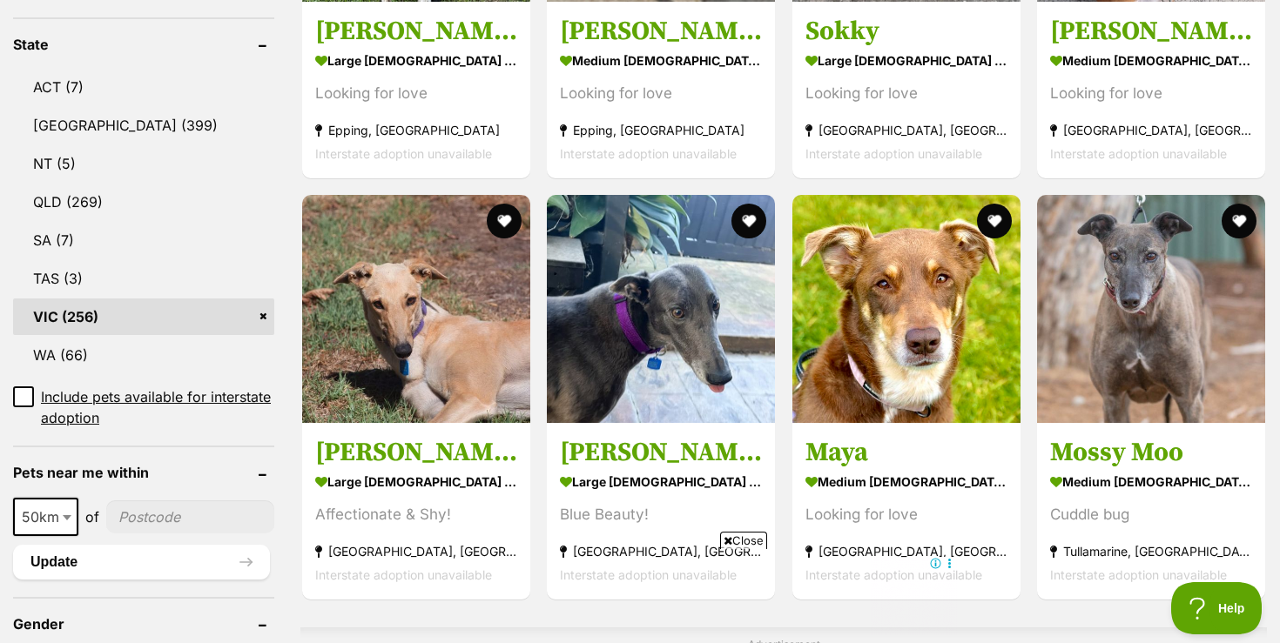
scroll to position [940, 0]
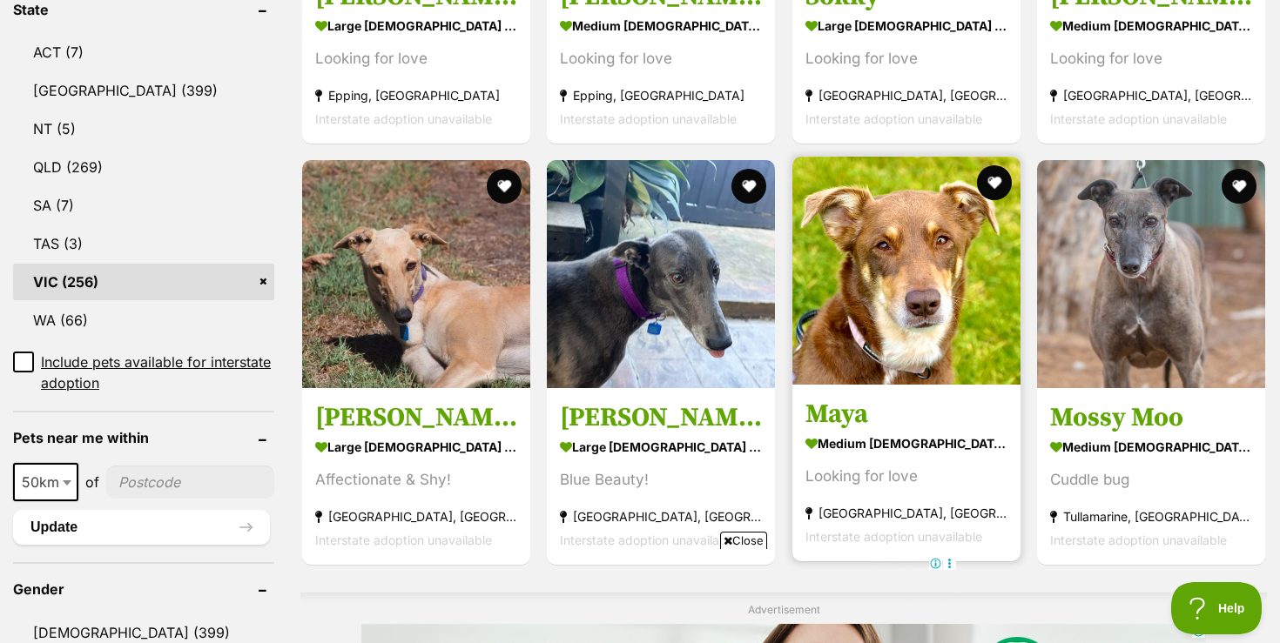
click at [951, 345] on img at bounding box center [906, 271] width 228 height 228
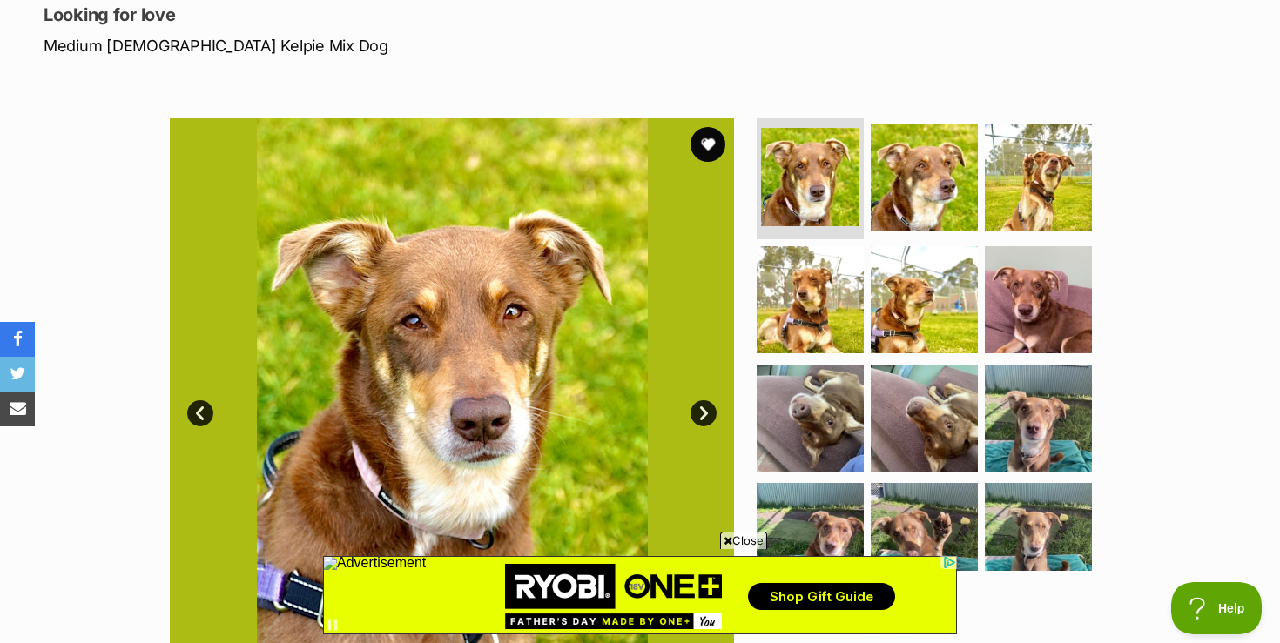
click at [739, 548] on span "Close" at bounding box center [743, 540] width 47 height 17
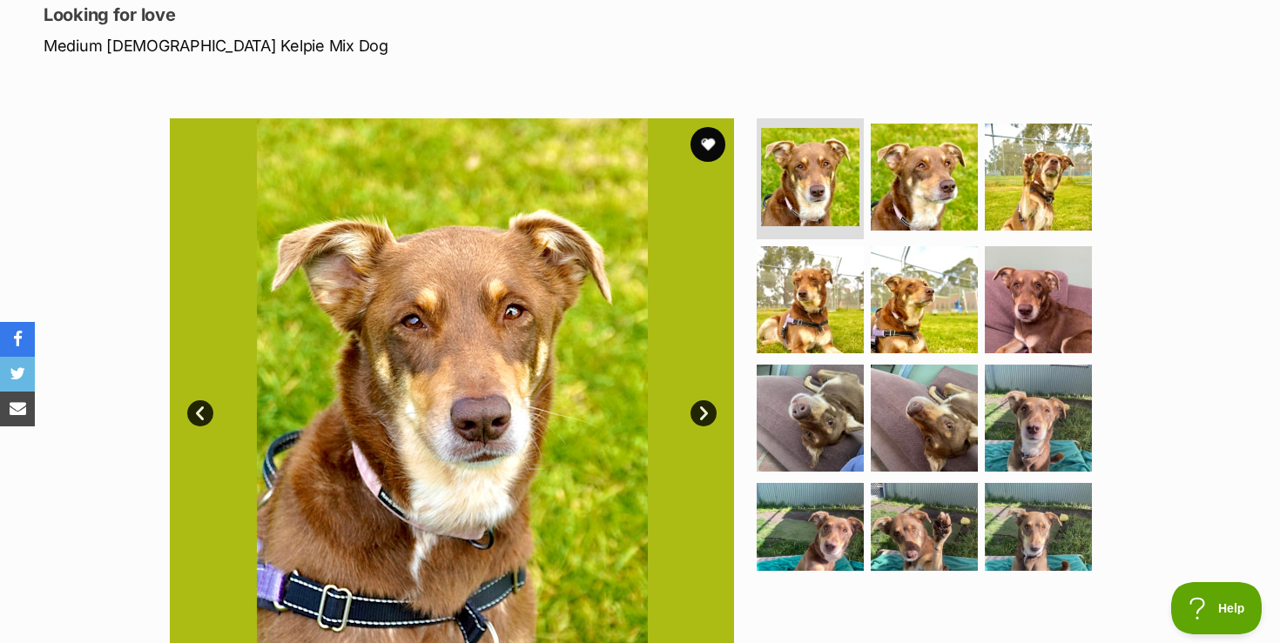
click at [703, 414] on link "Next" at bounding box center [703, 413] width 26 height 26
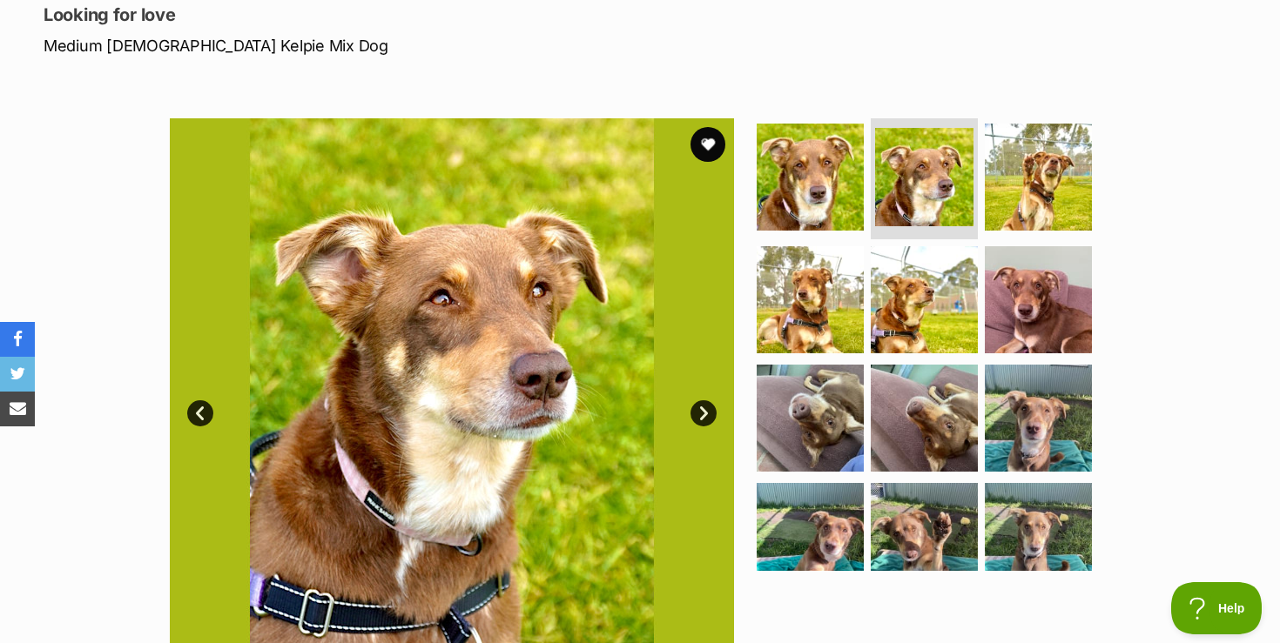
click at [703, 414] on link "Next" at bounding box center [703, 413] width 26 height 26
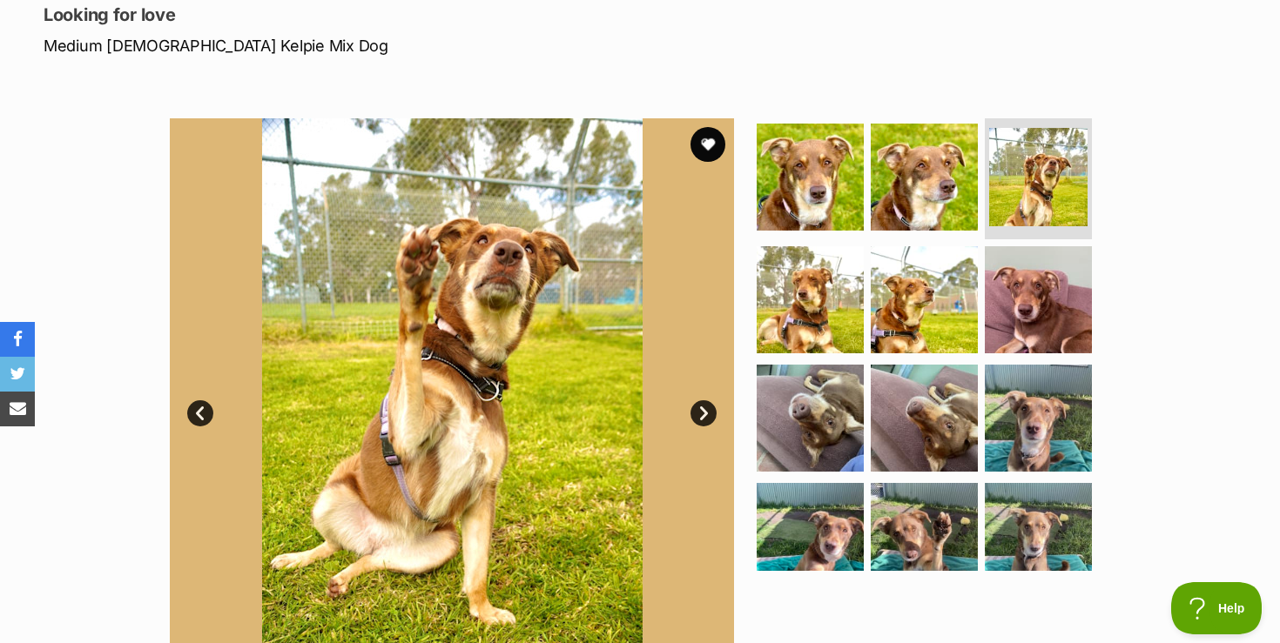
click at [703, 414] on link "Next" at bounding box center [703, 413] width 26 height 26
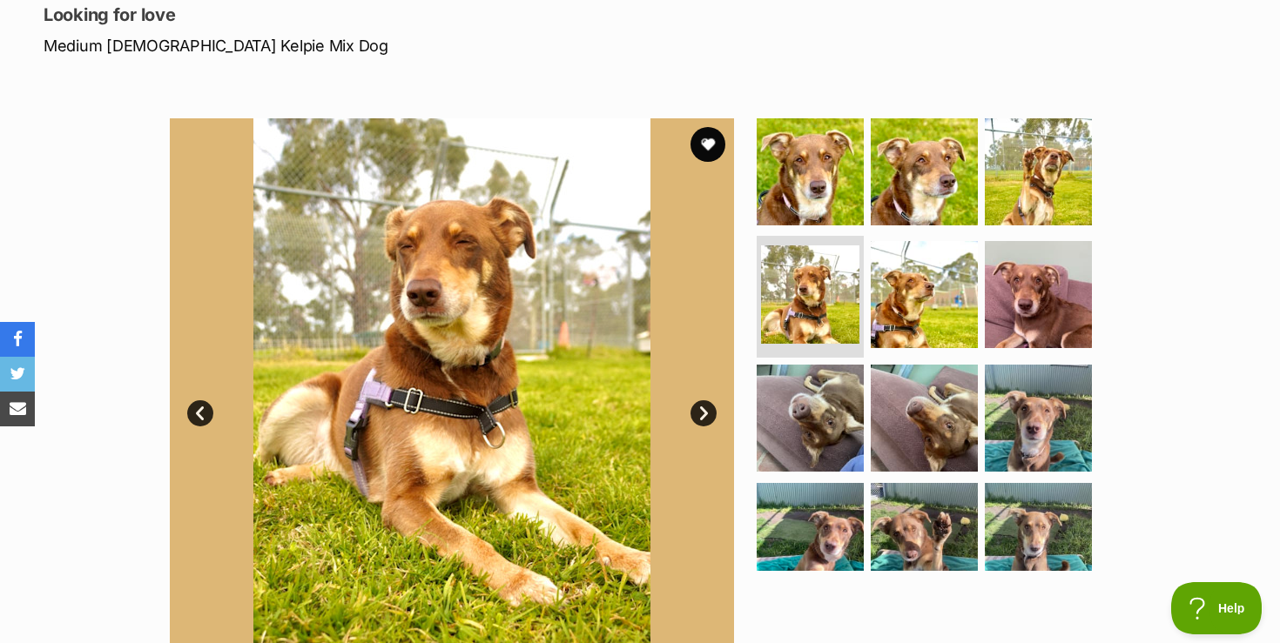
click at [703, 414] on link "Next" at bounding box center [703, 413] width 26 height 26
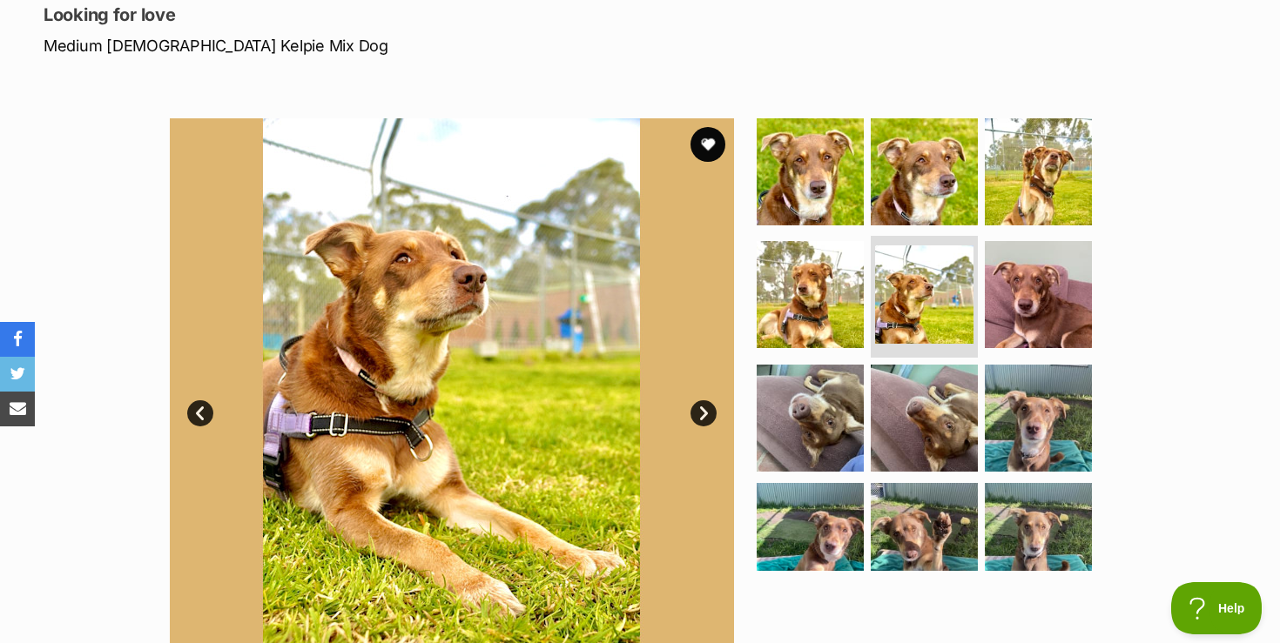
click at [703, 414] on link "Next" at bounding box center [703, 413] width 26 height 26
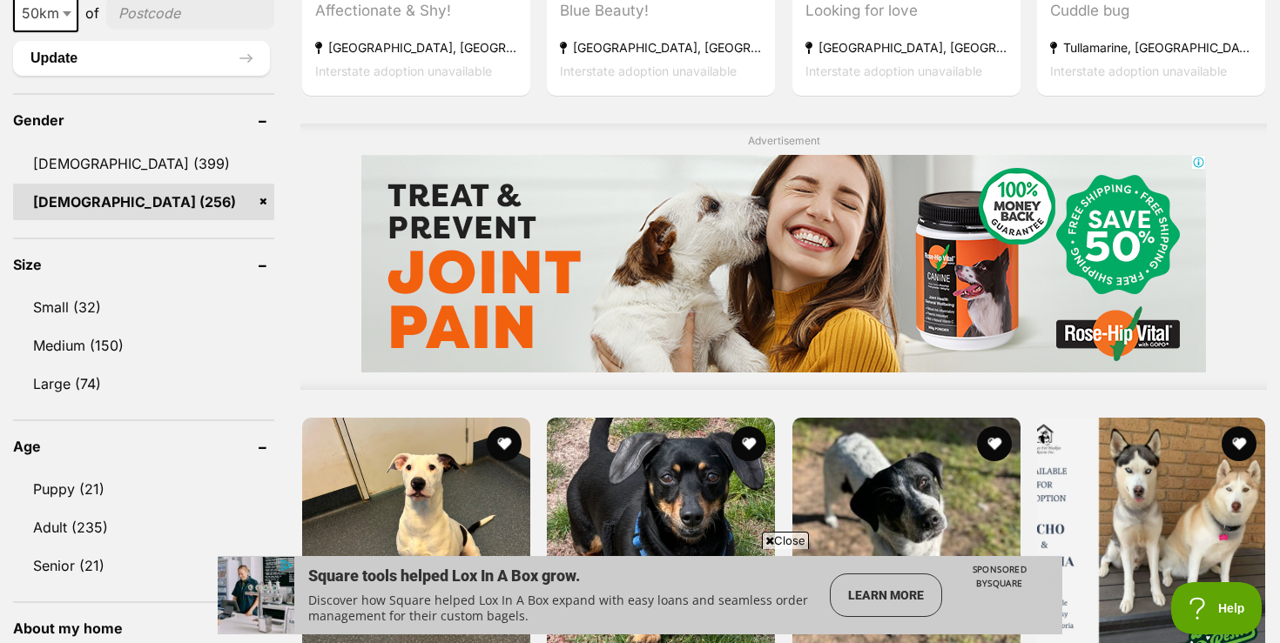
scroll to position [1428, 0]
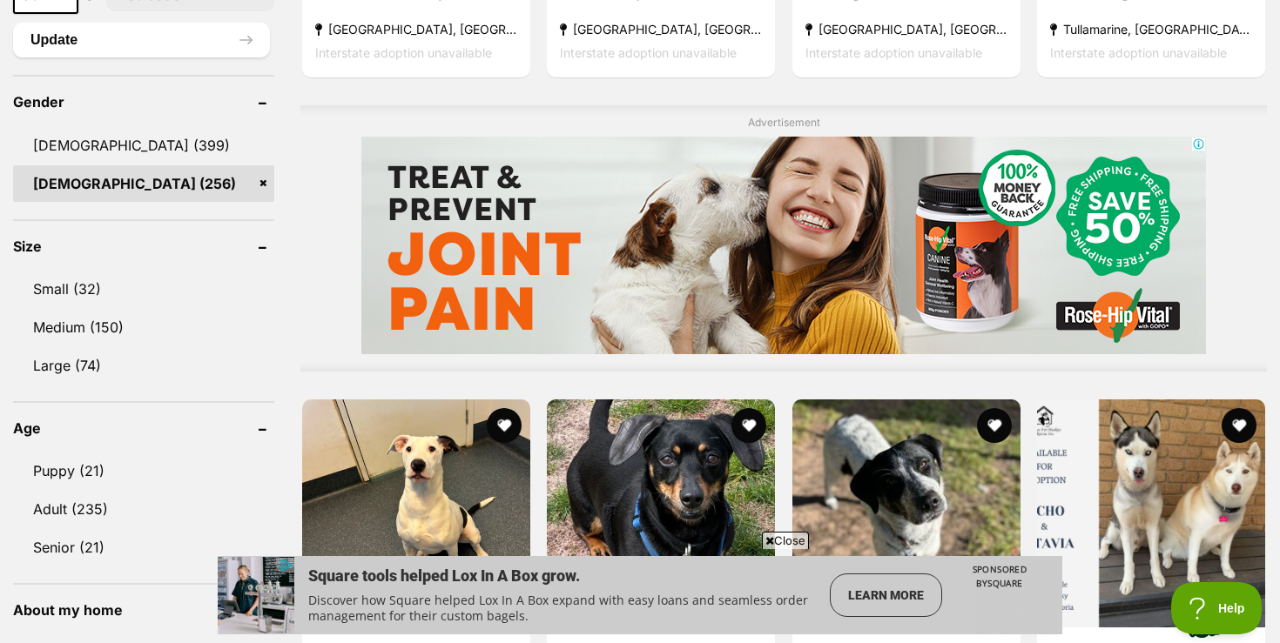
click at [790, 539] on span "Close" at bounding box center [785, 540] width 47 height 17
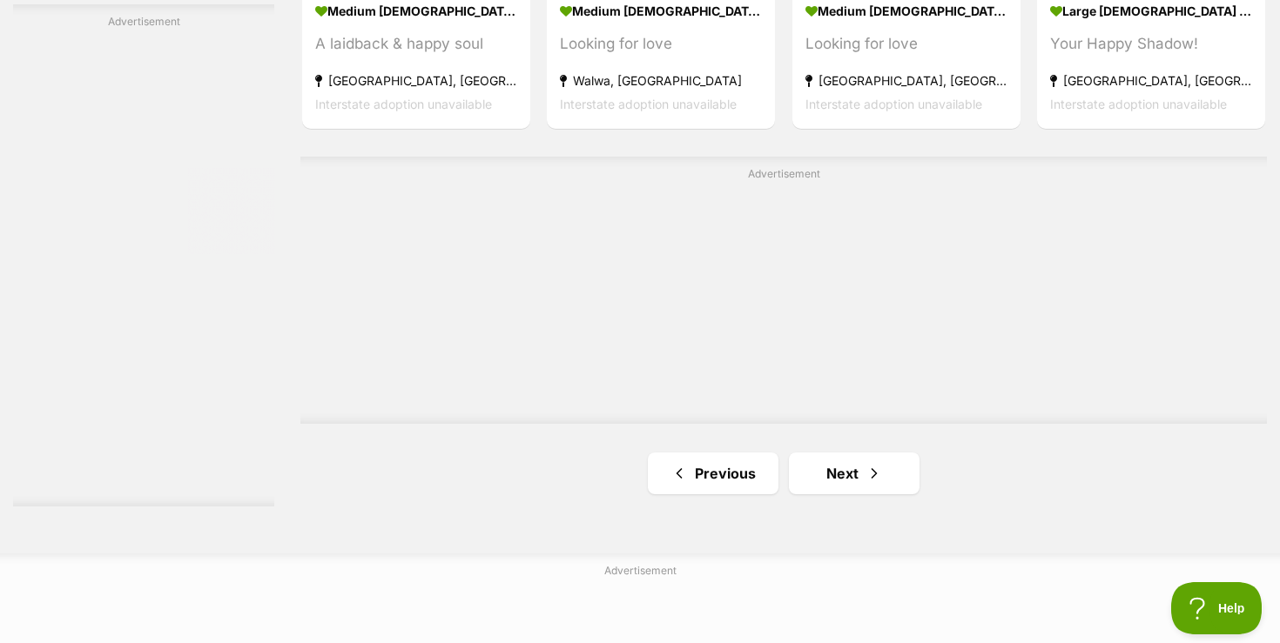
scroll to position [3134, 0]
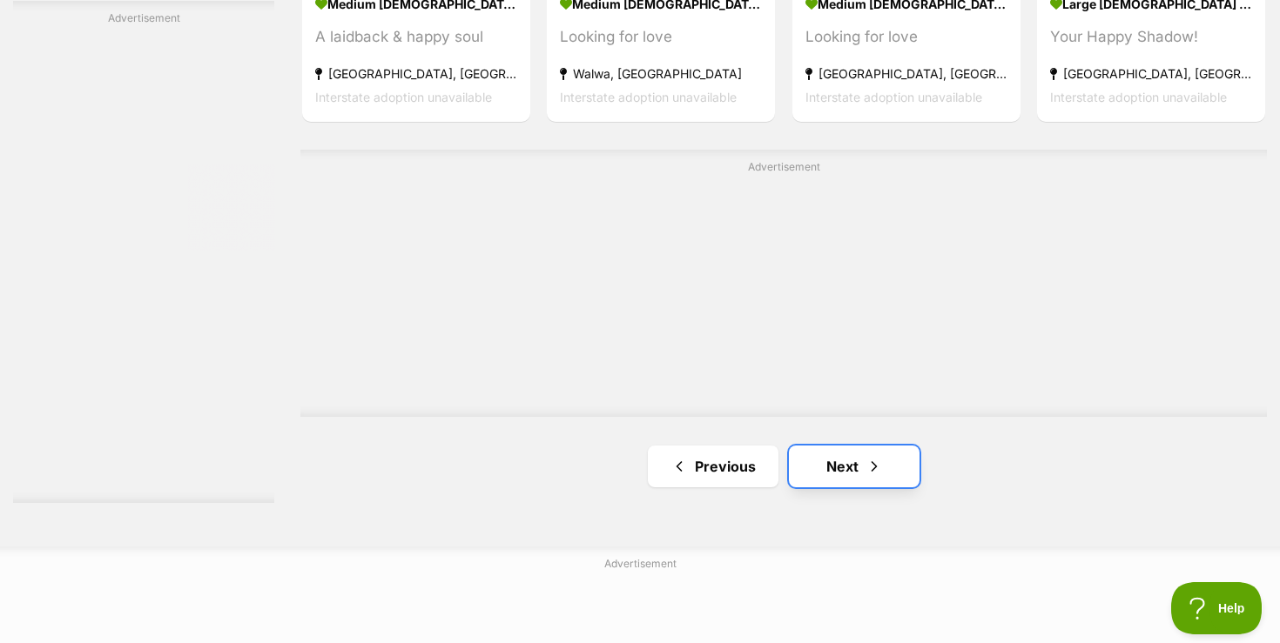
click at [841, 477] on link "Next" at bounding box center [854, 467] width 131 height 42
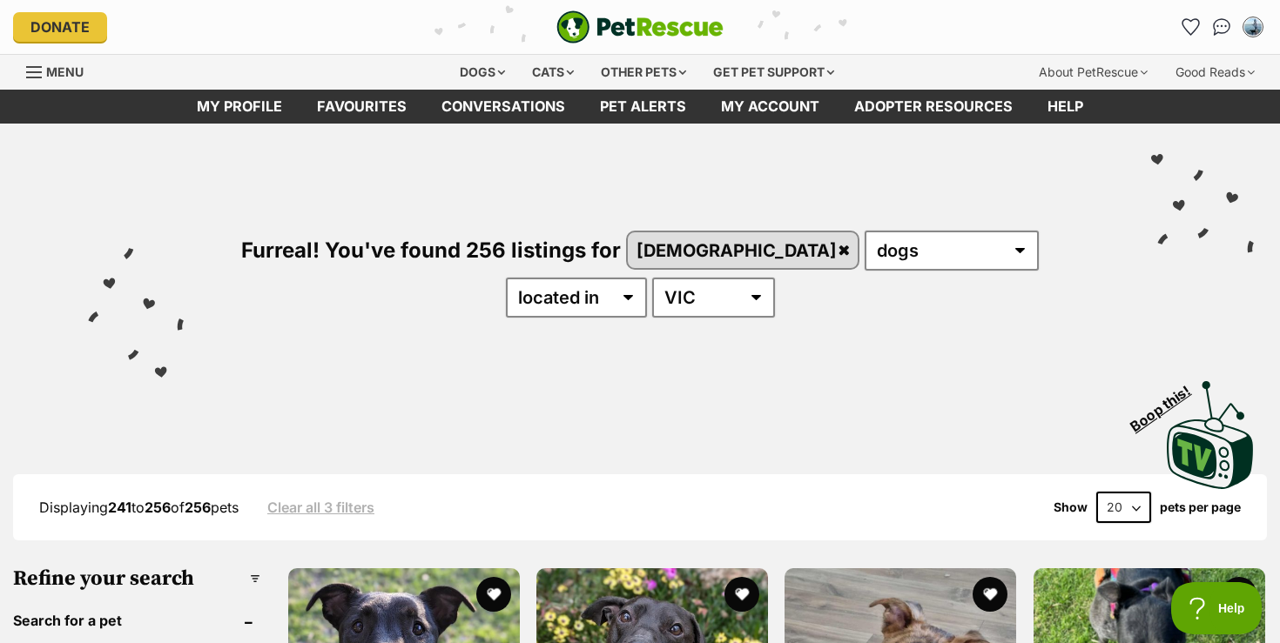
click at [1270, 347] on div "Furreal! You've found 256 listings for [DEMOGRAPHIC_DATA] any type of pet cats …" at bounding box center [640, 308] width 1280 height 369
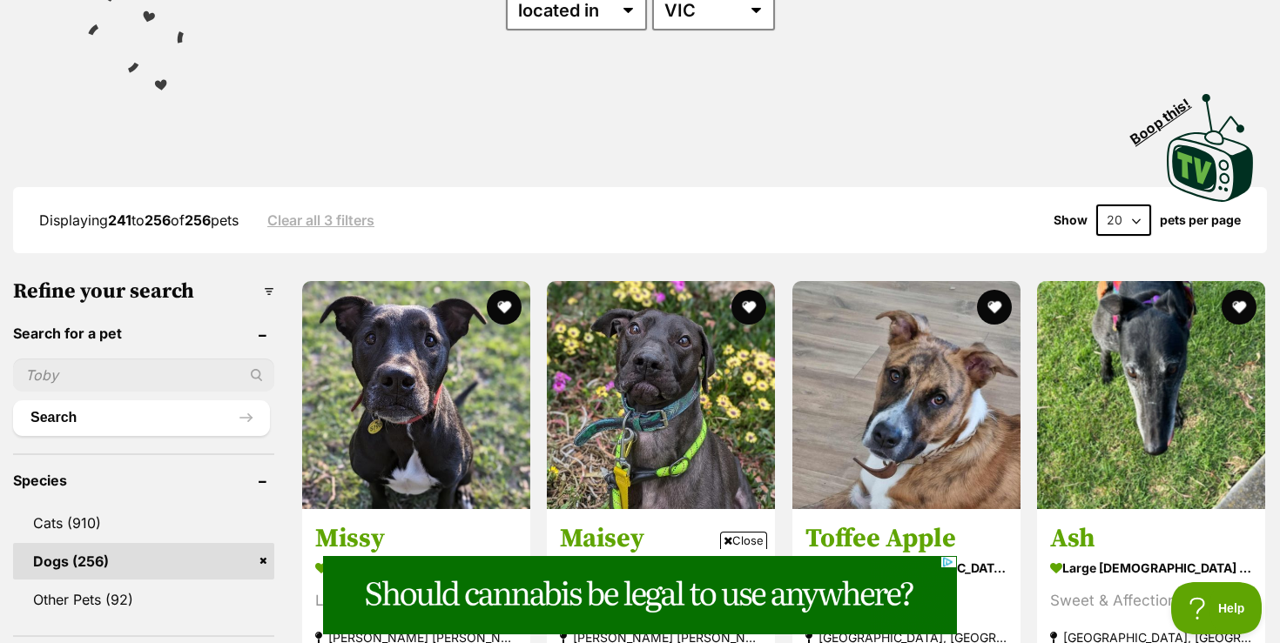
scroll to position [313, 0]
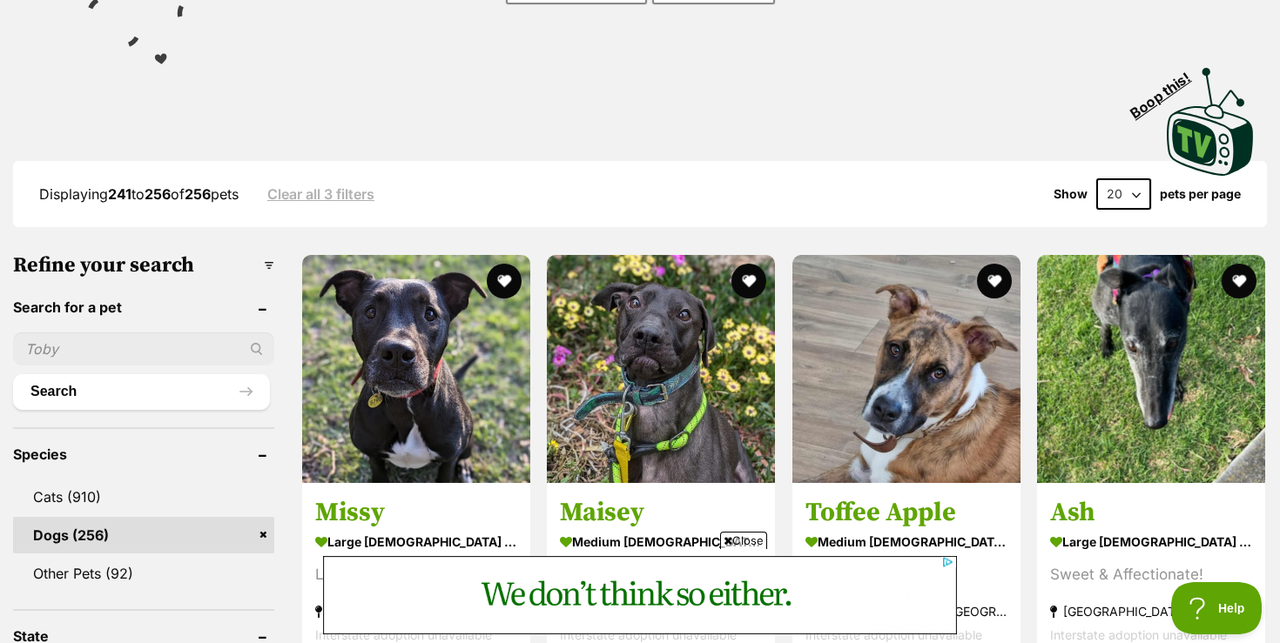
click at [754, 542] on span "Close" at bounding box center [743, 540] width 47 height 17
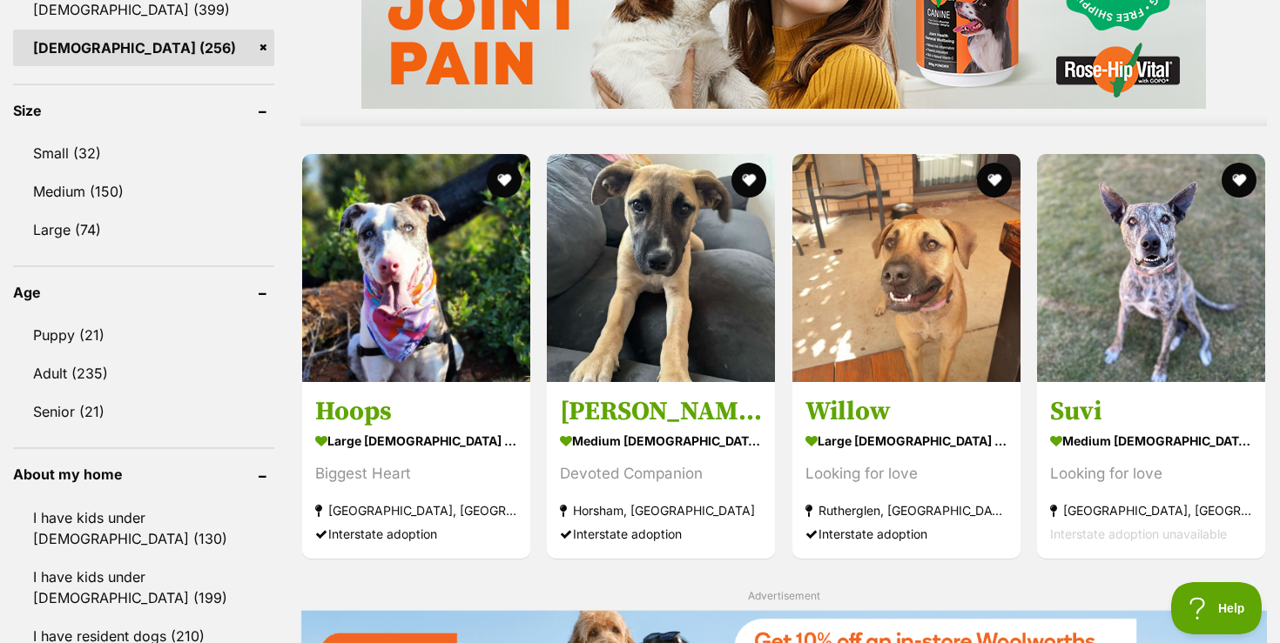
scroll to position [1567, 0]
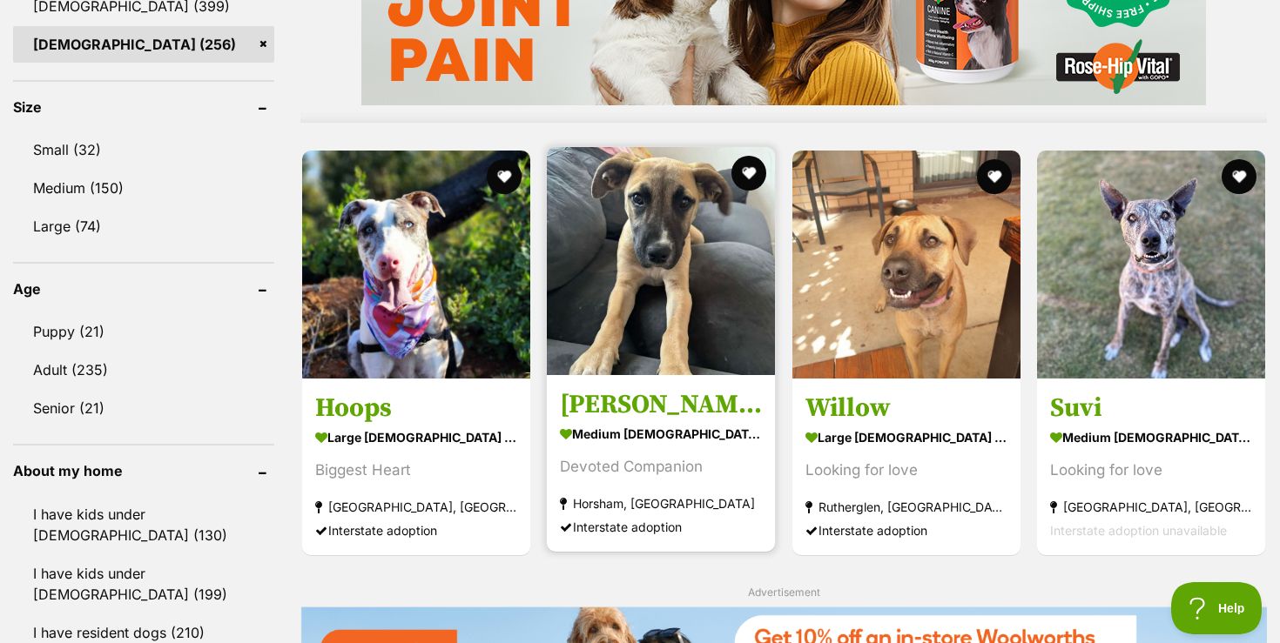
click at [654, 289] on img at bounding box center [661, 261] width 228 height 228
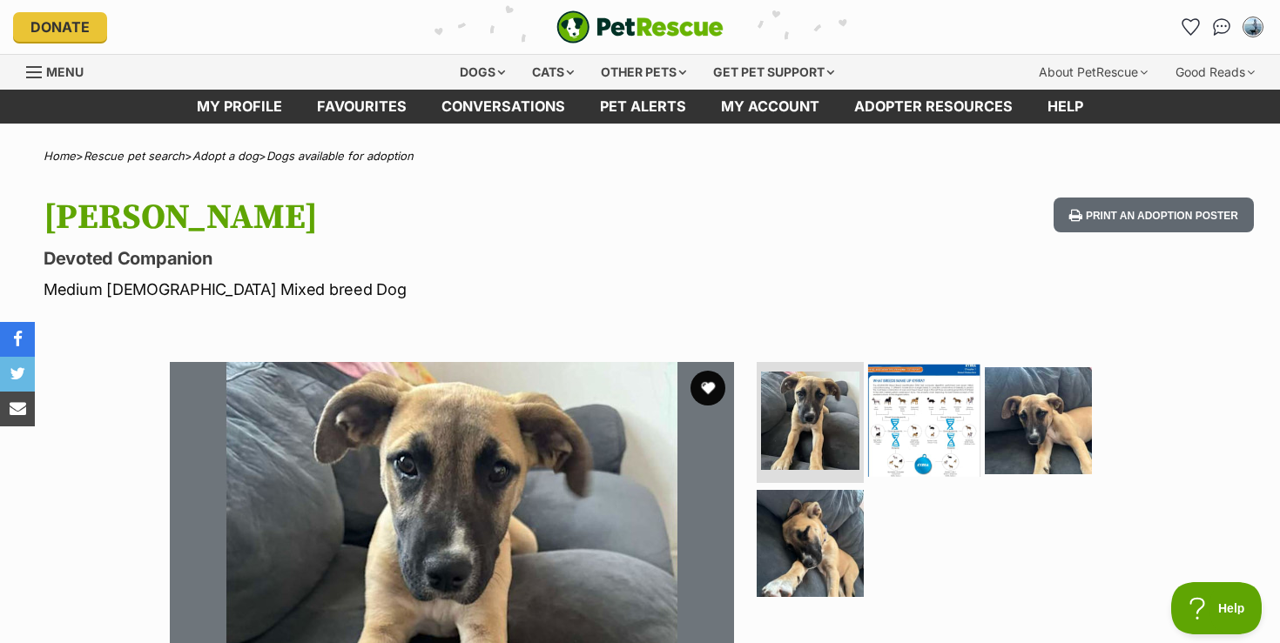
click at [911, 416] on img at bounding box center [924, 420] width 112 height 112
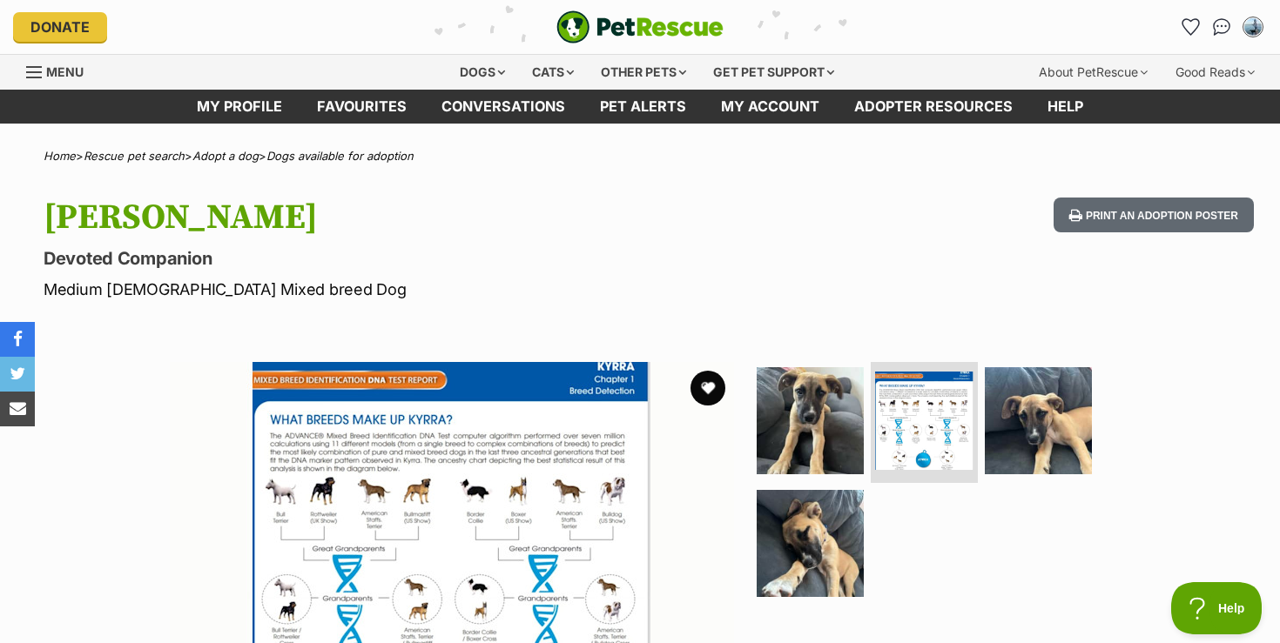
click at [116, 516] on div "Available 2 of 4 images 2 of 4 images 2 of 4 images 2 of 4 images Next Prev 1 2…" at bounding box center [640, 631] width 1280 height 590
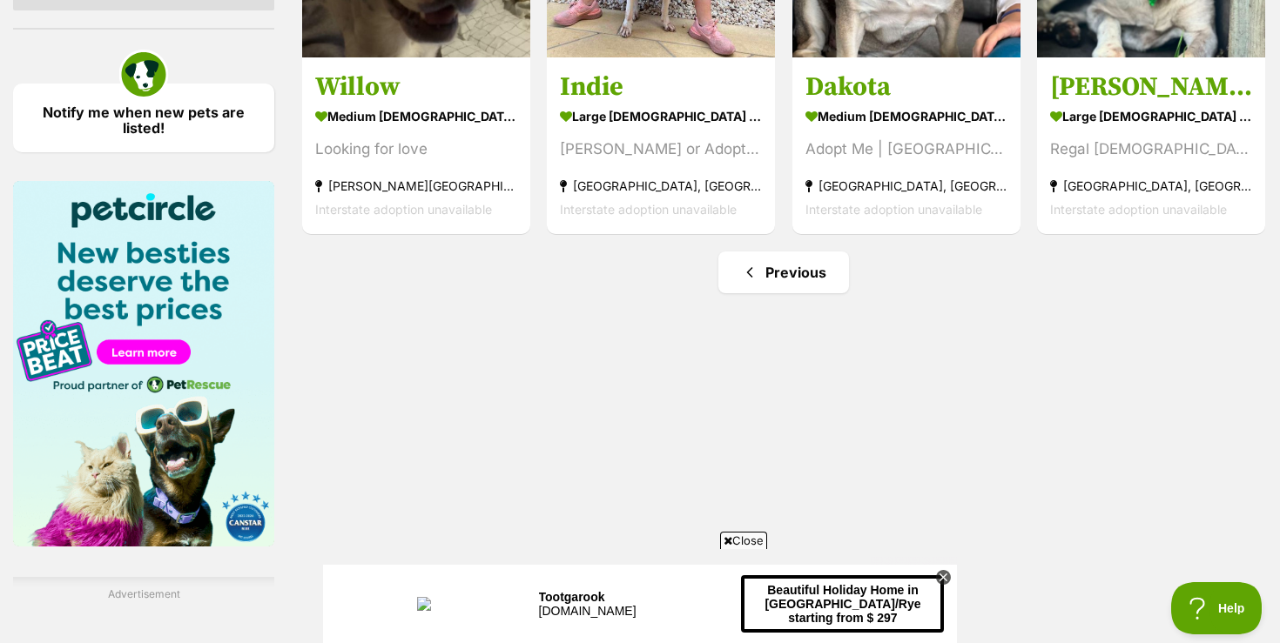
scroll to position [2498, 0]
